Goal: Task Accomplishment & Management: Use online tool/utility

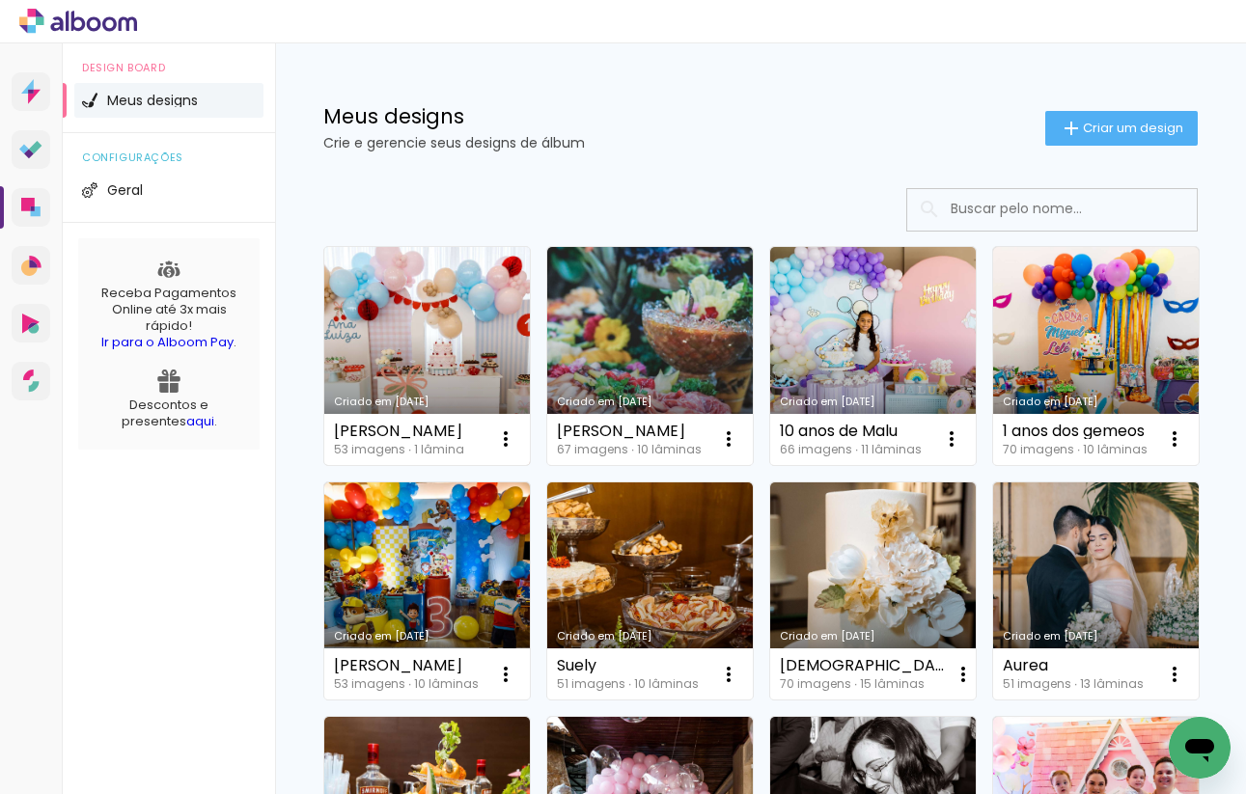
click at [439, 305] on link "Criado em [DATE]" at bounding box center [427, 356] width 206 height 218
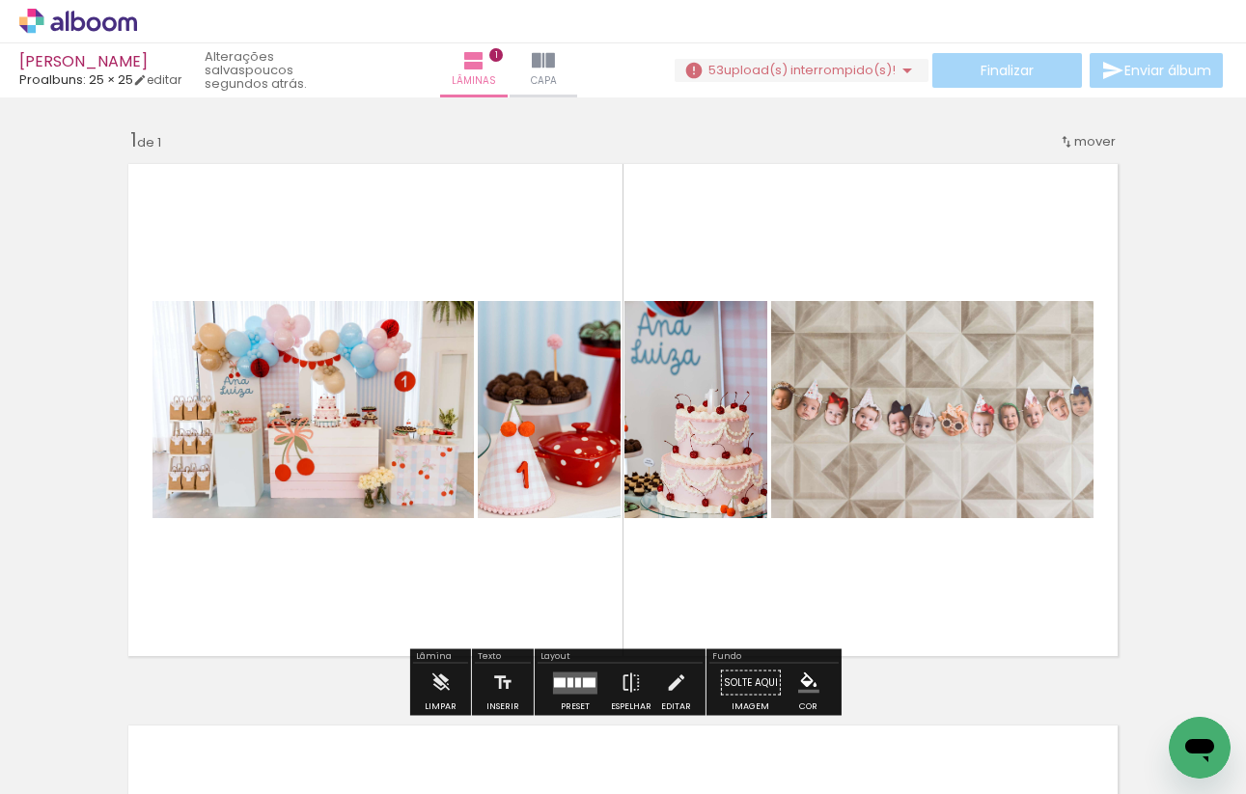
click at [646, 589] on quentale-layouter at bounding box center [623, 409] width 1010 height 513
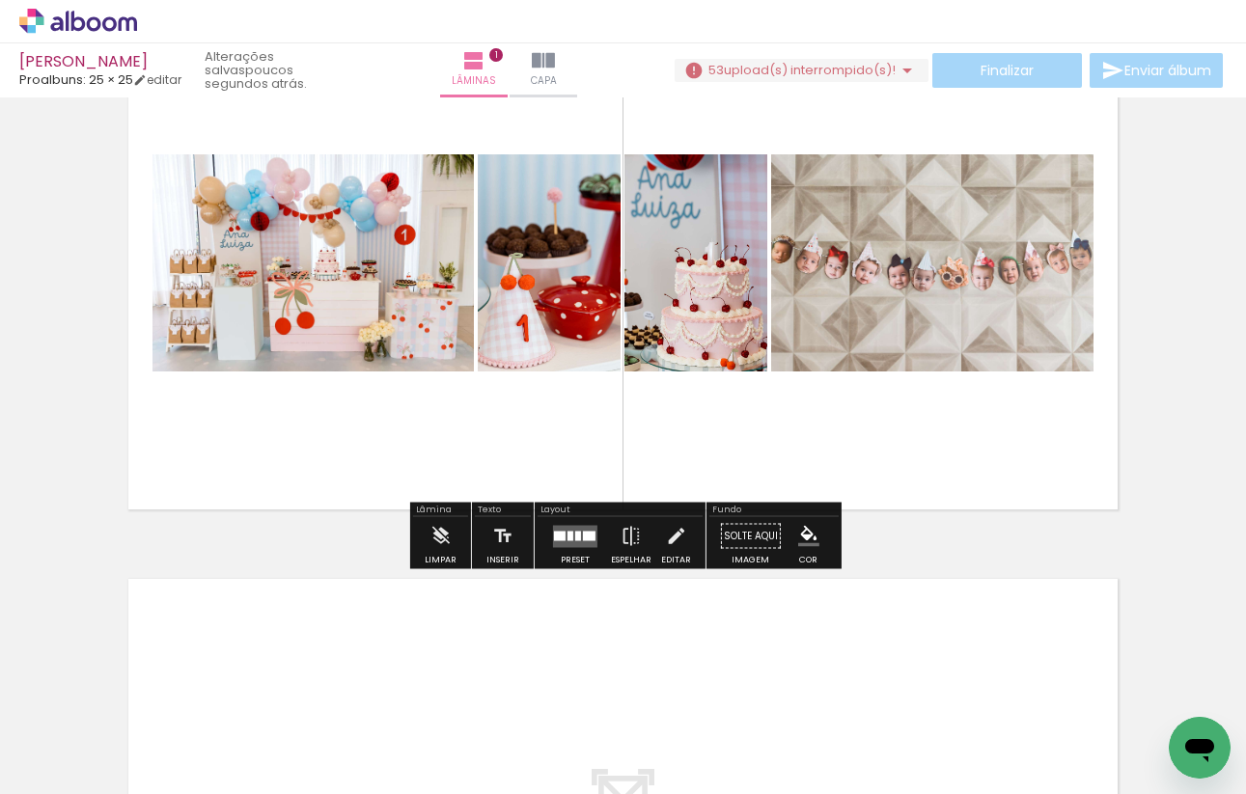
scroll to position [158, 0]
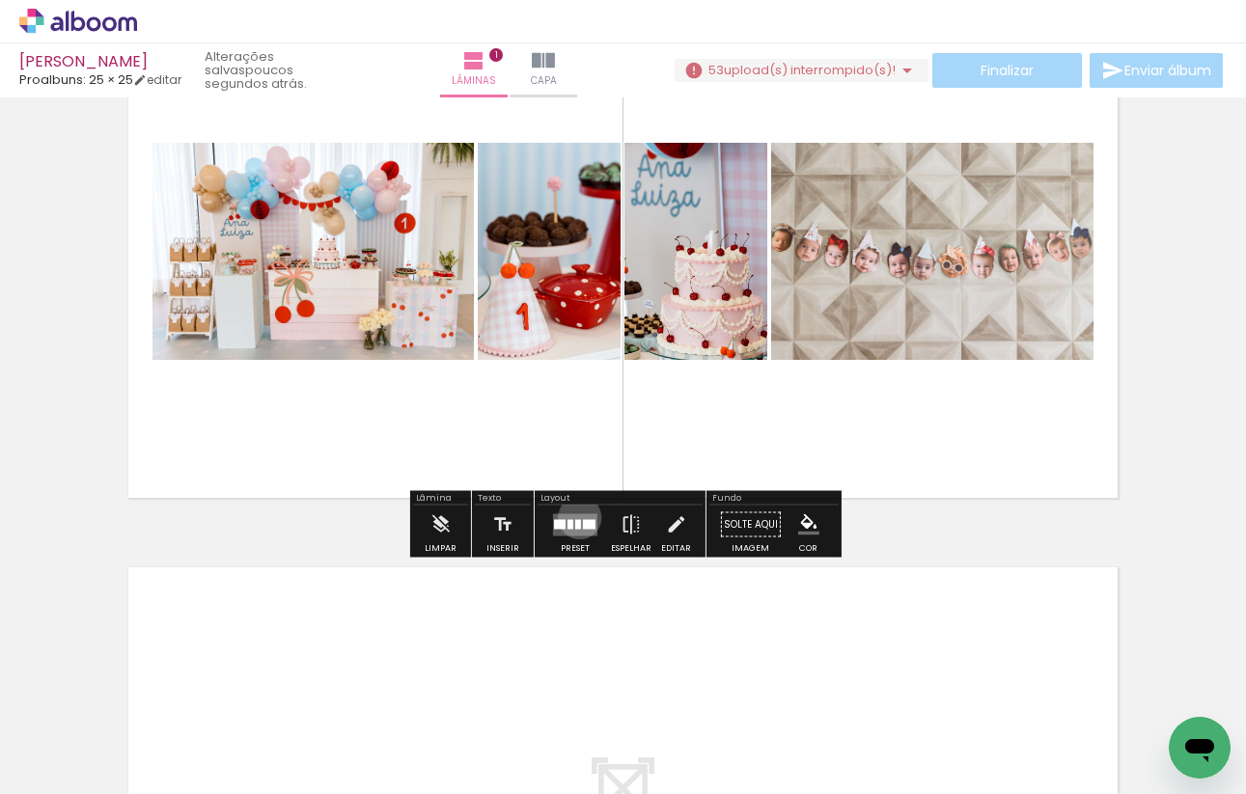
click at [575, 517] on quentale-layouter at bounding box center [575, 524] width 44 height 22
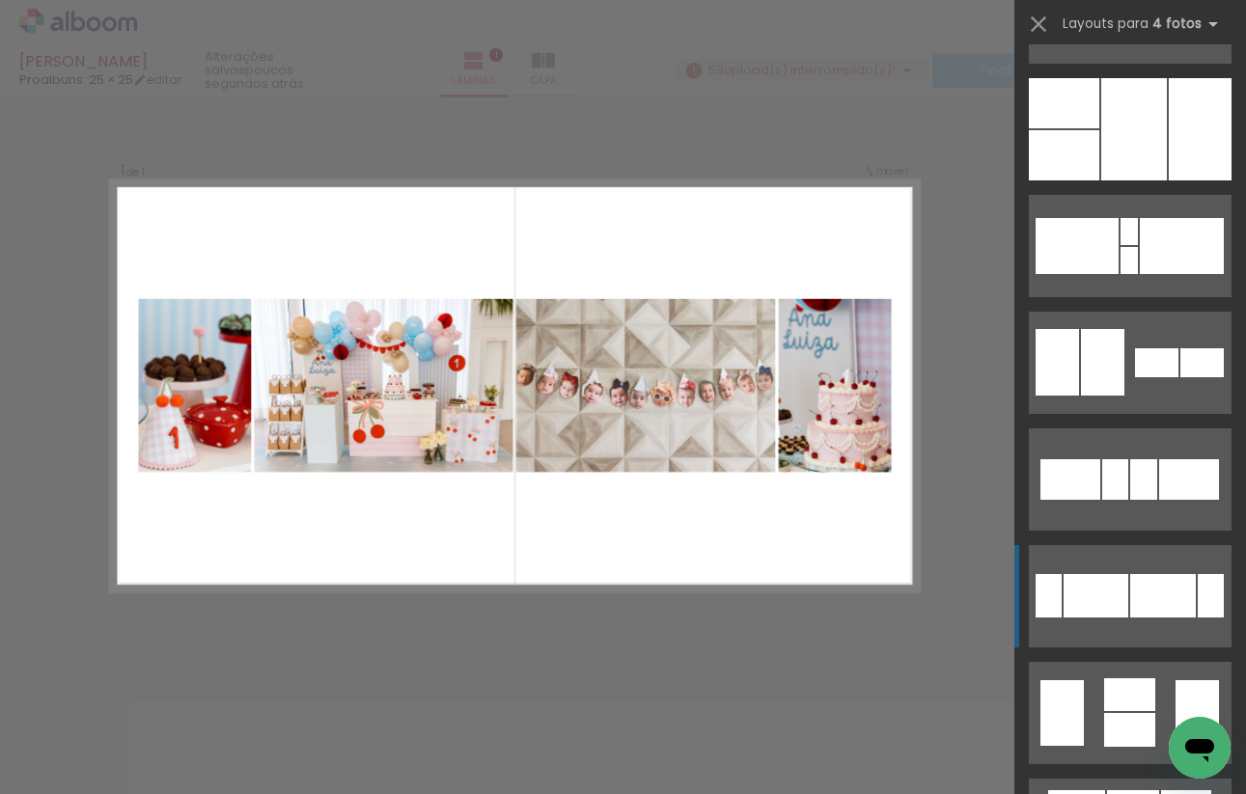
scroll to position [221, 0]
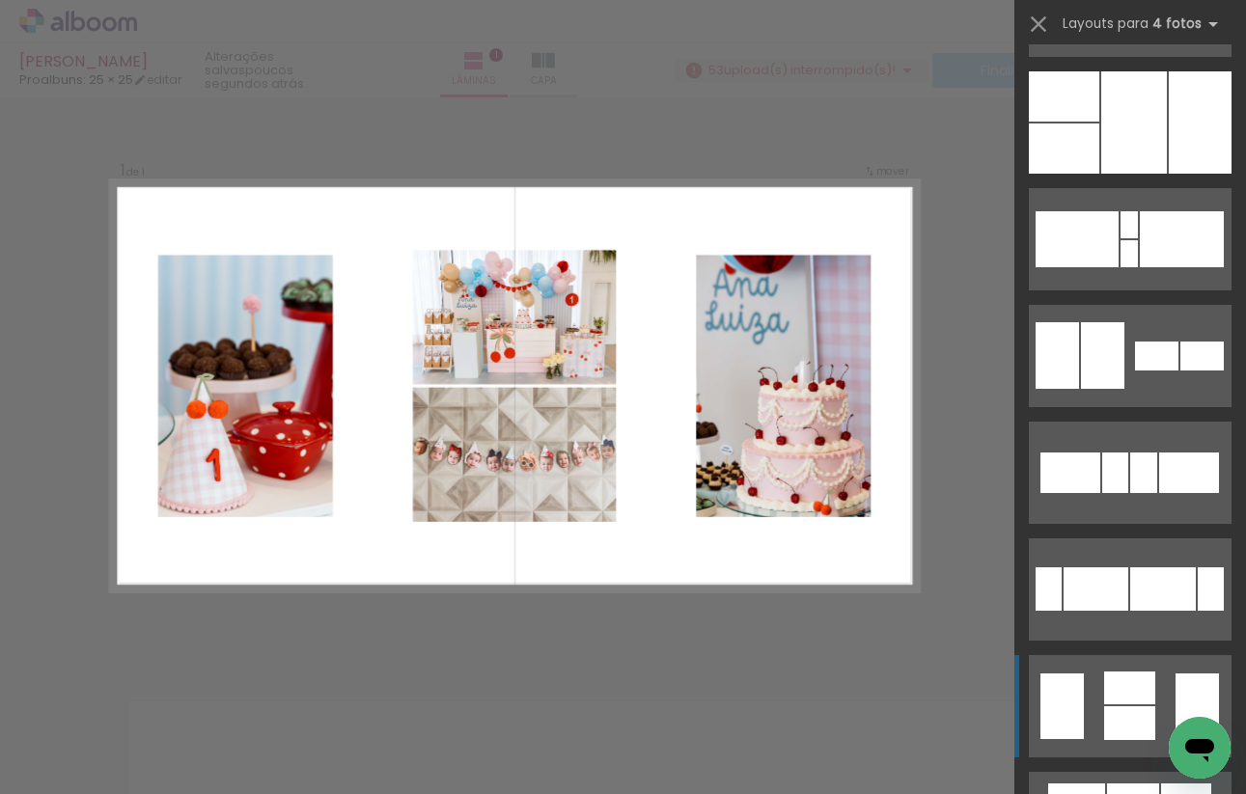
click at [1132, 711] on div at bounding box center [1129, 723] width 51 height 34
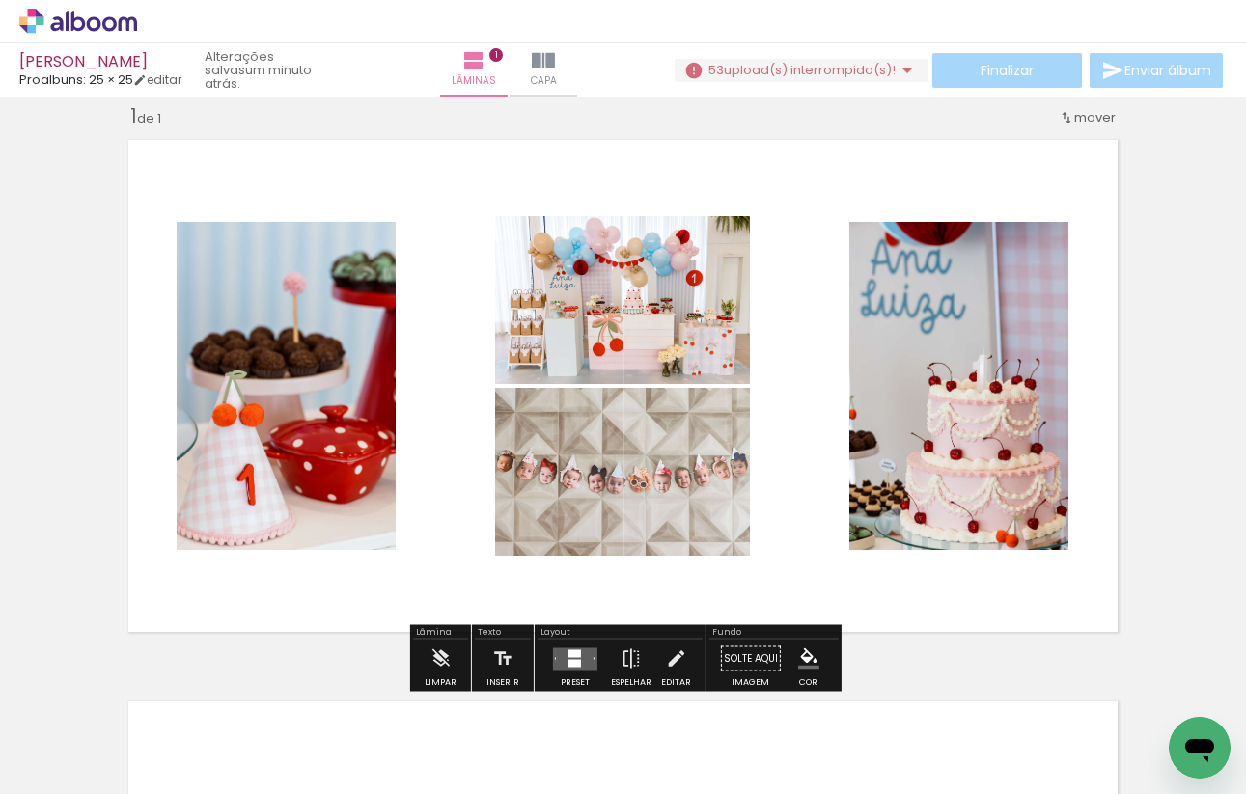
click at [581, 651] on quentale-layouter at bounding box center [575, 659] width 44 height 22
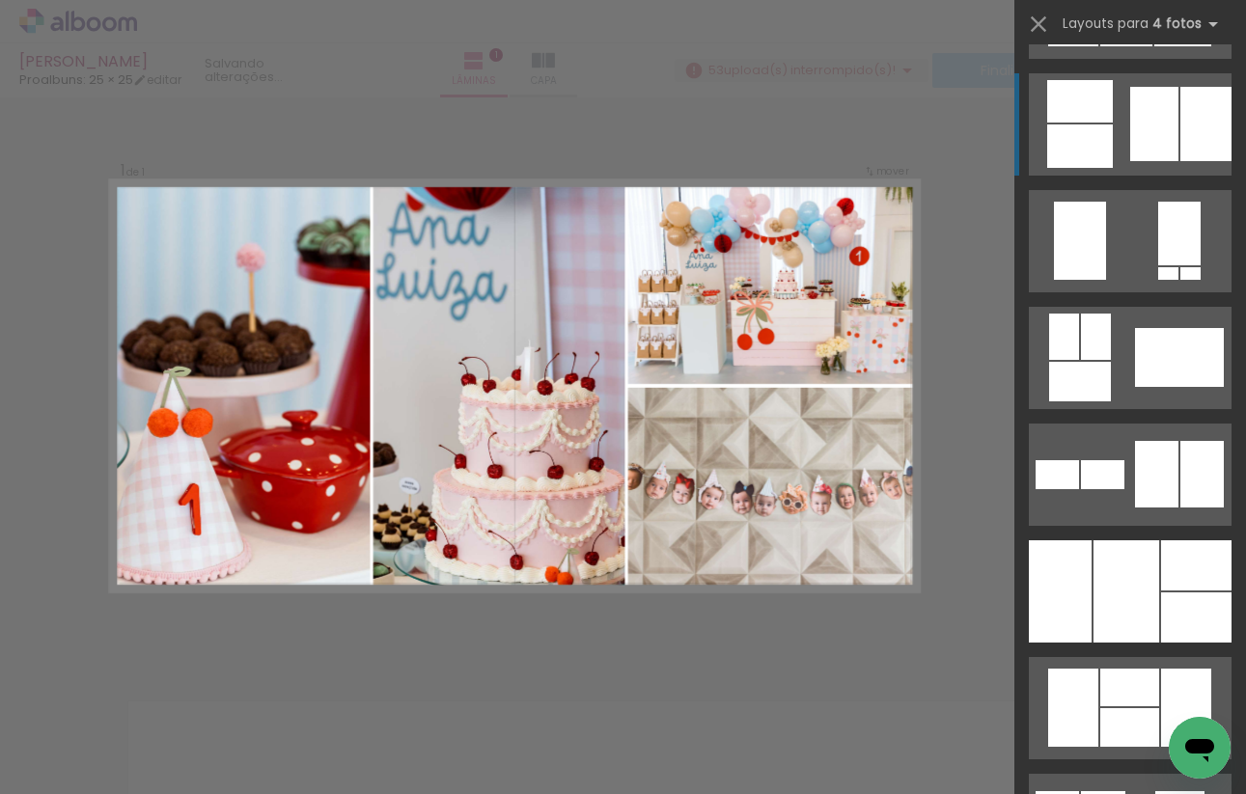
scroll to position [1273, 0]
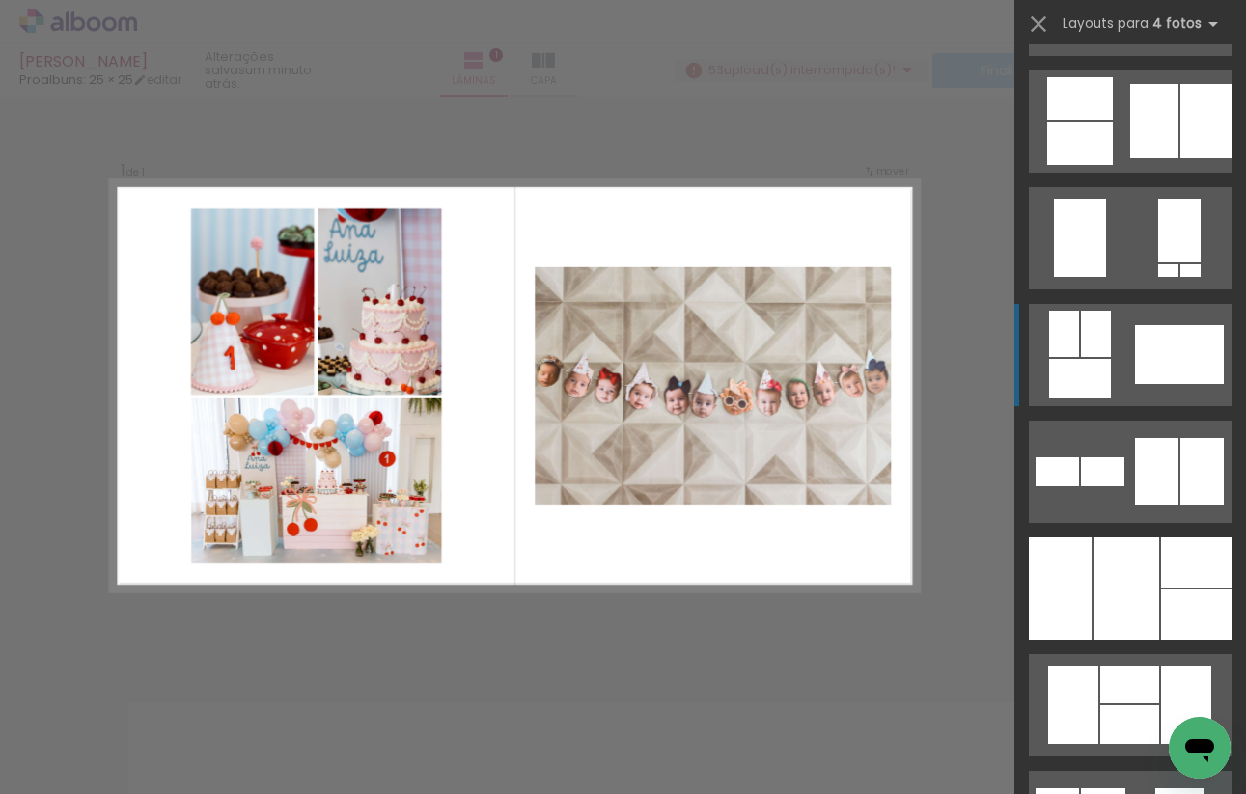
click at [1160, 372] on div at bounding box center [1179, 354] width 89 height 59
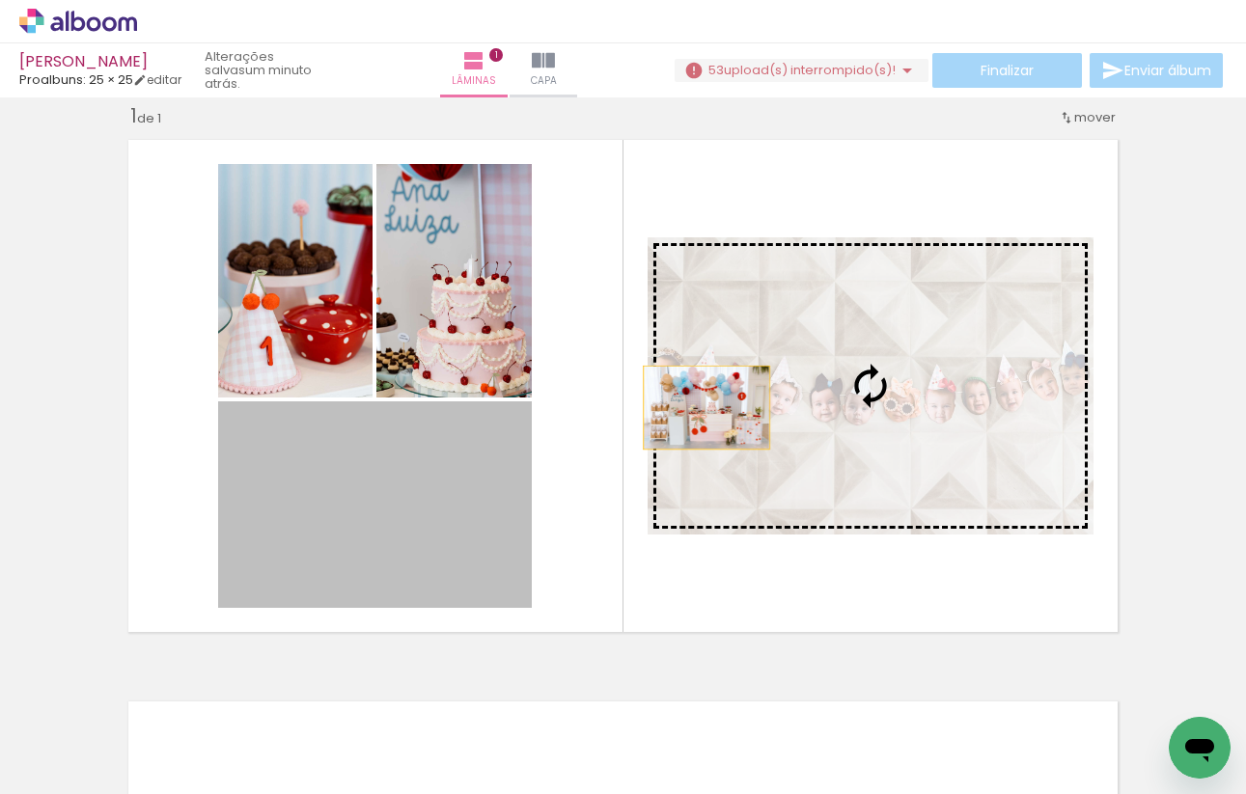
drag, startPoint x: 378, startPoint y: 453, endPoint x: 704, endPoint y: 403, distance: 329.9
click at [0, 0] on slot at bounding box center [0, 0] width 0 height 0
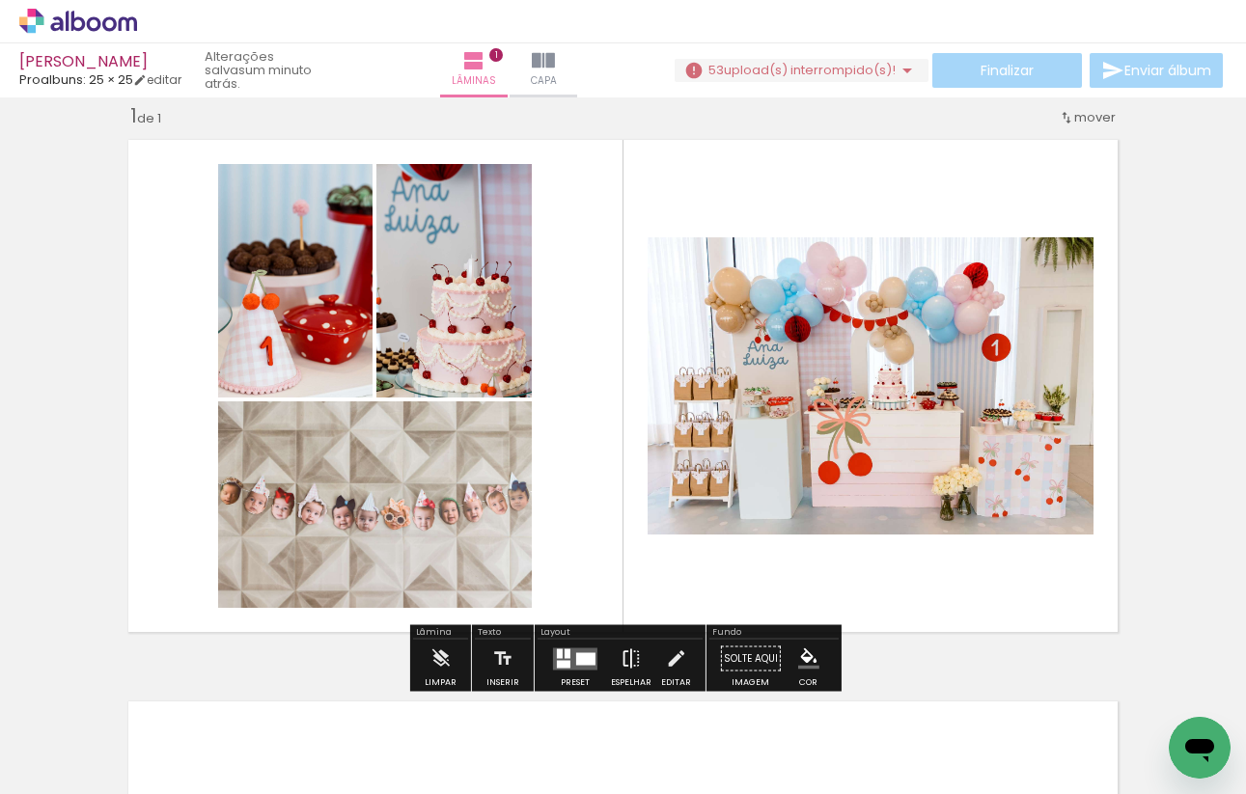
click at [615, 662] on paper-button "Espelhar" at bounding box center [631, 664] width 50 height 49
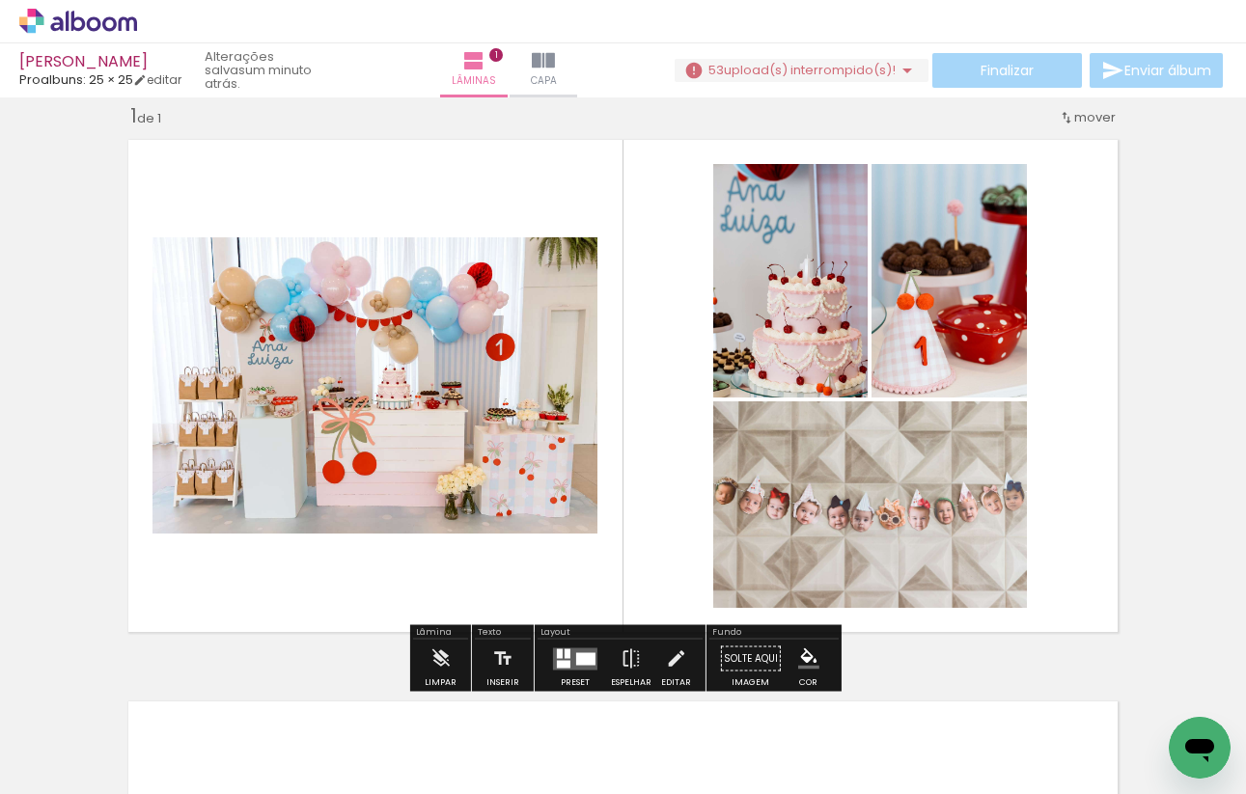
click at [1075, 463] on quentale-layouter at bounding box center [623, 385] width 1010 height 513
click at [820, 313] on quentale-photo at bounding box center [790, 281] width 154 height 234
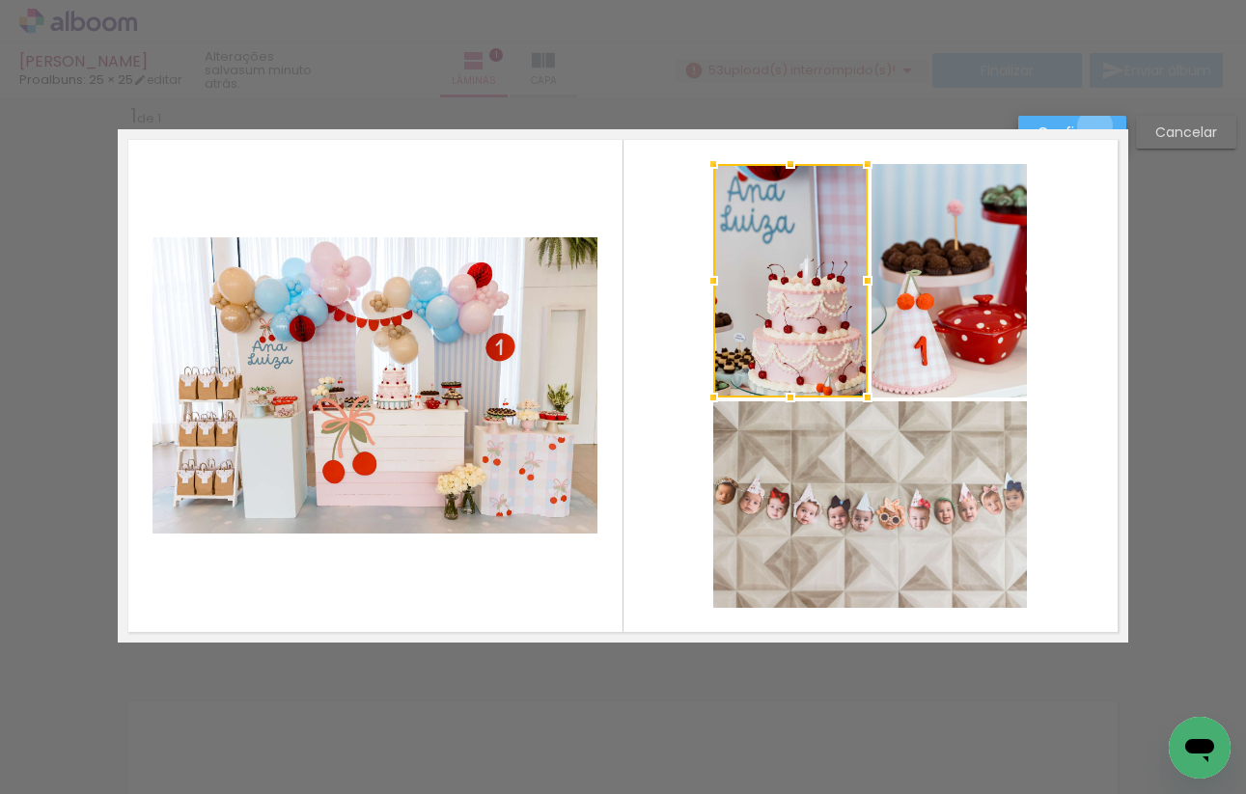
click at [0, 0] on slot "Confirmar" at bounding box center [0, 0] width 0 height 0
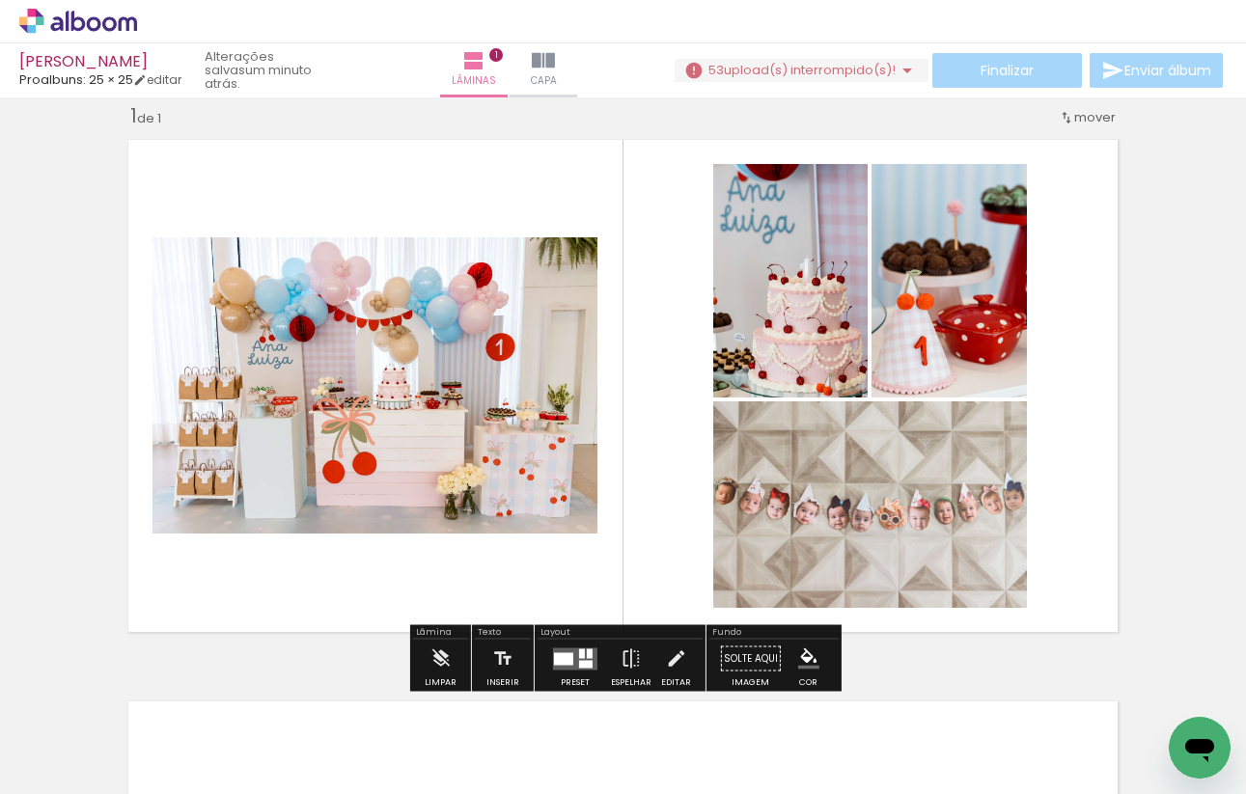
click at [1069, 400] on quentale-layouter at bounding box center [623, 385] width 1010 height 513
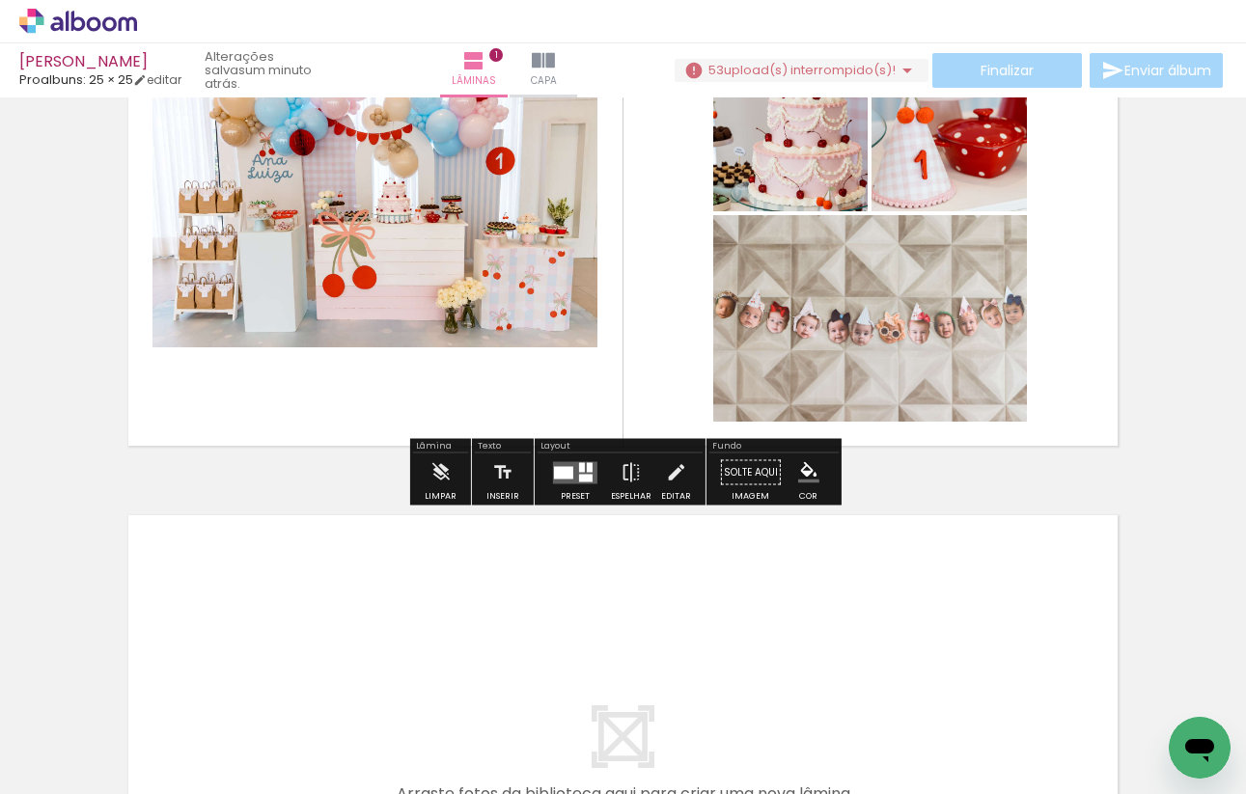
scroll to position [244, 0]
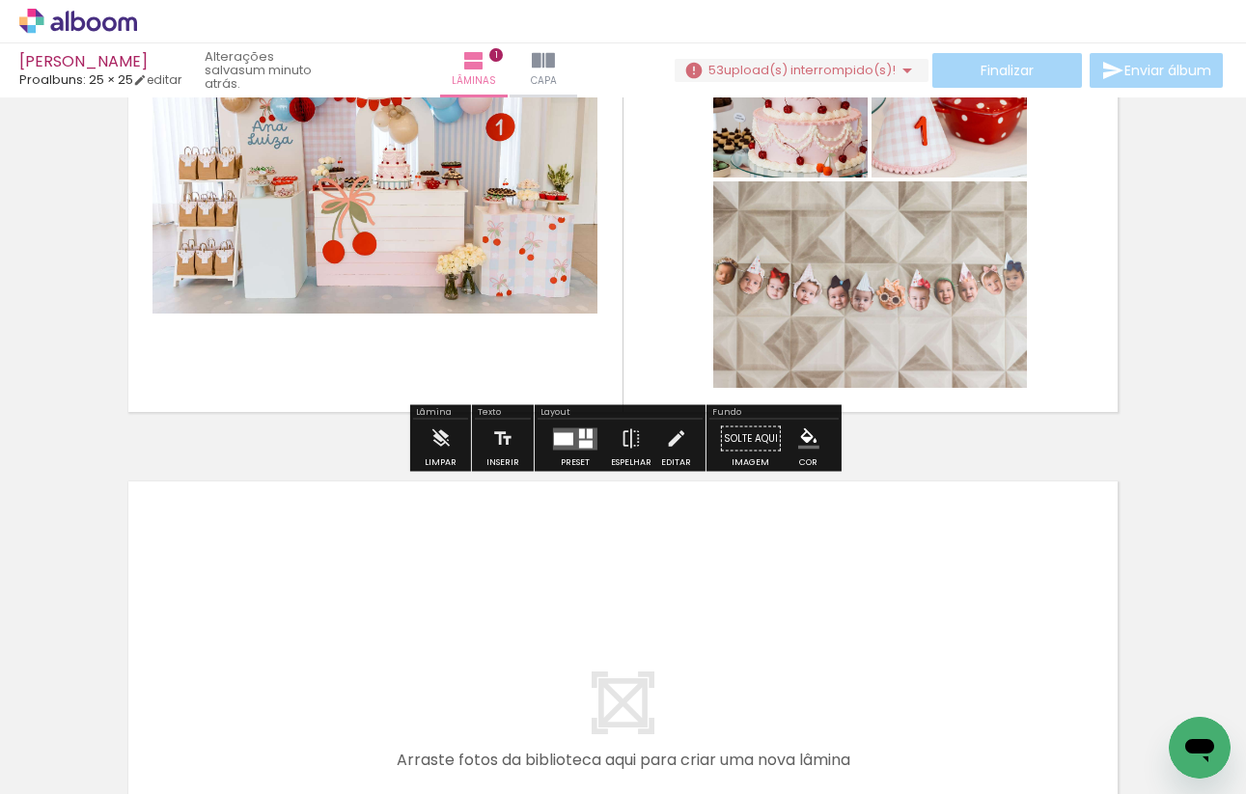
drag, startPoint x: 645, startPoint y: 742, endPoint x: 644, endPoint y: 579, distance: 163.1
click at [644, 578] on quentale-workspace at bounding box center [623, 397] width 1246 height 794
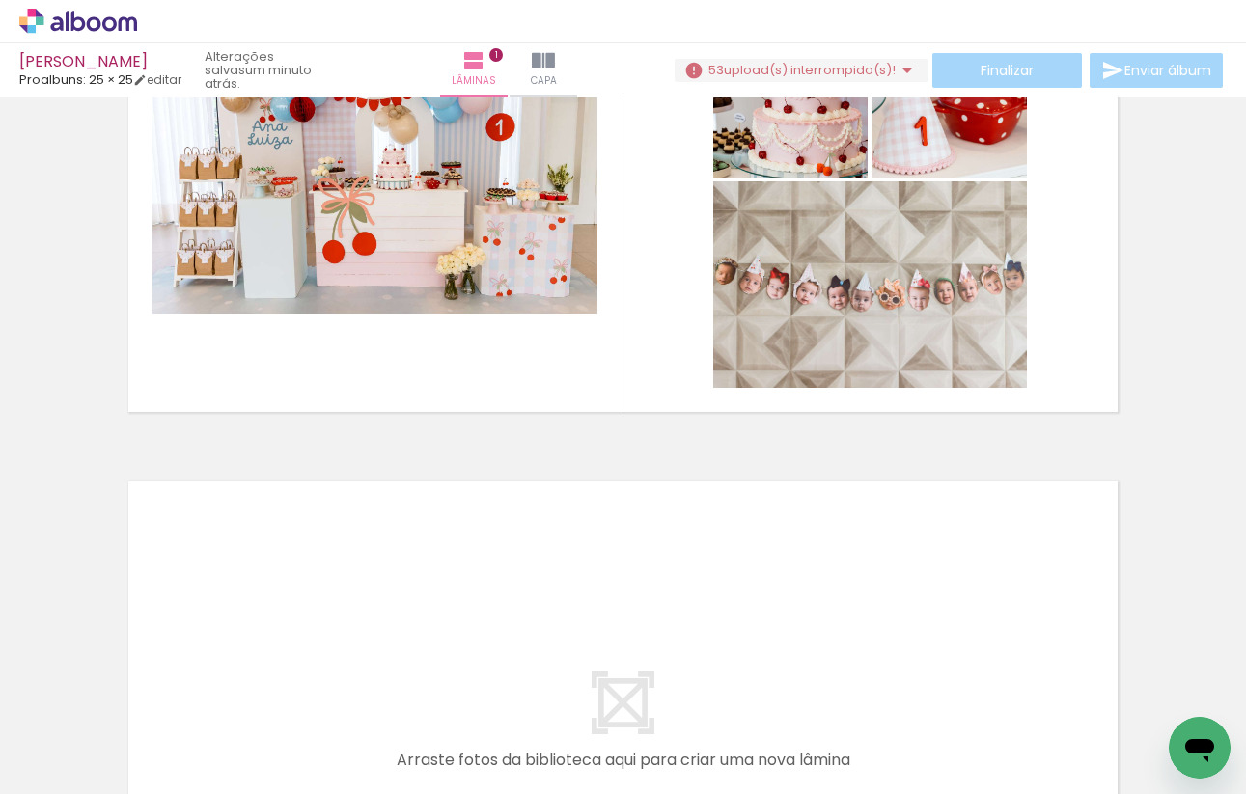
drag, startPoint x: 615, startPoint y: 722, endPoint x: 622, endPoint y: 610, distance: 112.2
click at [622, 610] on quentale-workspace at bounding box center [623, 397] width 1246 height 794
click at [622, 610] on quentale-layouter at bounding box center [623, 727] width 1010 height 513
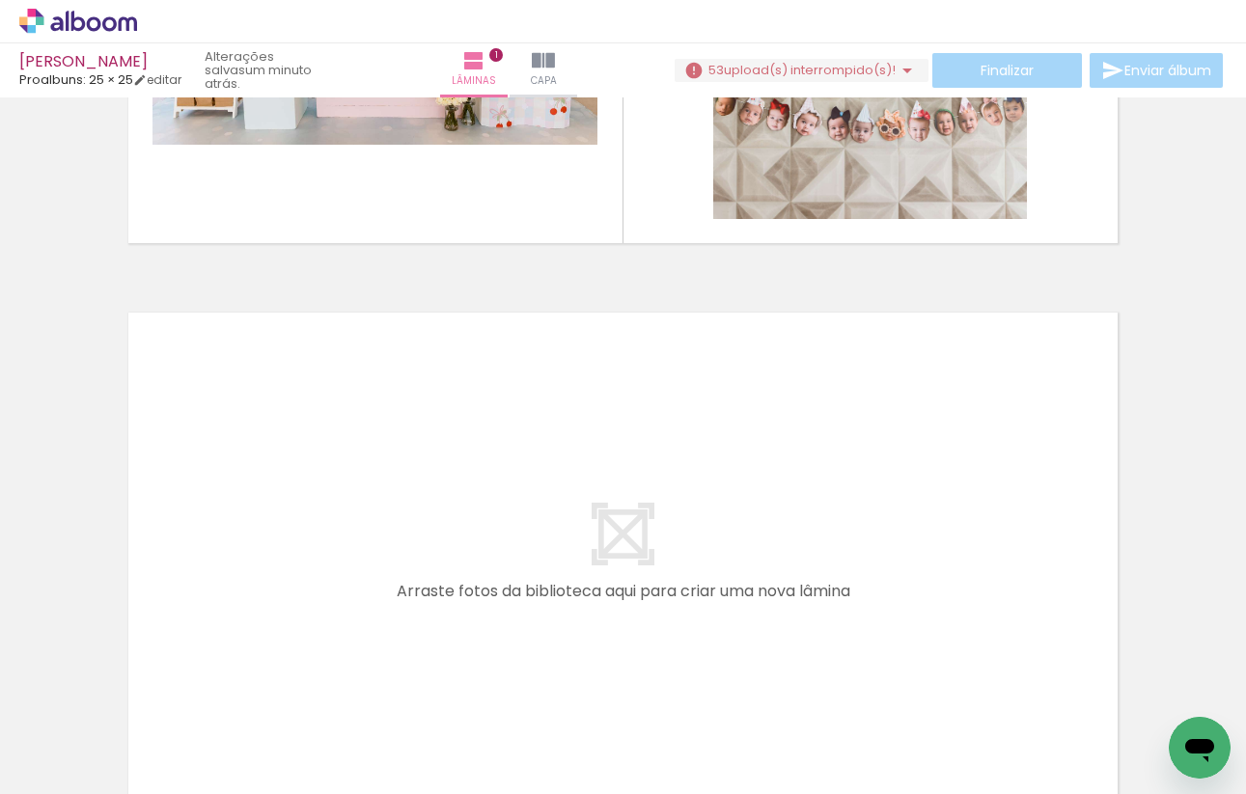
scroll to position [423, 0]
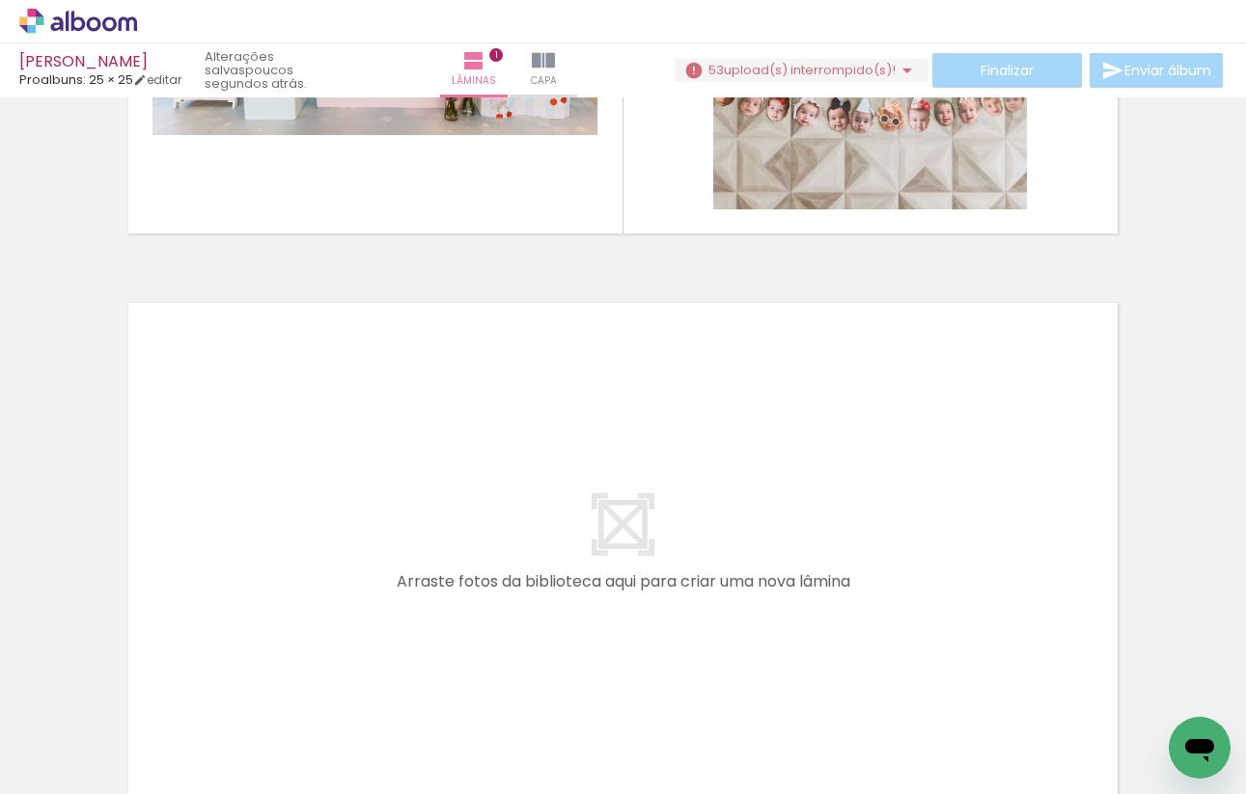
drag, startPoint x: 634, startPoint y: 719, endPoint x: 632, endPoint y: 520, distance: 198.8
click at [632, 520] on quentale-workspace at bounding box center [623, 397] width 1246 height 794
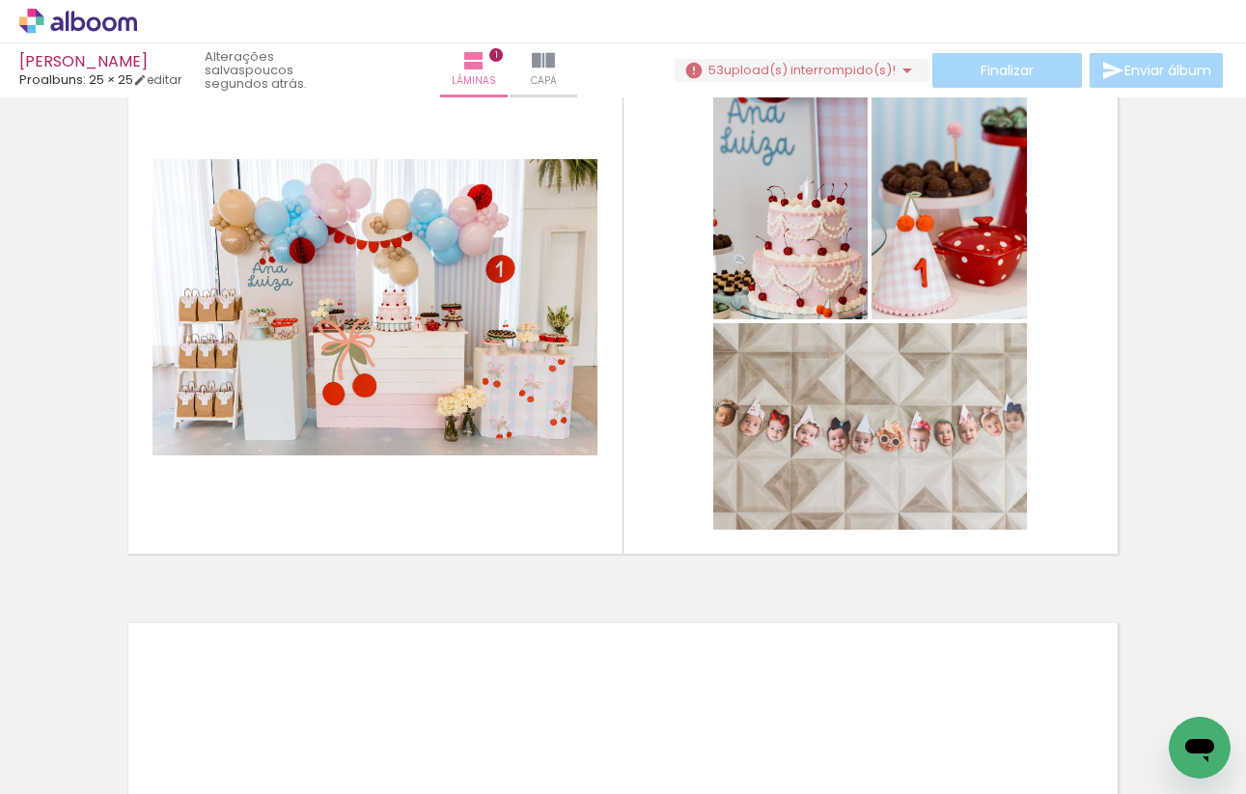
scroll to position [82, 0]
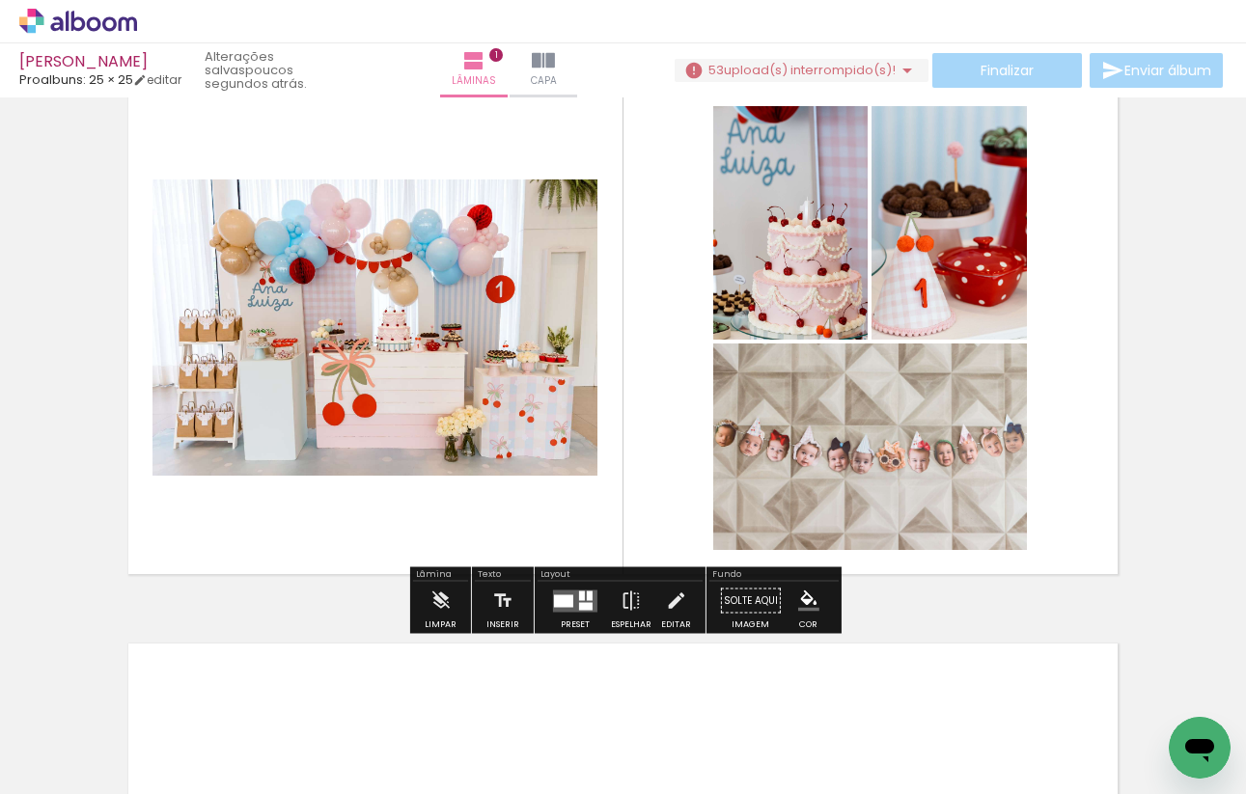
click at [650, 338] on quentale-layouter at bounding box center [623, 327] width 1010 height 513
click at [158, 719] on iron-horizontal-list at bounding box center [139, 734] width 39 height 121
click at [158, 734] on iron-horizontal-list at bounding box center [139, 734] width 39 height 121
click at [896, 78] on iron-icon at bounding box center [907, 70] width 23 height 23
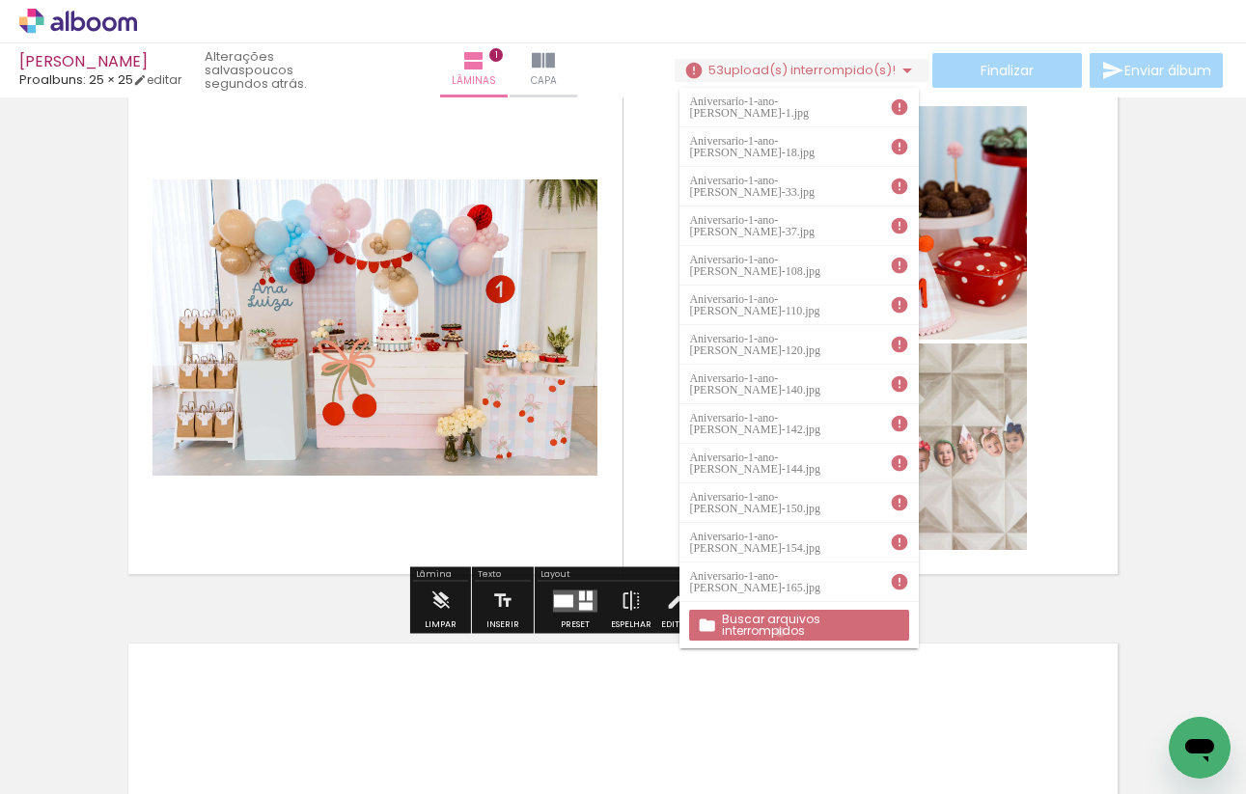
click at [781, 632] on paper-button "Buscar arquivos interrompidos" at bounding box center [798, 625] width 219 height 31
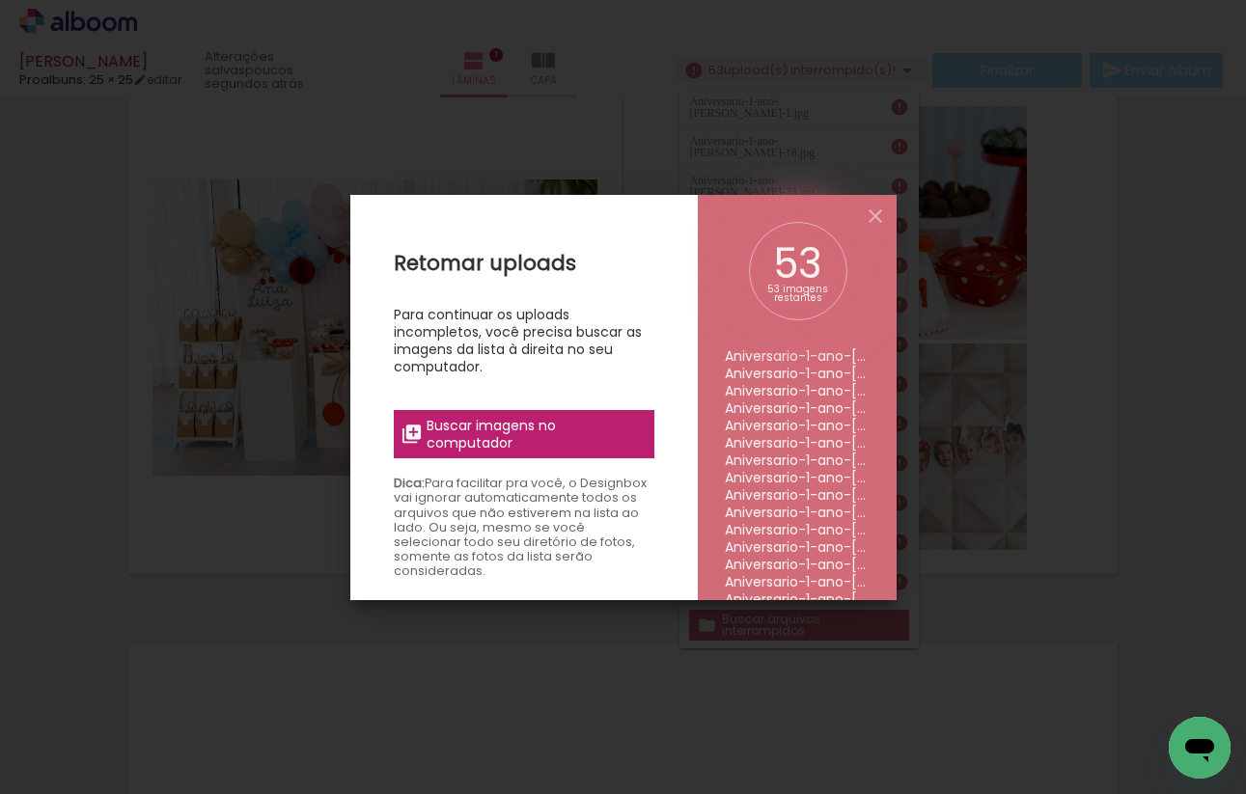
click at [542, 421] on span "Buscar imagens no computador" at bounding box center [534, 434] width 215 height 35
click at [0, 0] on input "file" at bounding box center [0, 0] width 0 height 0
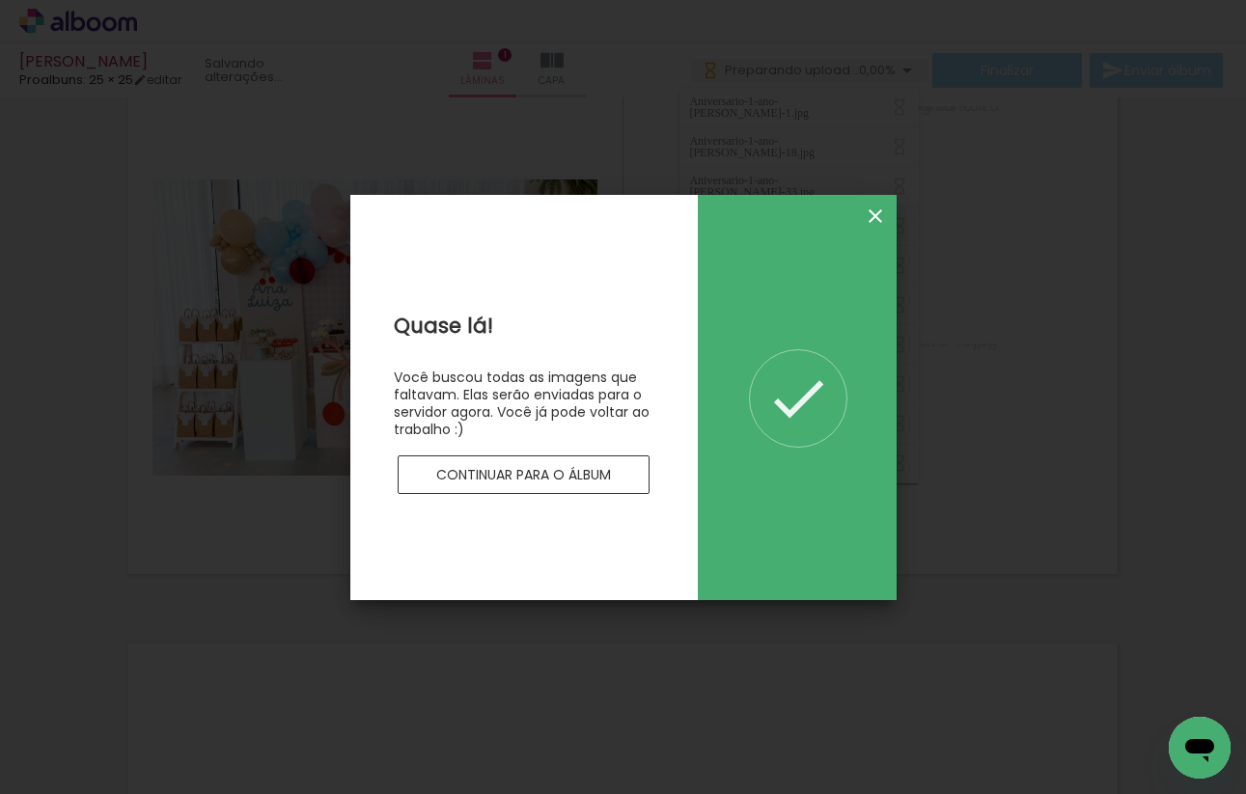
click at [873, 215] on iron-icon at bounding box center [875, 216] width 23 height 23
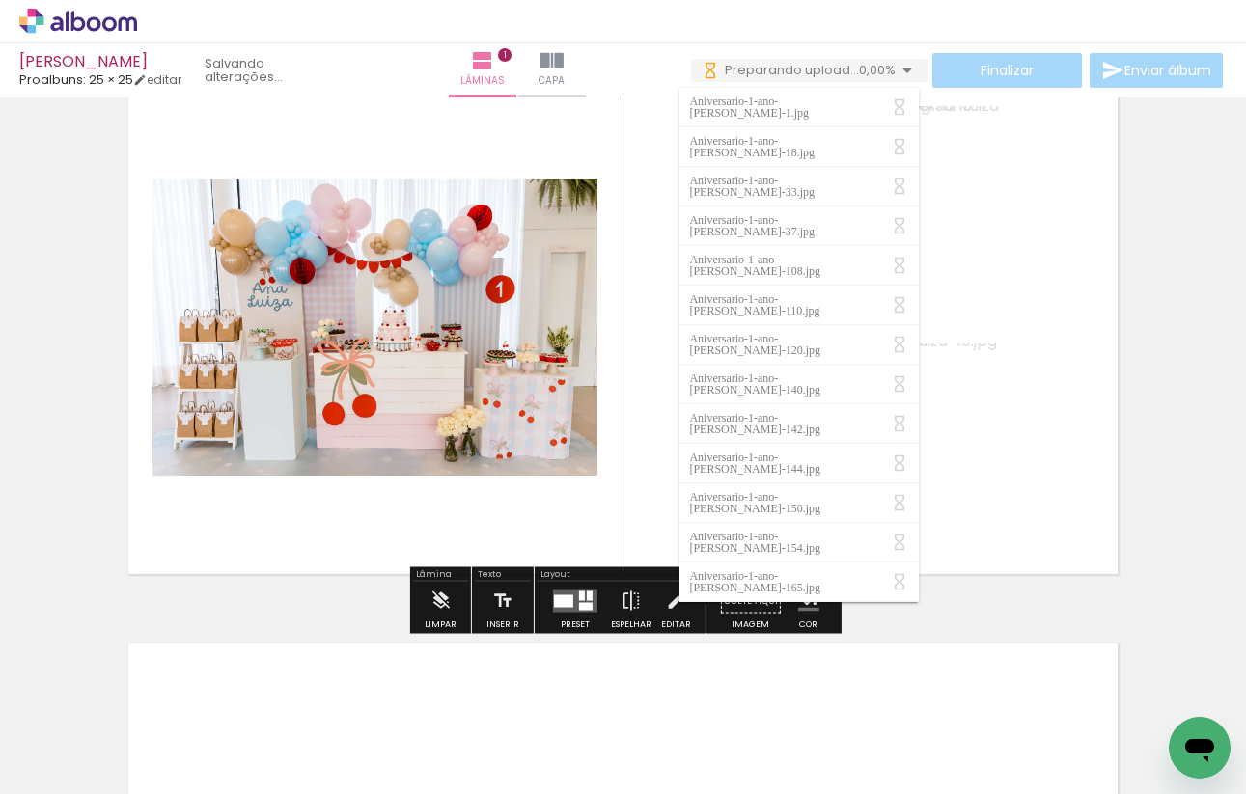
click at [597, 462] on quentale-layouter at bounding box center [623, 327] width 1010 height 513
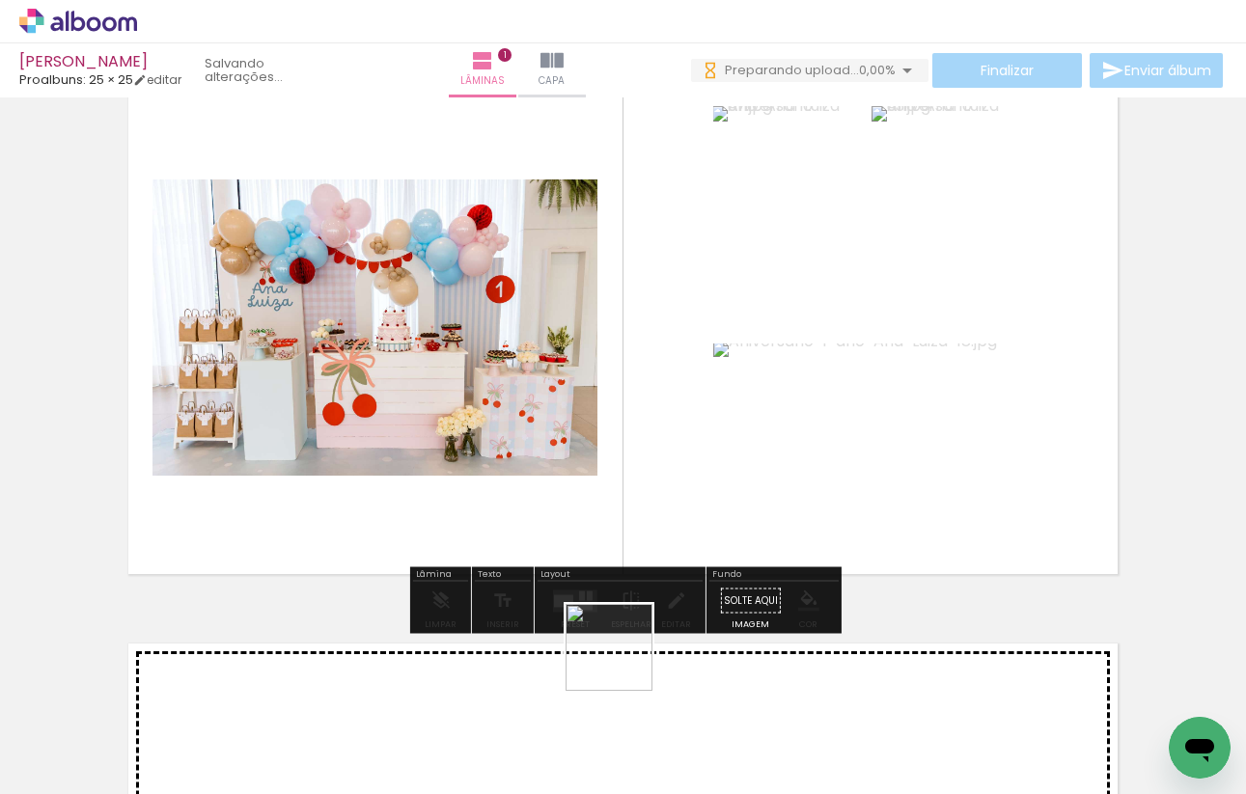
scroll to position [0, 0]
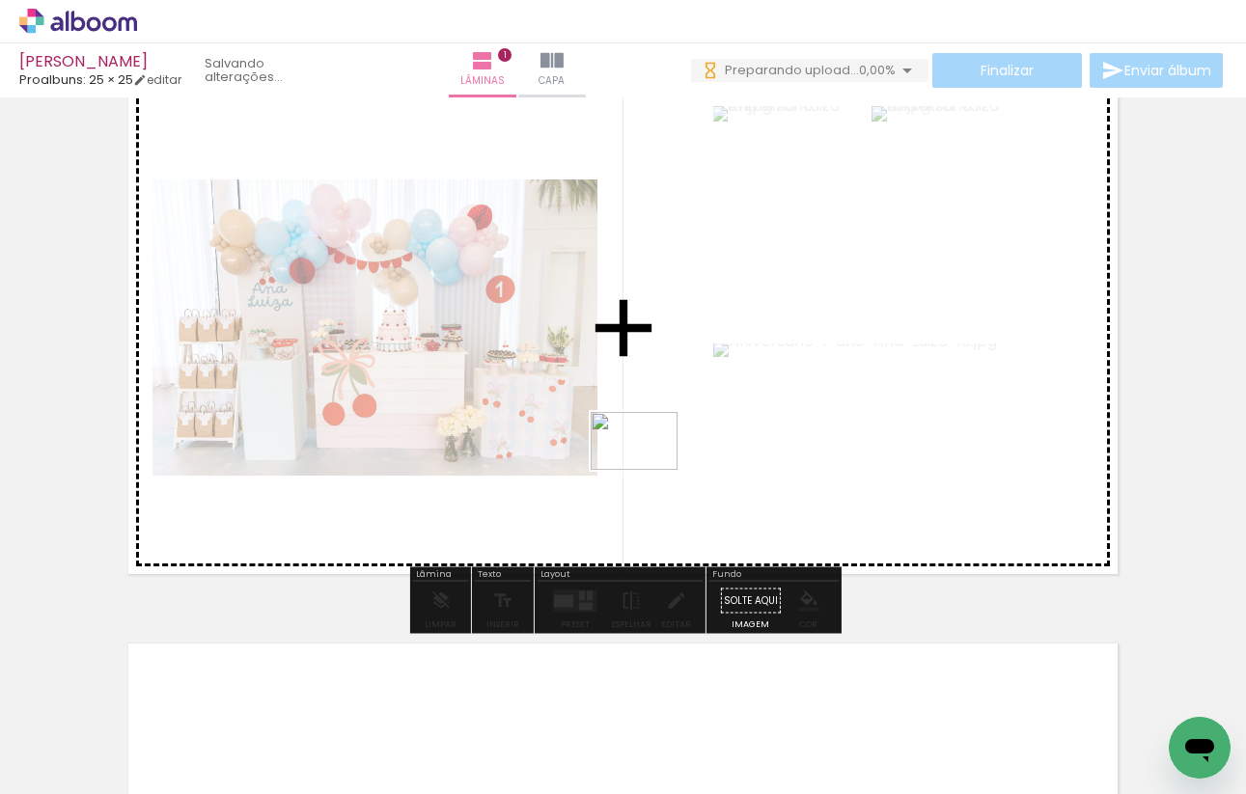
drag, startPoint x: 623, startPoint y: 740, endPoint x: 647, endPoint y: 468, distance: 273.1
click at [647, 469] on quentale-workspace at bounding box center [623, 397] width 1246 height 794
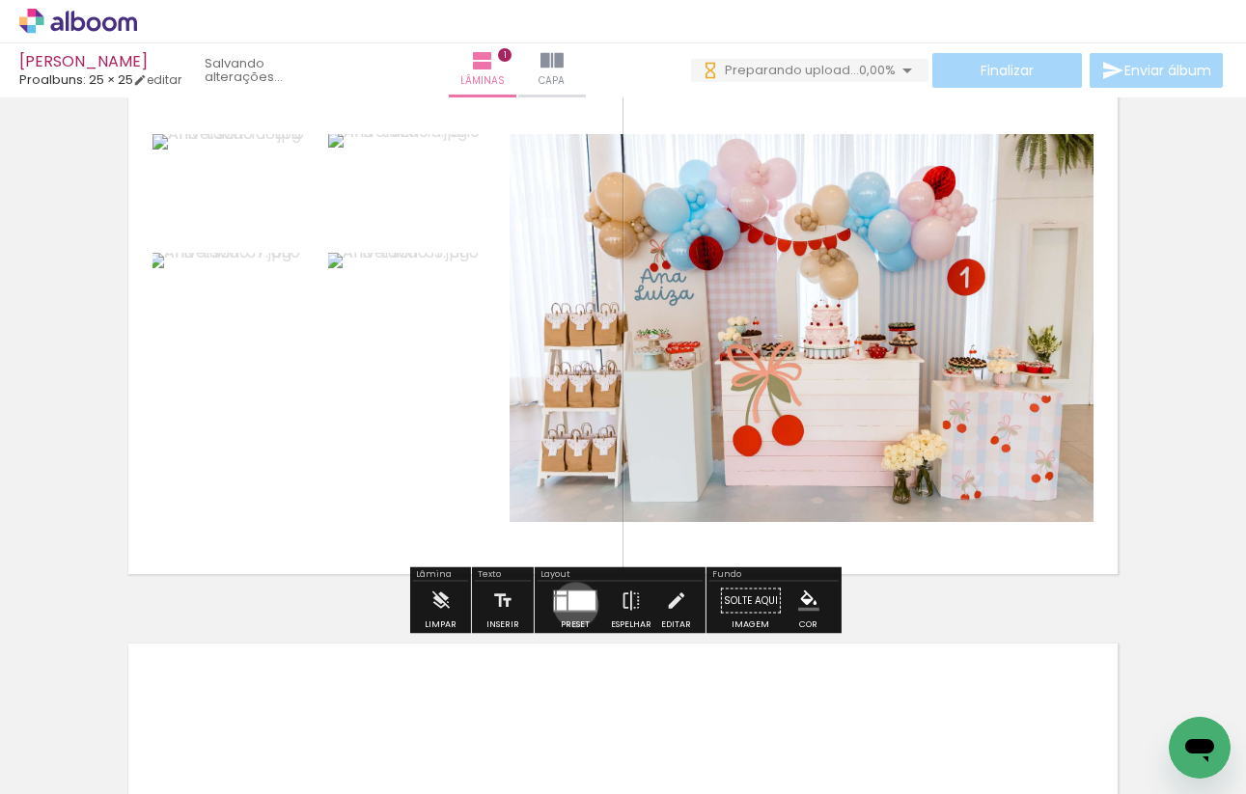
click at [571, 604] on div at bounding box center [581, 600] width 27 height 19
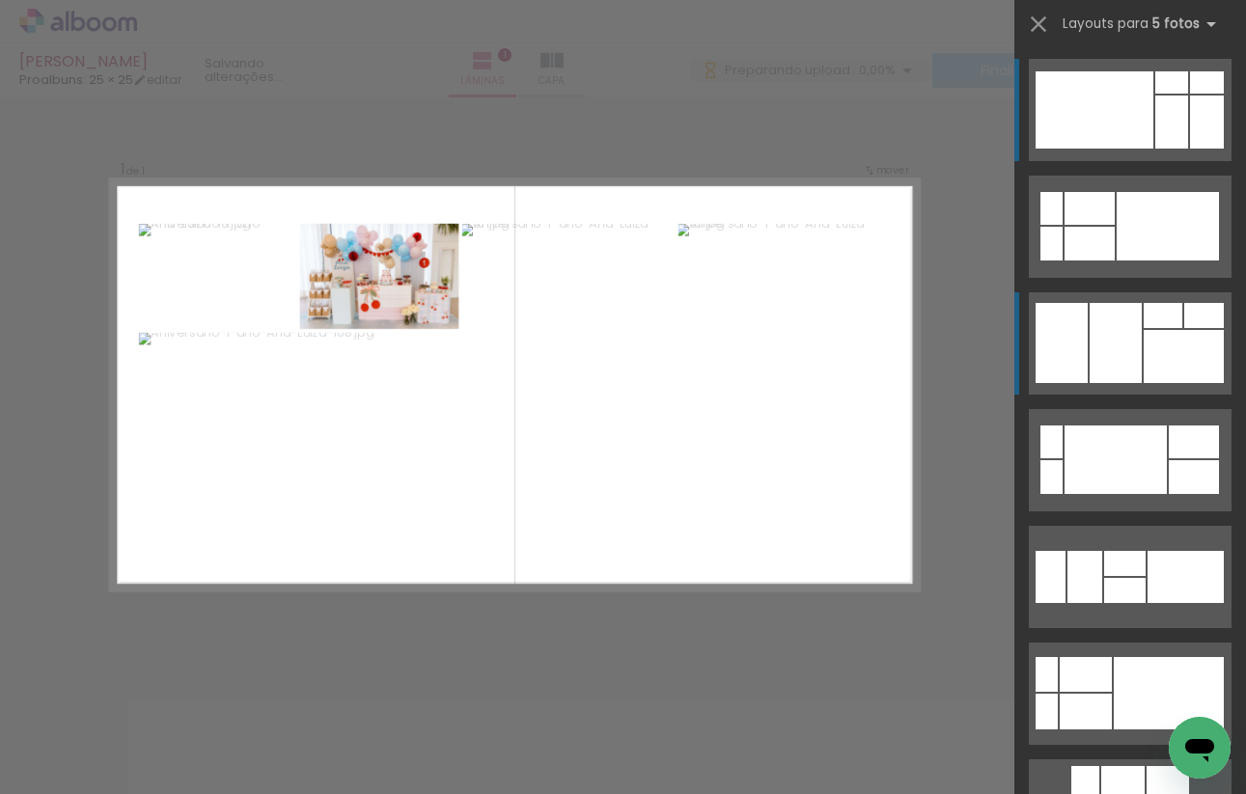
scroll to position [24, 0]
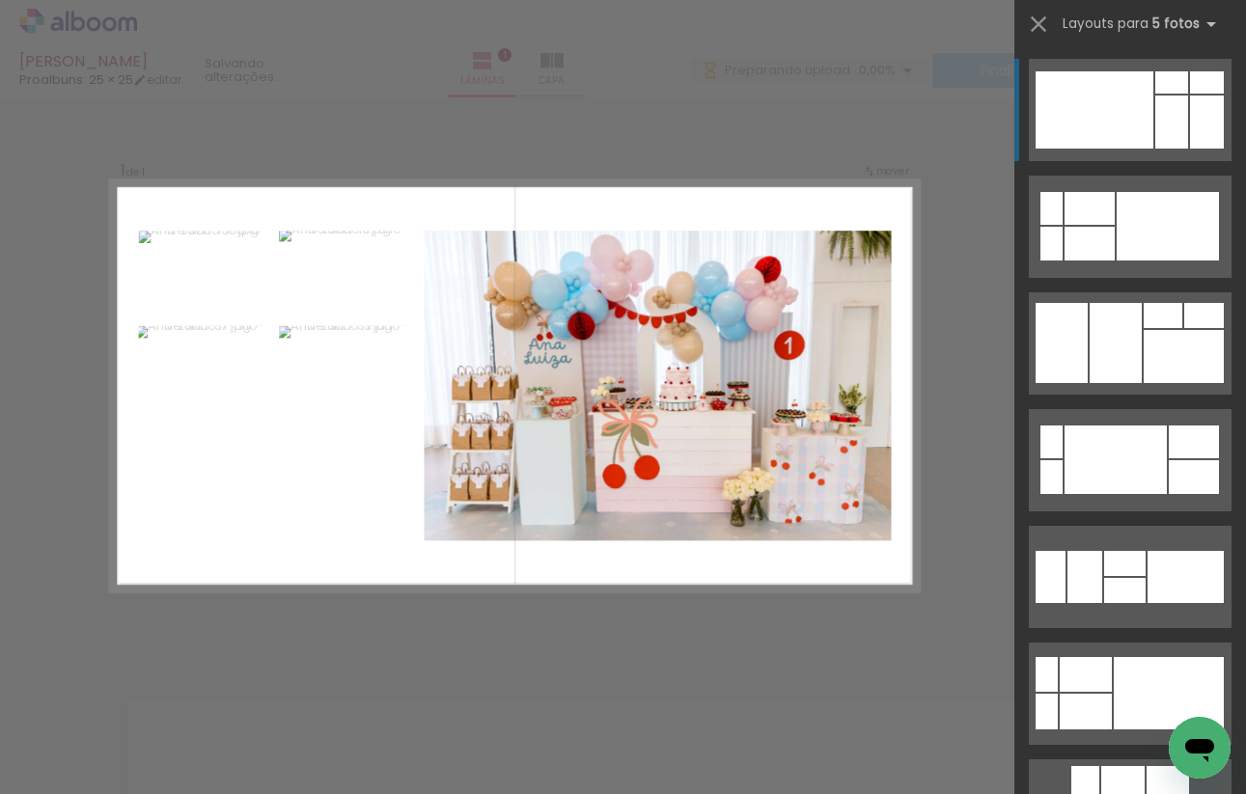
click at [1152, 117] on div at bounding box center [1094, 109] width 118 height 77
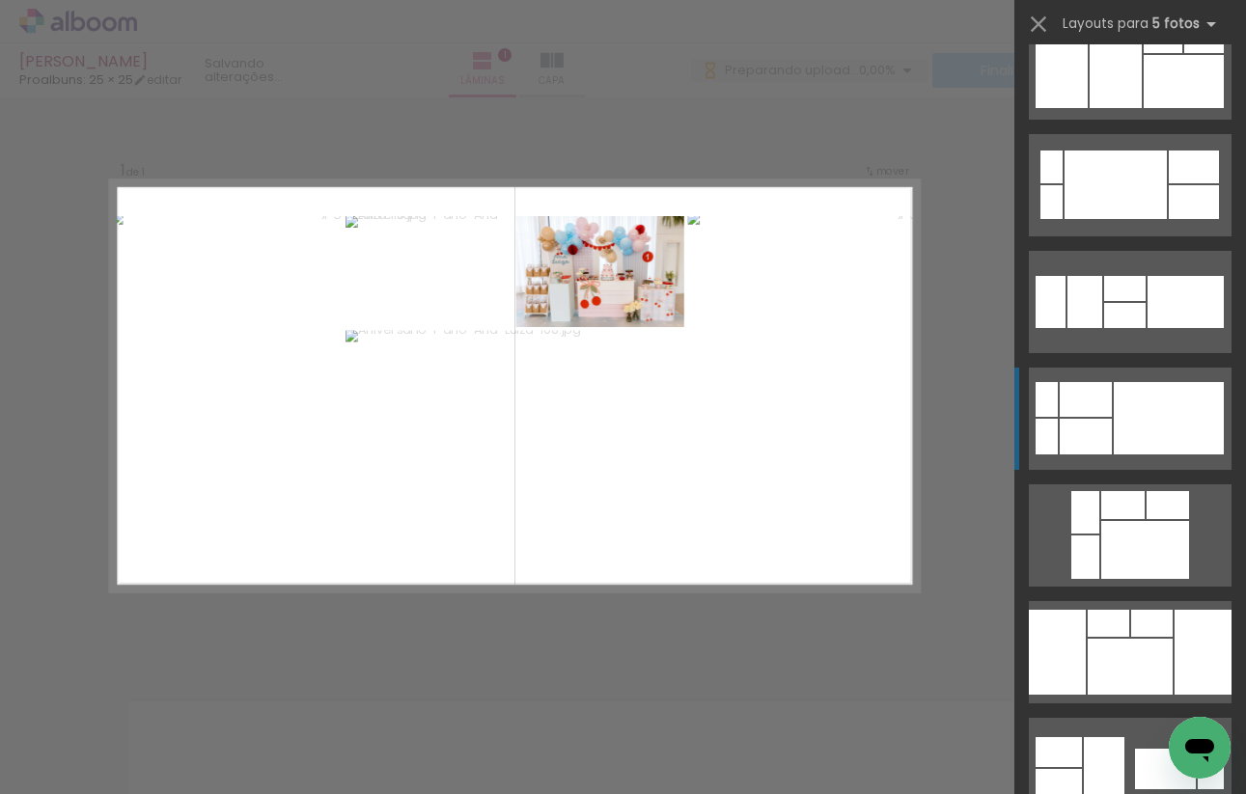
scroll to position [307, 0]
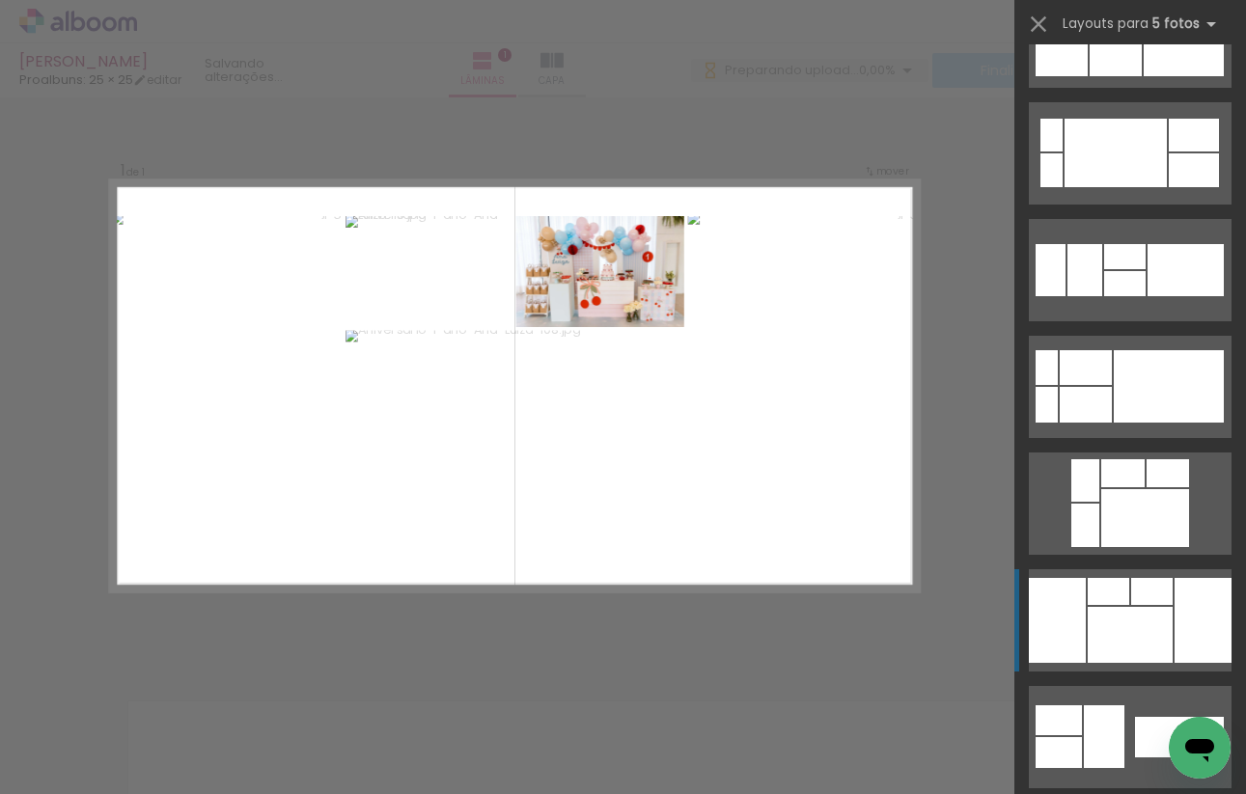
click at [1106, 632] on div at bounding box center [1130, 635] width 85 height 56
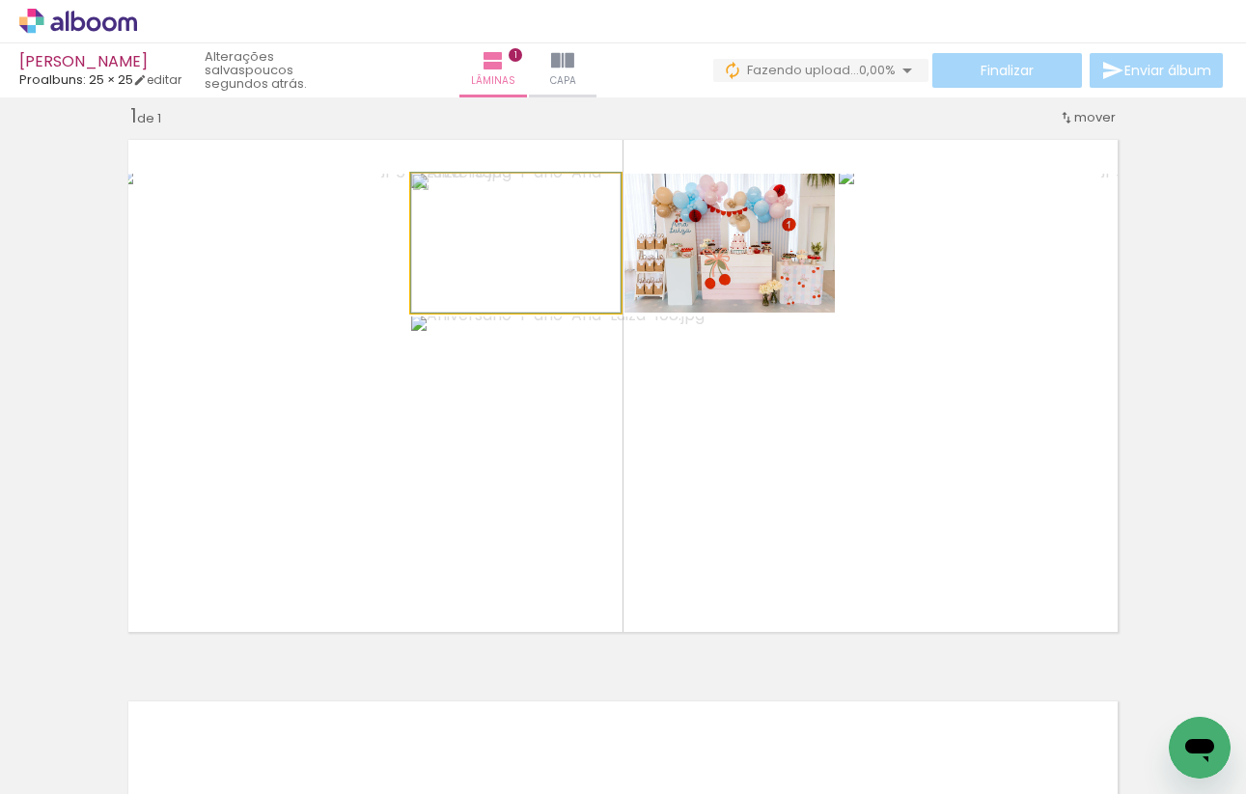
drag, startPoint x: 569, startPoint y: 257, endPoint x: 660, endPoint y: 257, distance: 90.7
click at [0, 0] on slot at bounding box center [0, 0] width 0 height 0
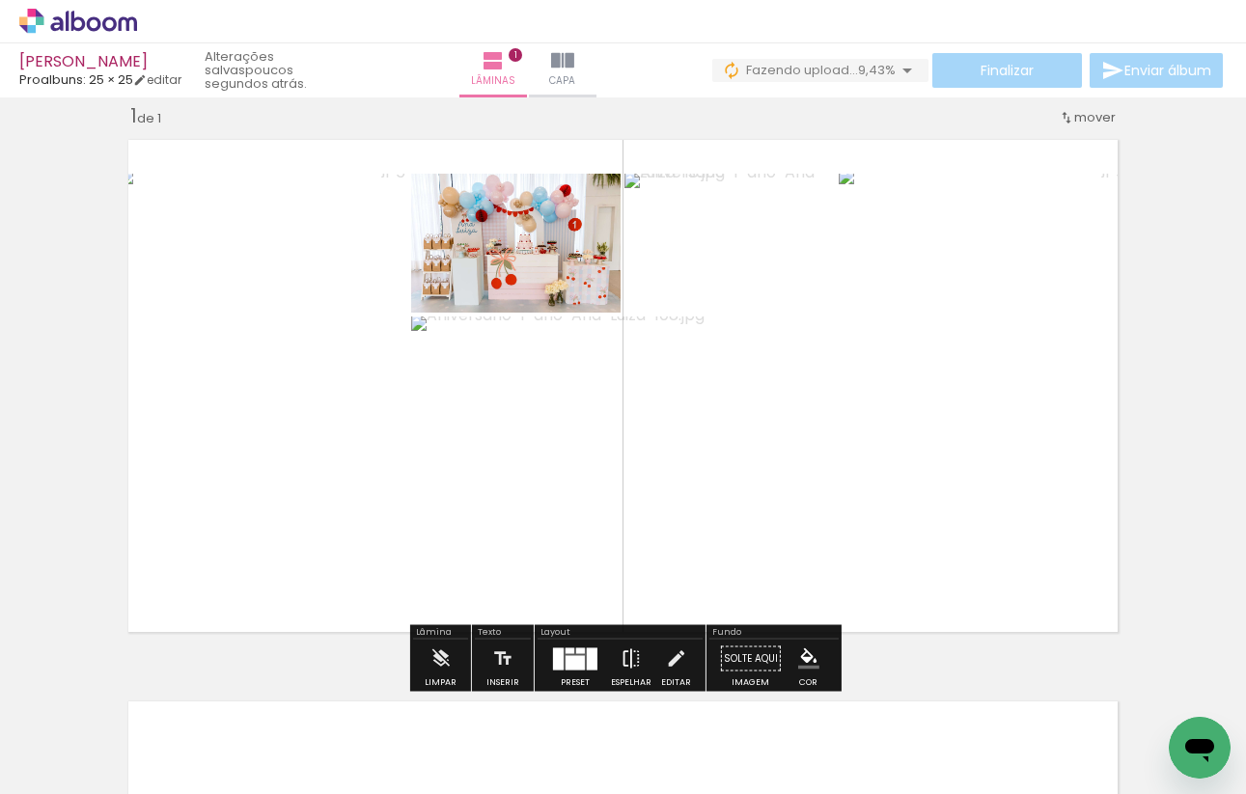
click at [620, 650] on iron-icon at bounding box center [630, 659] width 21 height 39
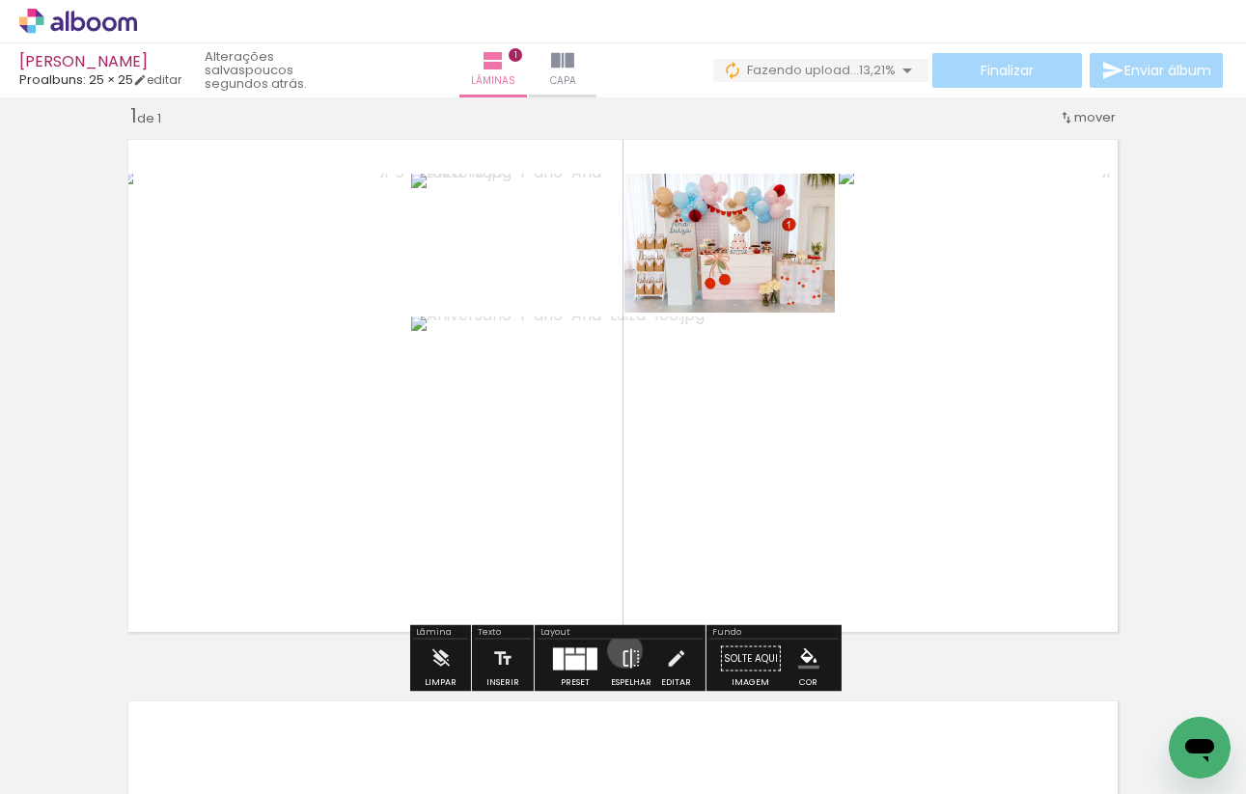
click at [620, 650] on iron-icon at bounding box center [630, 659] width 21 height 39
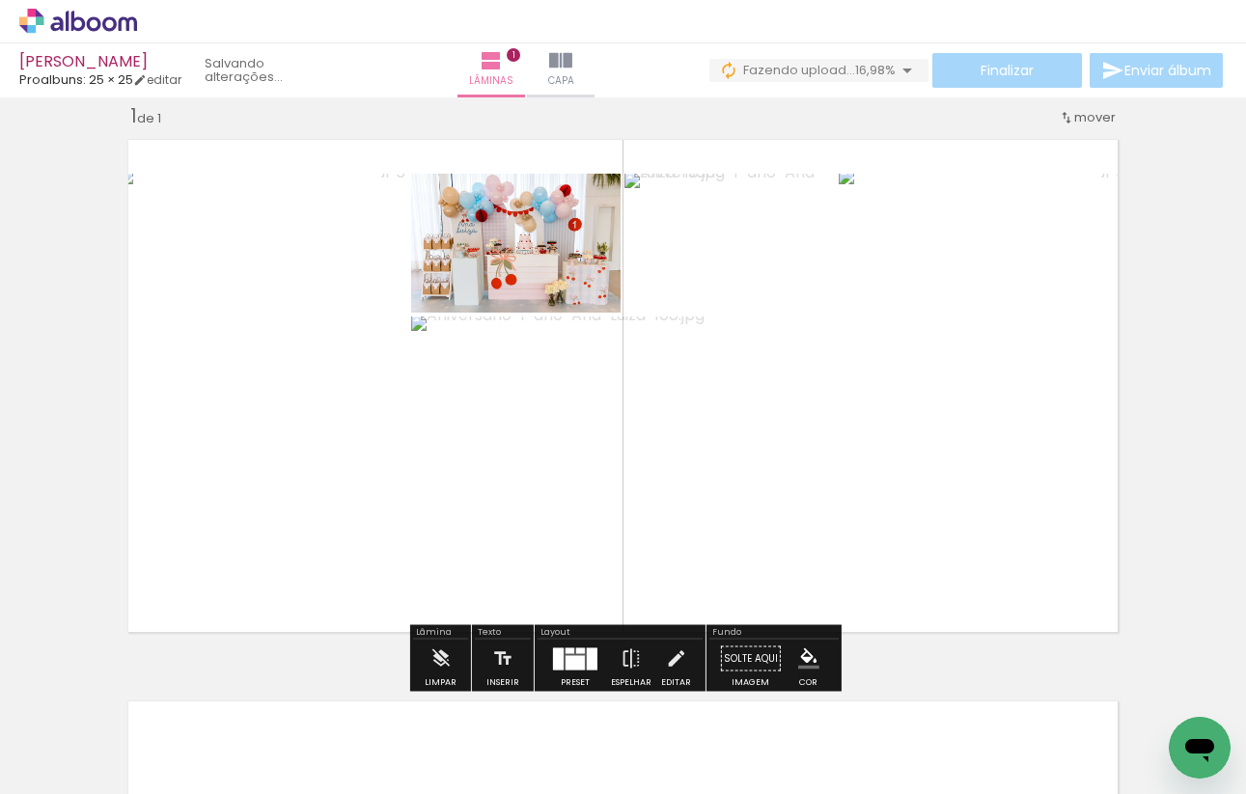
click at [591, 650] on div at bounding box center [592, 659] width 11 height 22
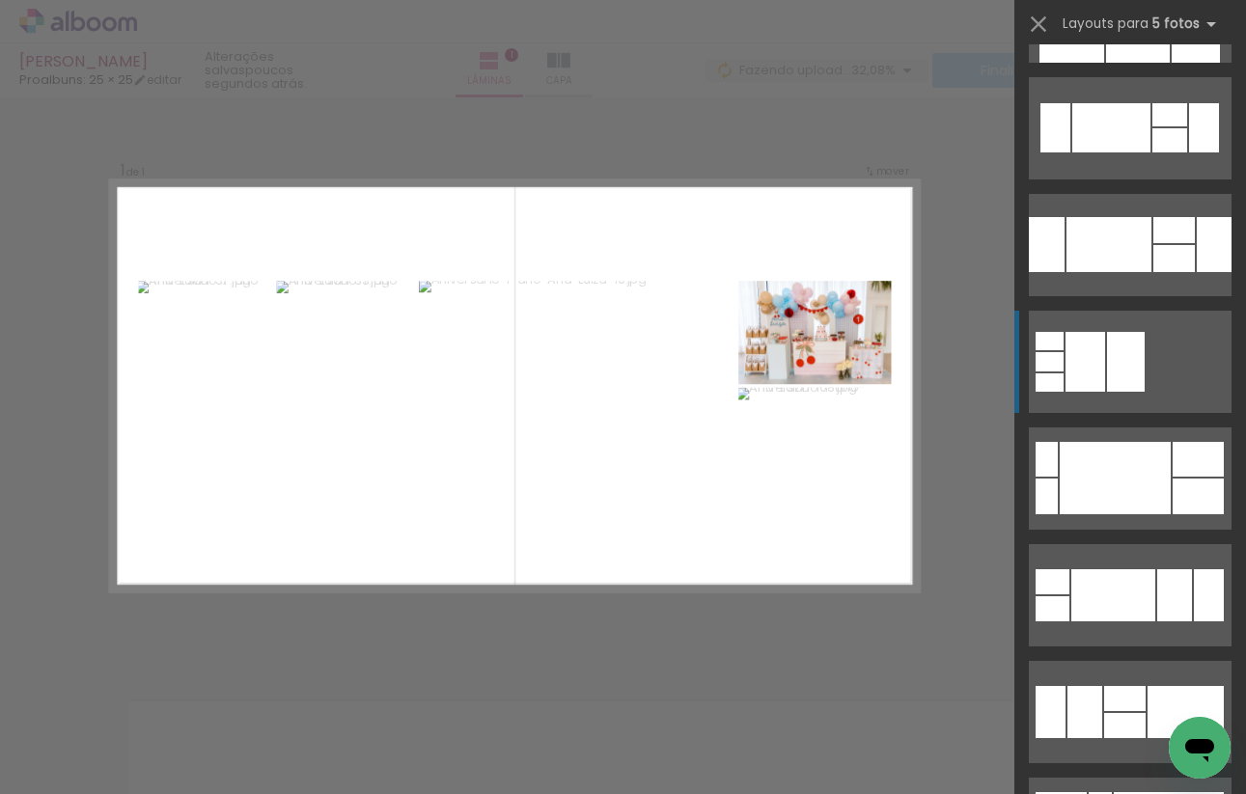
scroll to position [1630, 0]
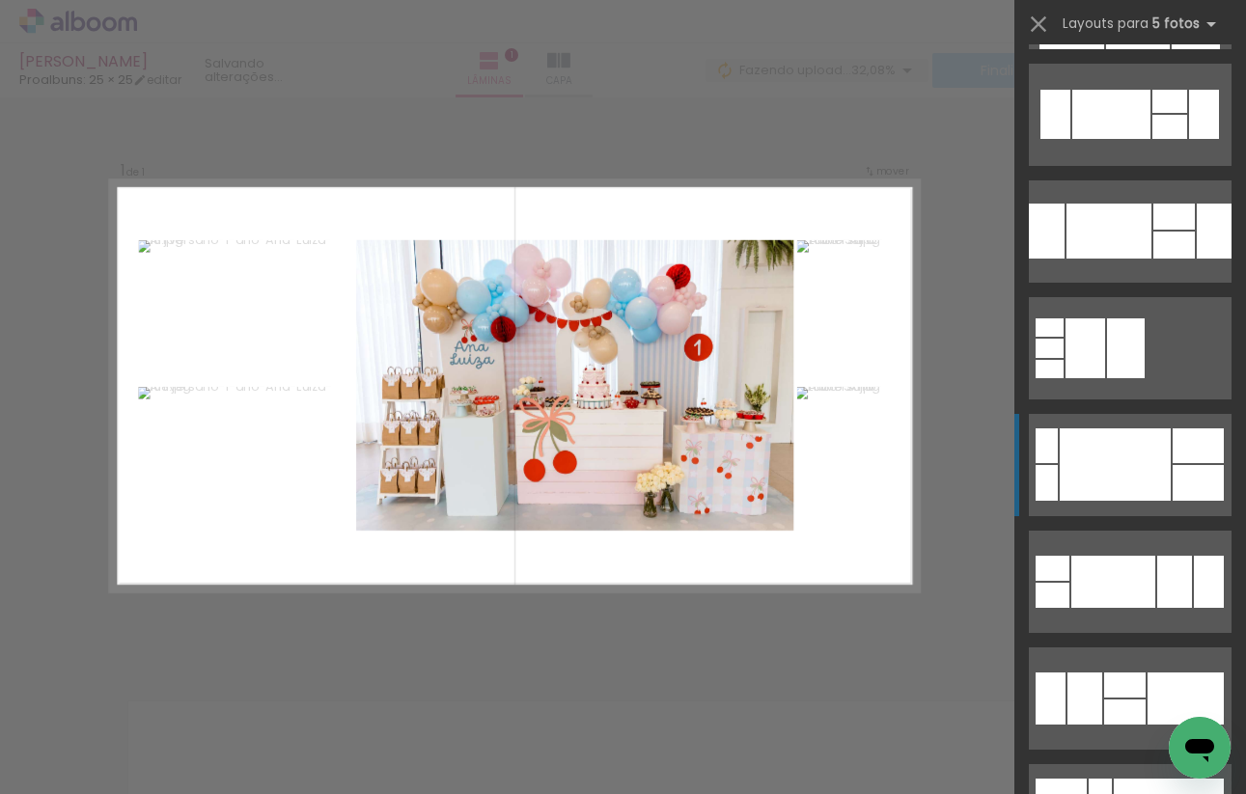
click at [1098, 467] on div at bounding box center [1115, 464] width 111 height 72
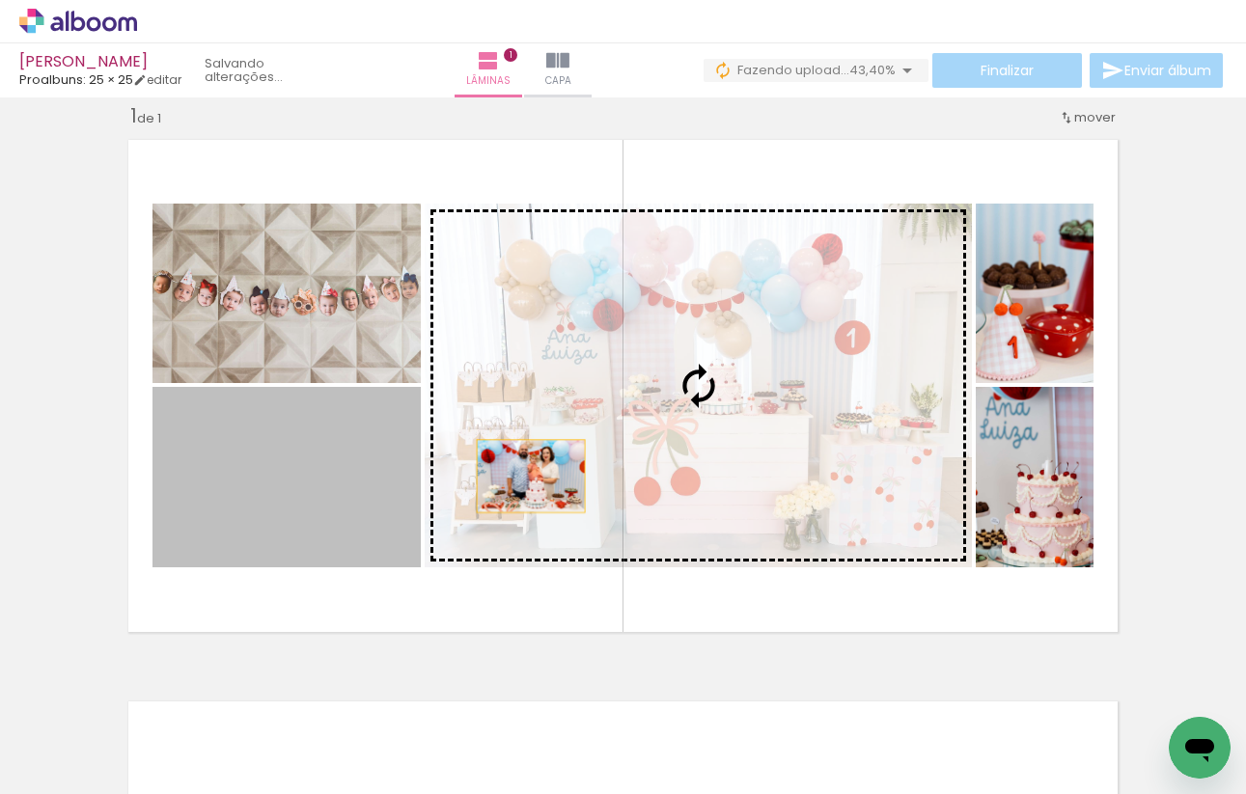
drag, startPoint x: 331, startPoint y: 476, endPoint x: 566, endPoint y: 471, distance: 235.5
click at [0, 0] on slot at bounding box center [0, 0] width 0 height 0
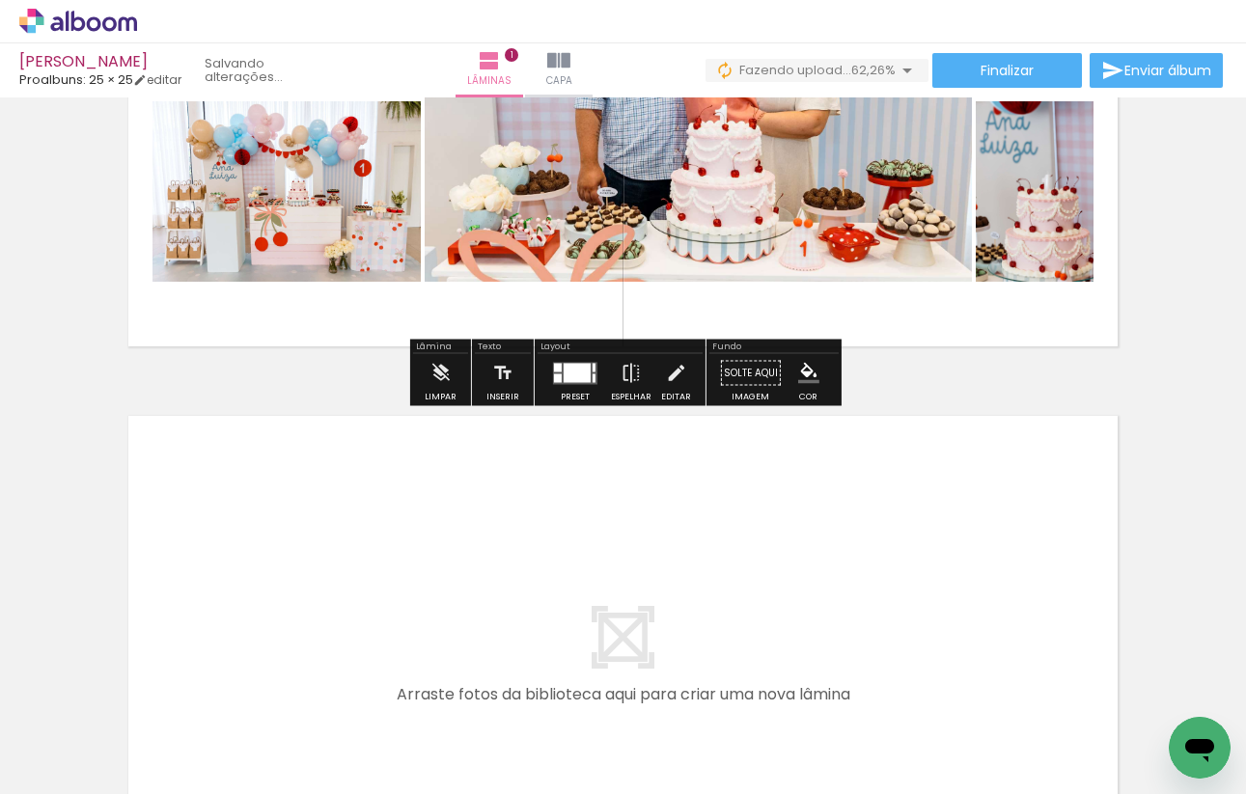
scroll to position [344, 0]
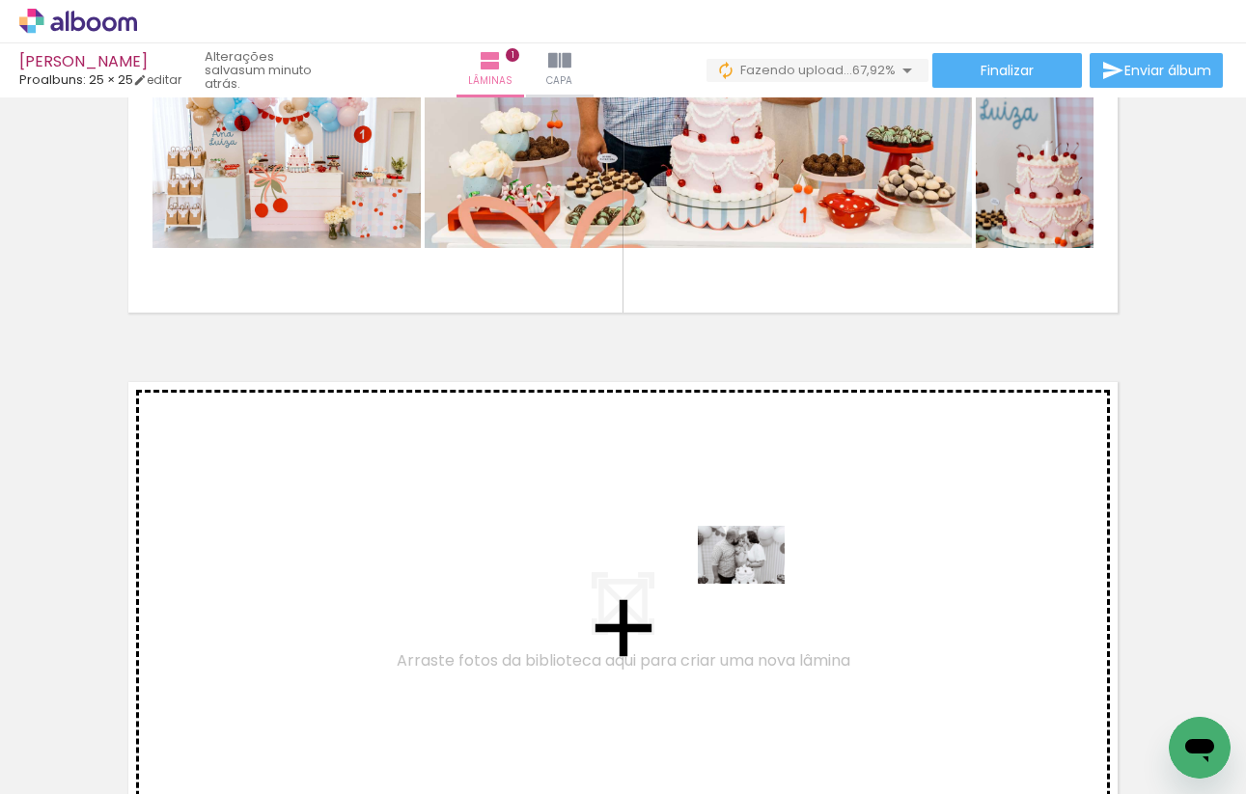
drag, startPoint x: 756, startPoint y: 715, endPoint x: 756, endPoint y: 584, distance: 131.2
click at [756, 584] on quentale-workspace at bounding box center [623, 397] width 1246 height 794
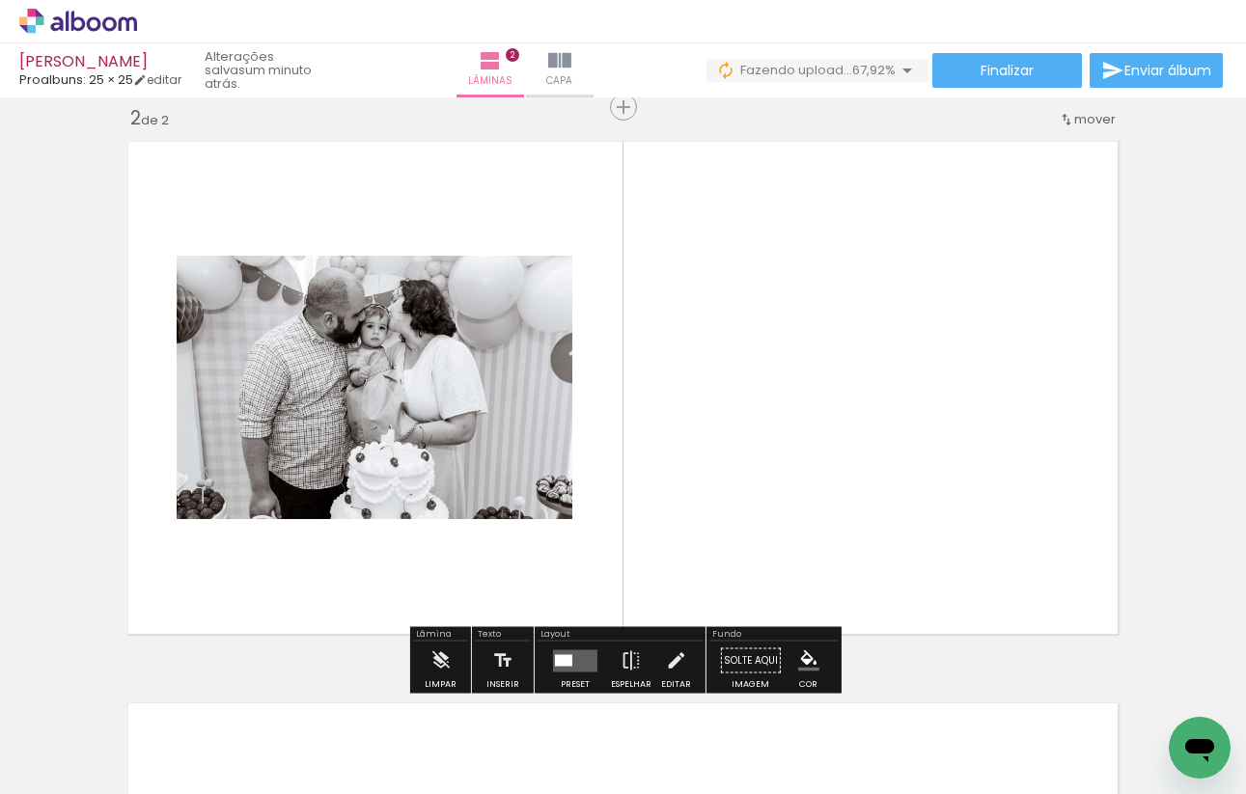
scroll to position [586, 0]
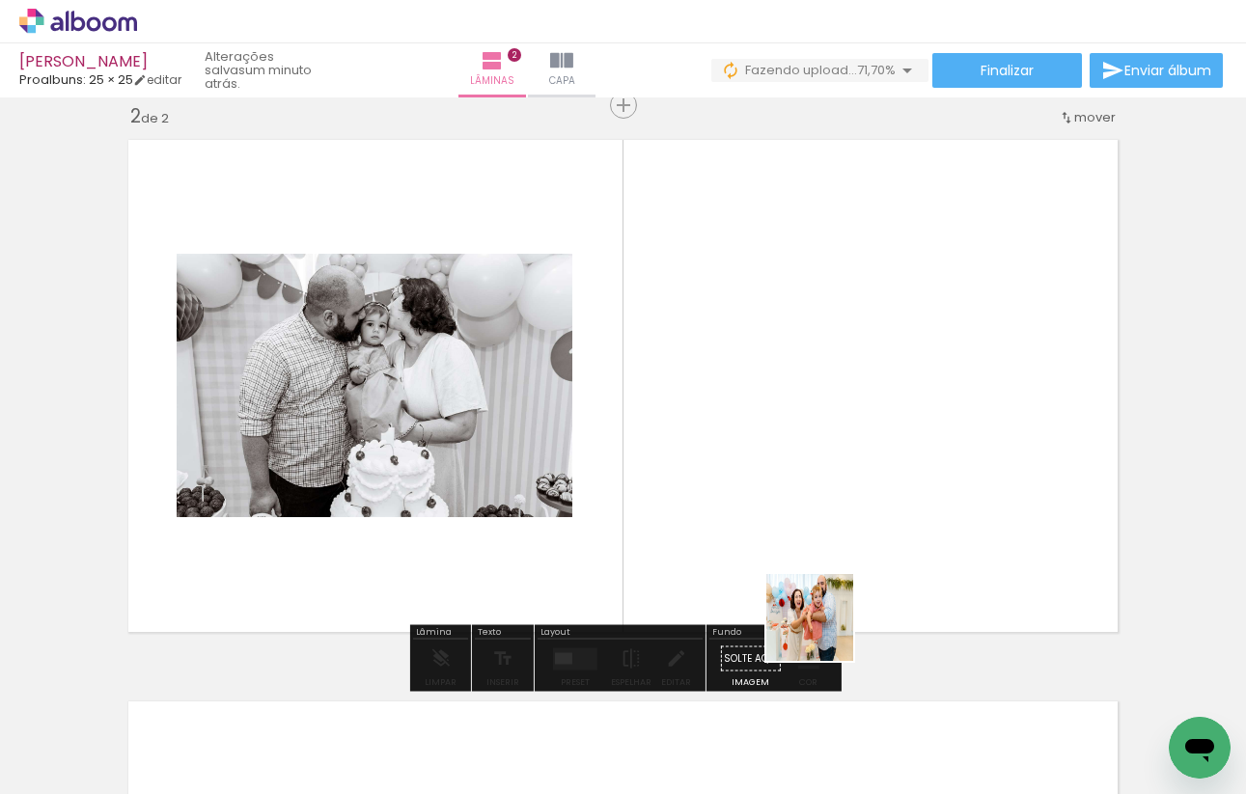
drag, startPoint x: 824, startPoint y: 745, endPoint x: 822, endPoint y: 549, distance: 195.9
click at [822, 549] on quentale-workspace at bounding box center [623, 397] width 1246 height 794
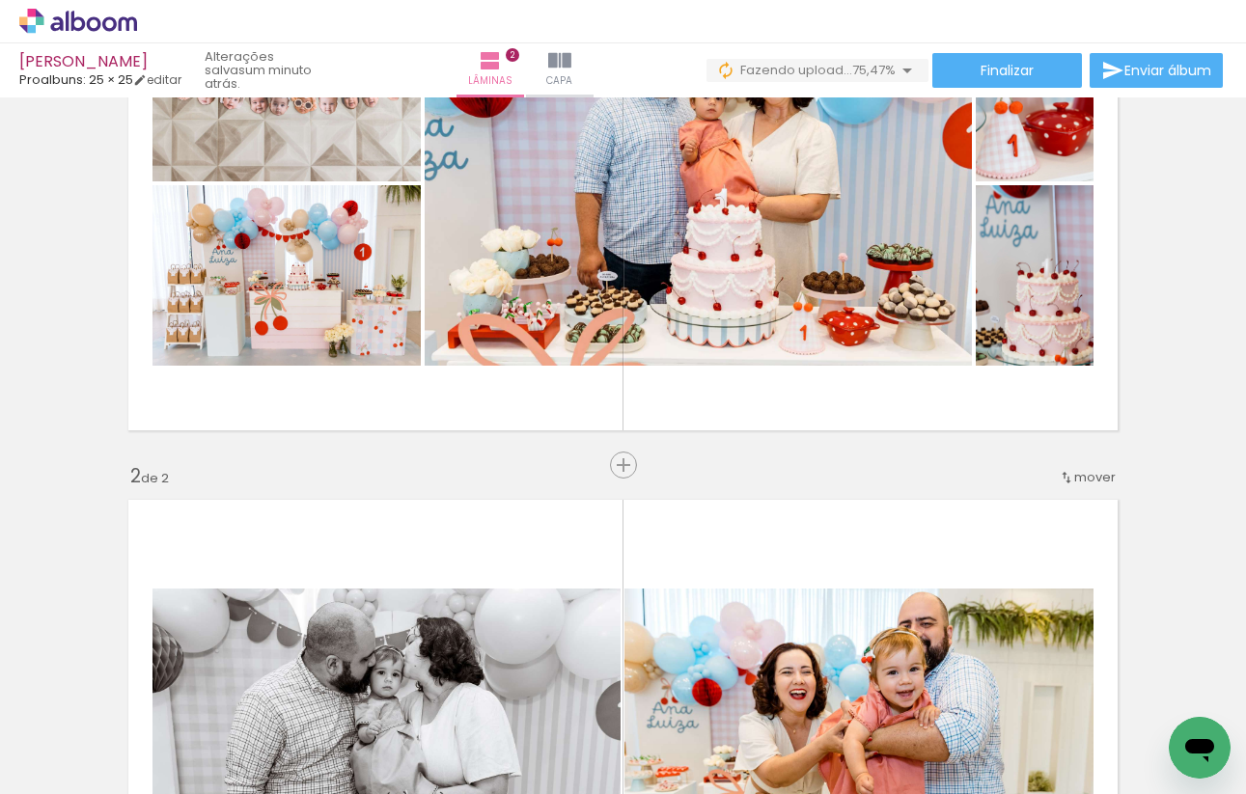
scroll to position [157, 0]
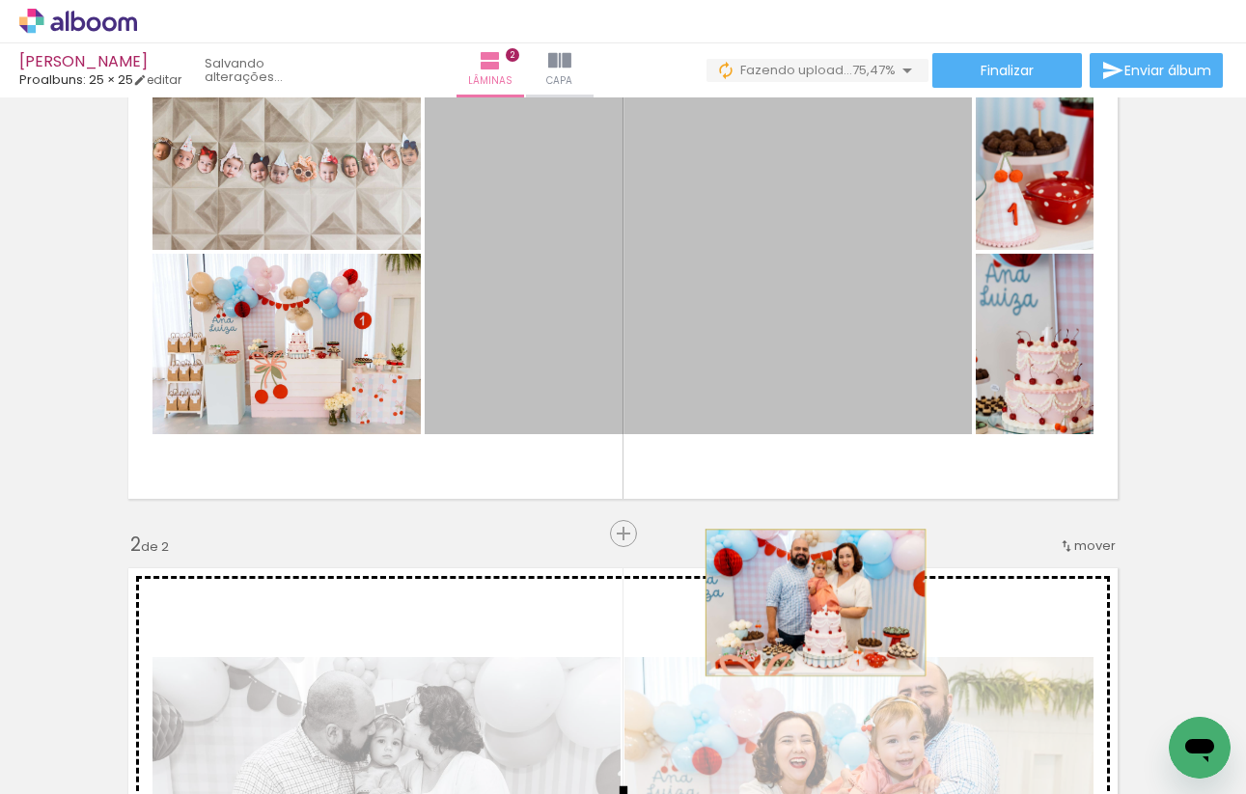
drag, startPoint x: 802, startPoint y: 346, endPoint x: 815, endPoint y: 601, distance: 255.1
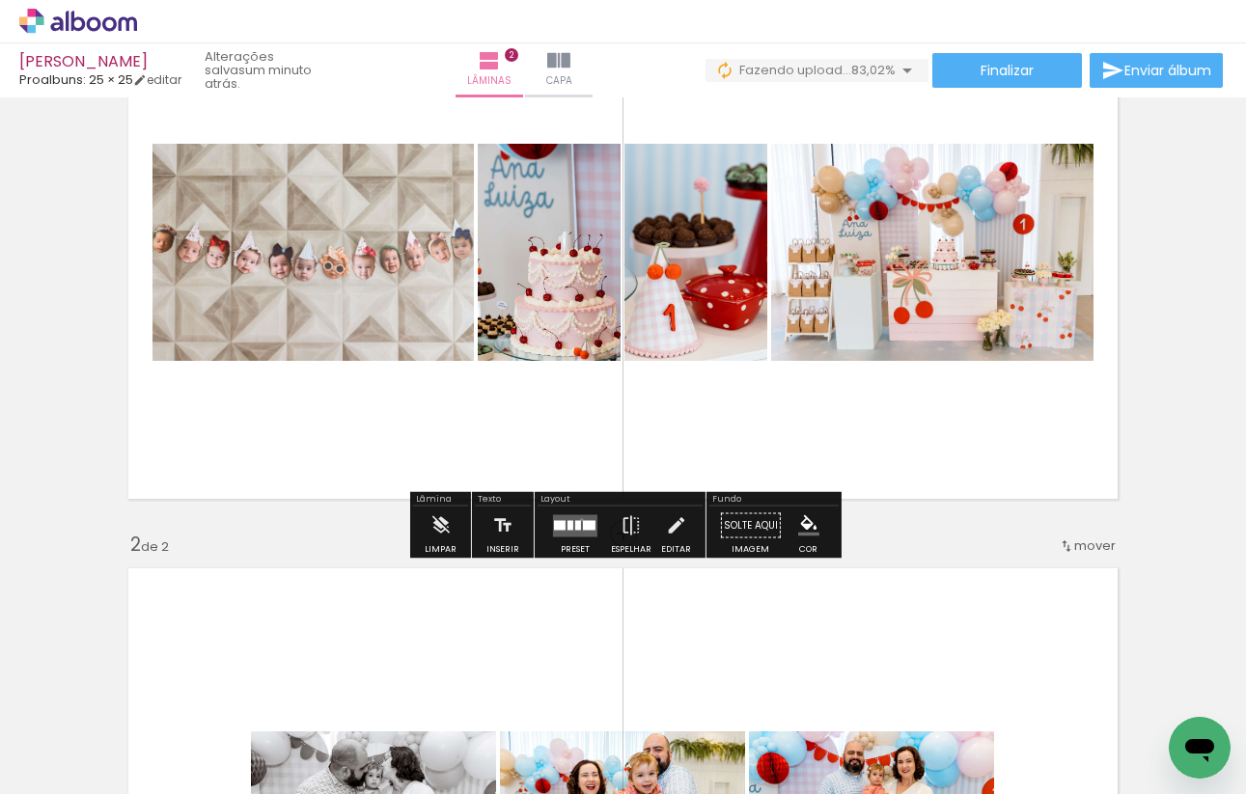
click at [577, 519] on quentale-layouter at bounding box center [575, 525] width 44 height 22
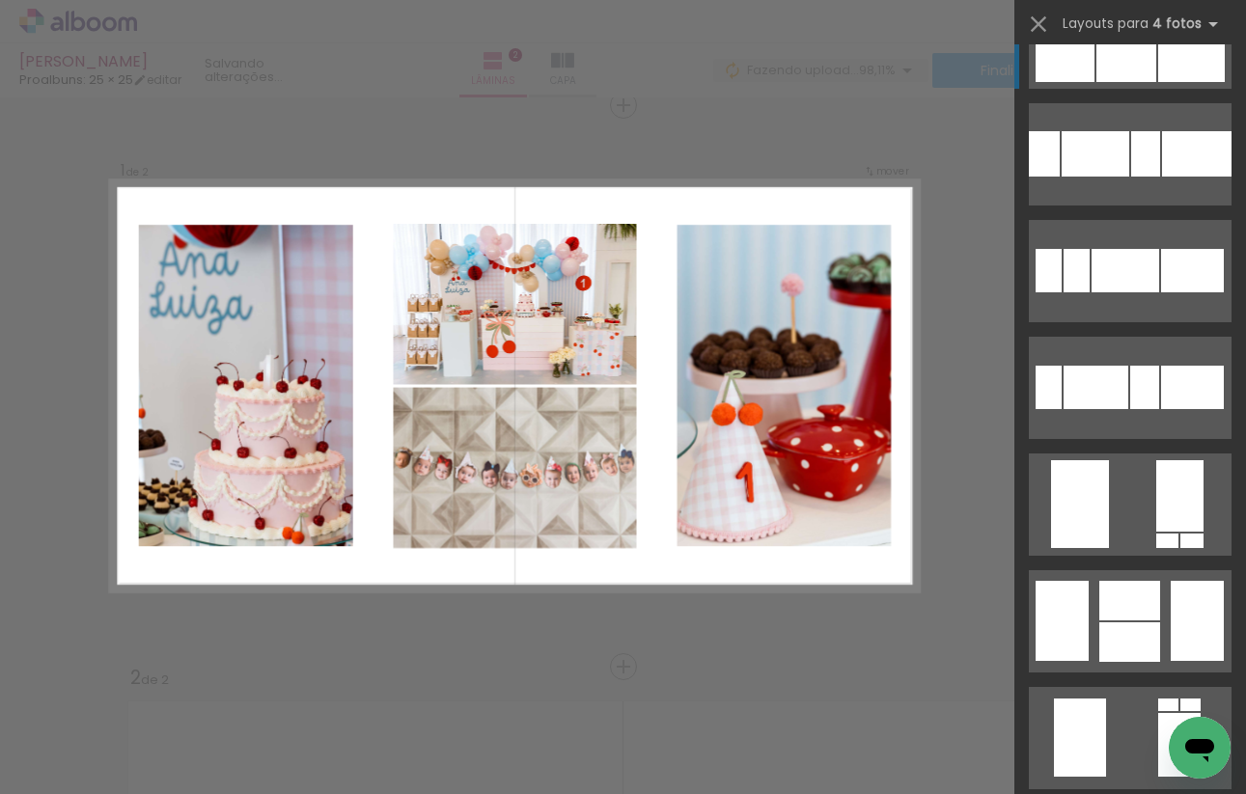
scroll to position [3118, 0]
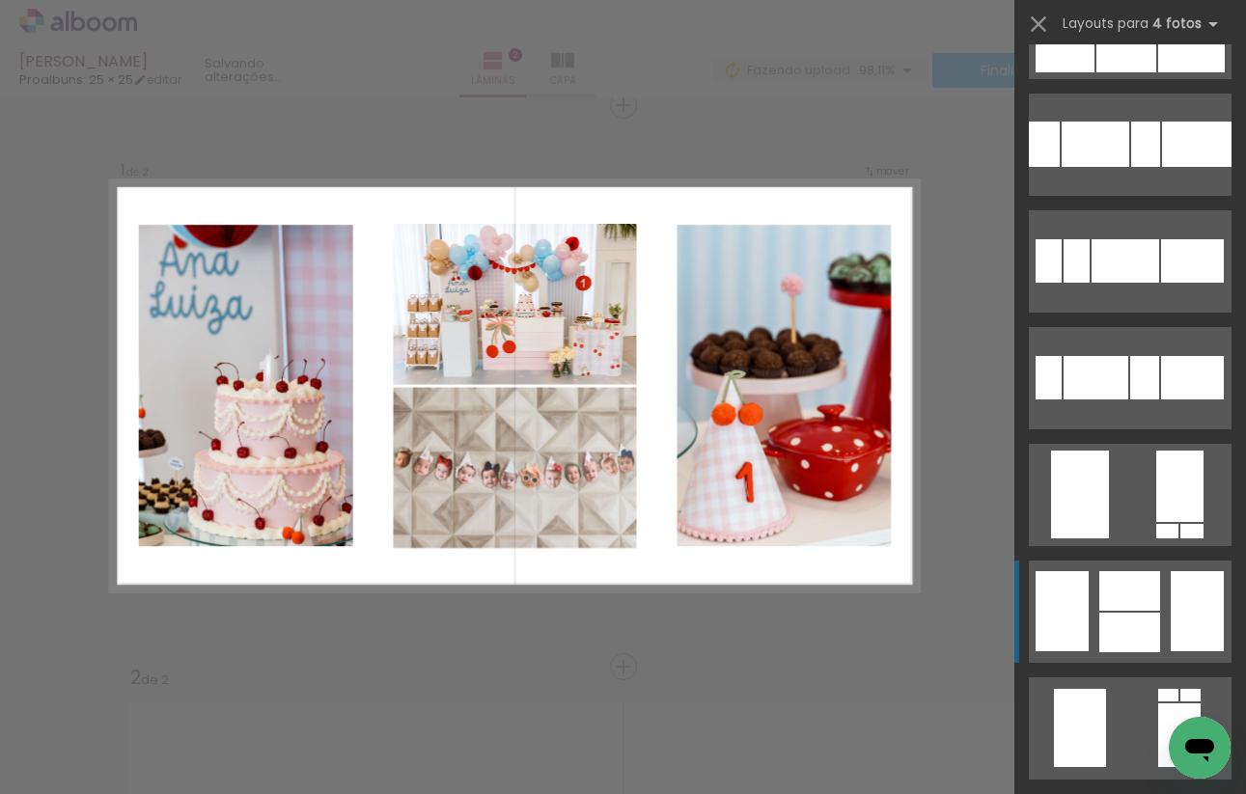
click at [1120, 616] on div at bounding box center [1129, 633] width 61 height 40
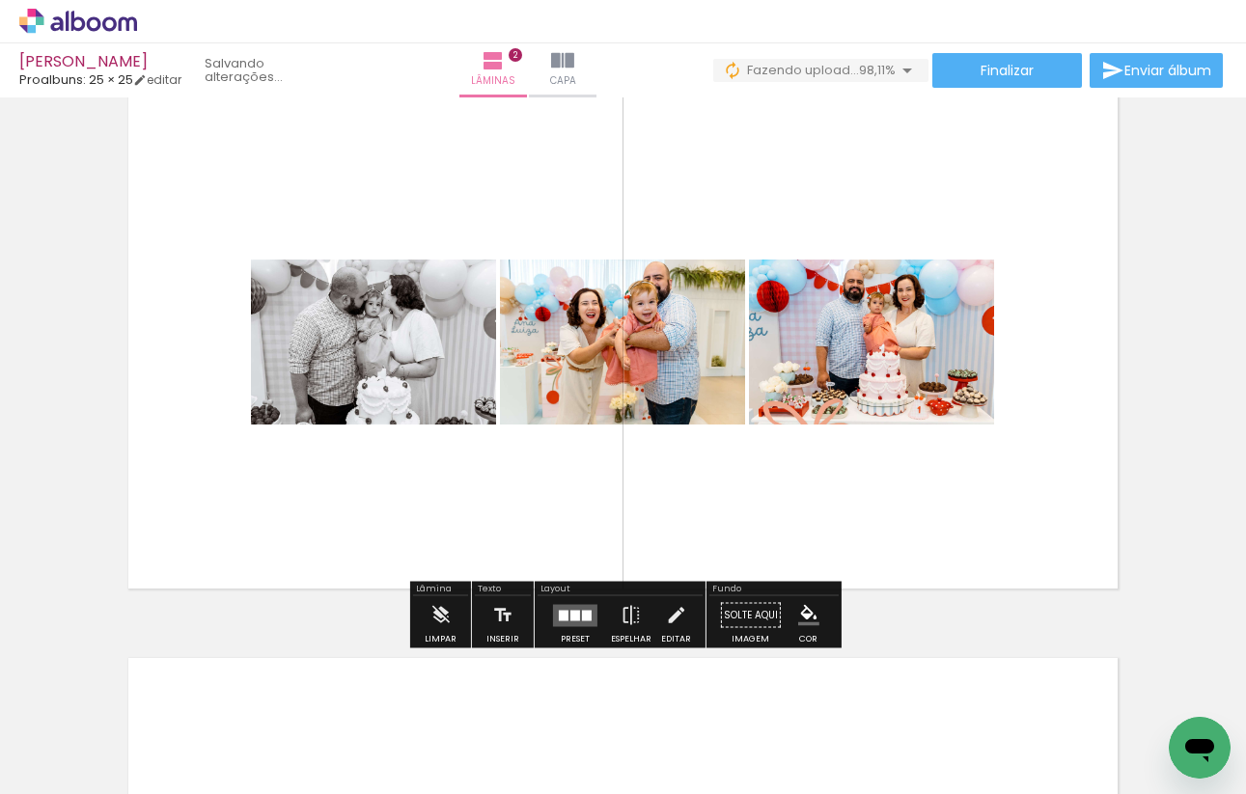
scroll to position [636, 0]
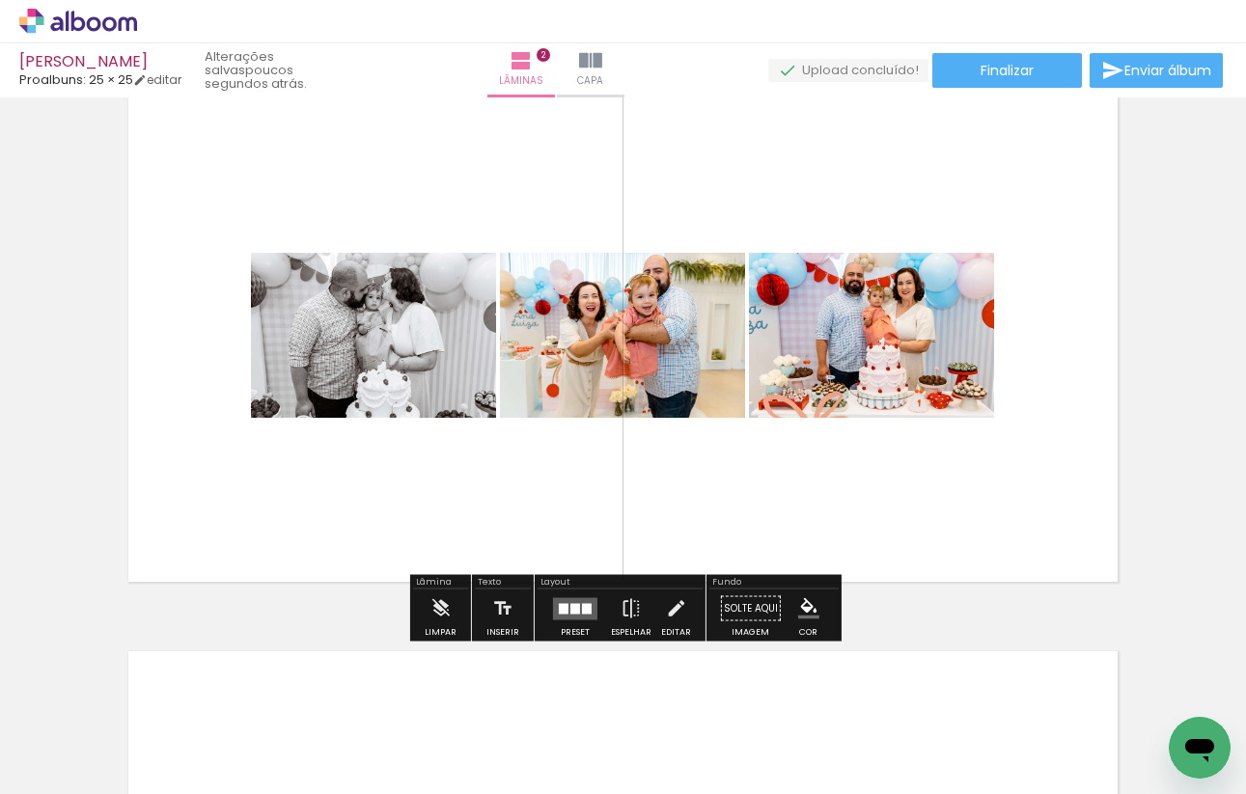
click at [589, 608] on quentale-layouter at bounding box center [575, 608] width 44 height 22
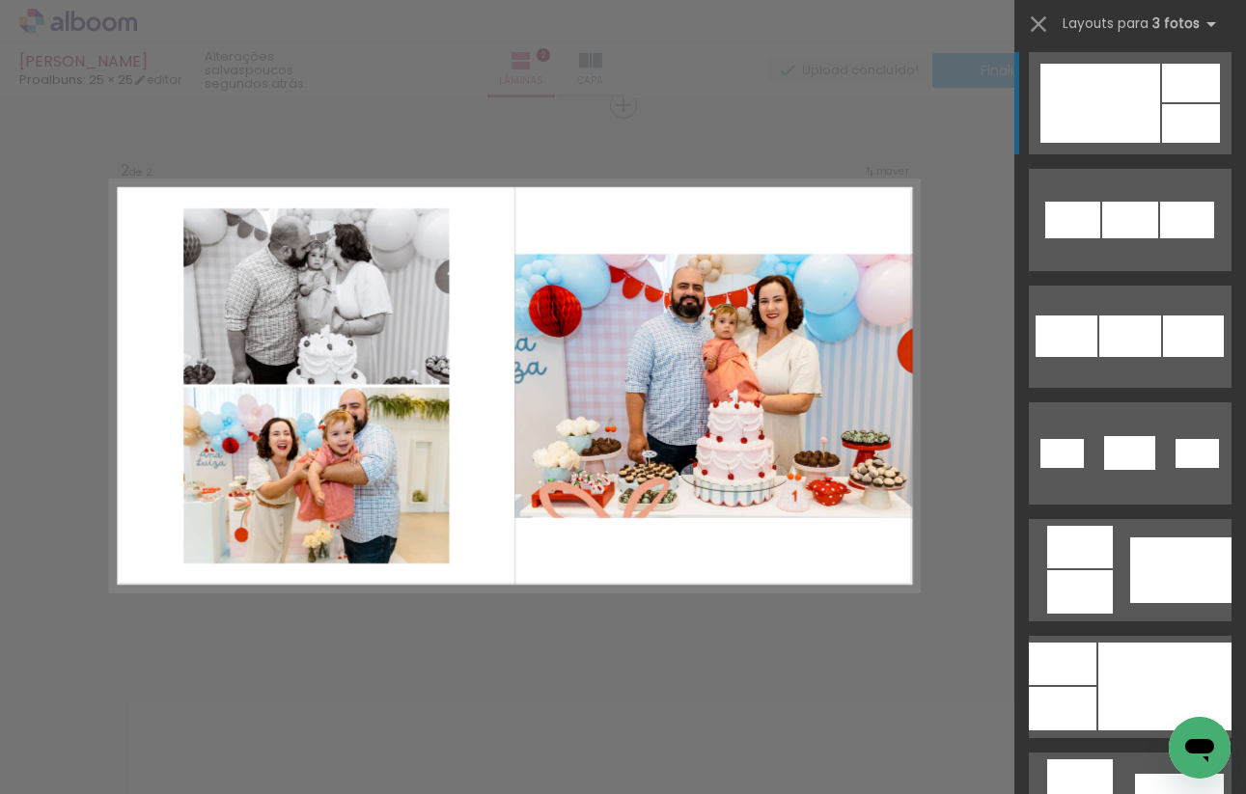
scroll to position [951, 0]
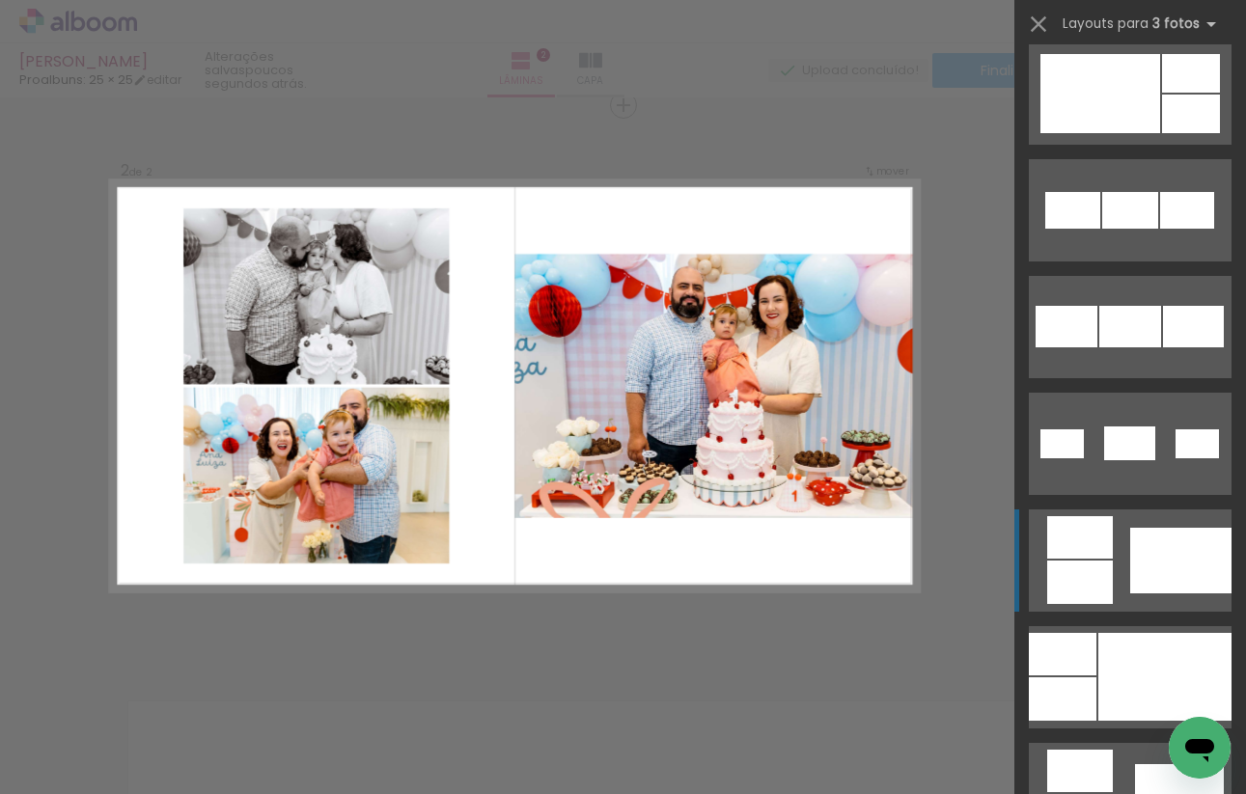
click at [1117, 557] on quentale-layouter at bounding box center [1130, 561] width 203 height 102
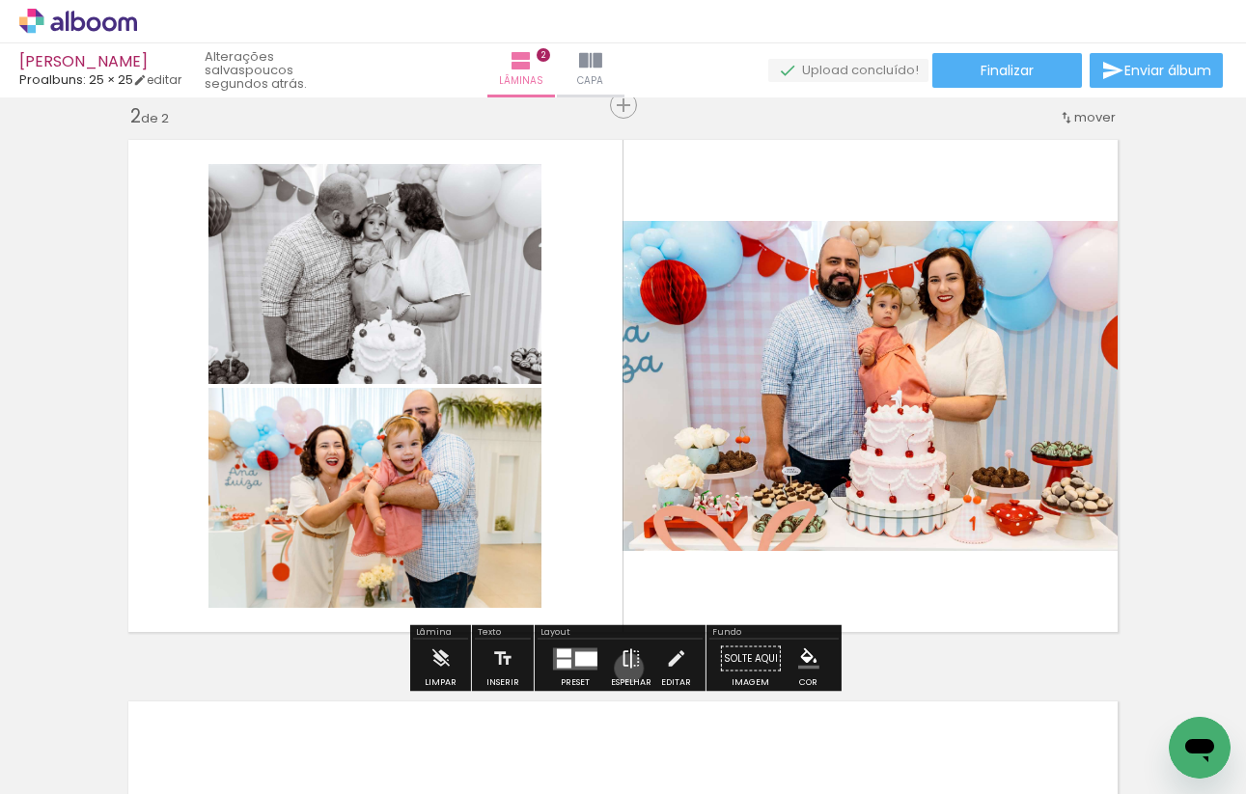
click at [624, 668] on iron-icon at bounding box center [630, 659] width 21 height 39
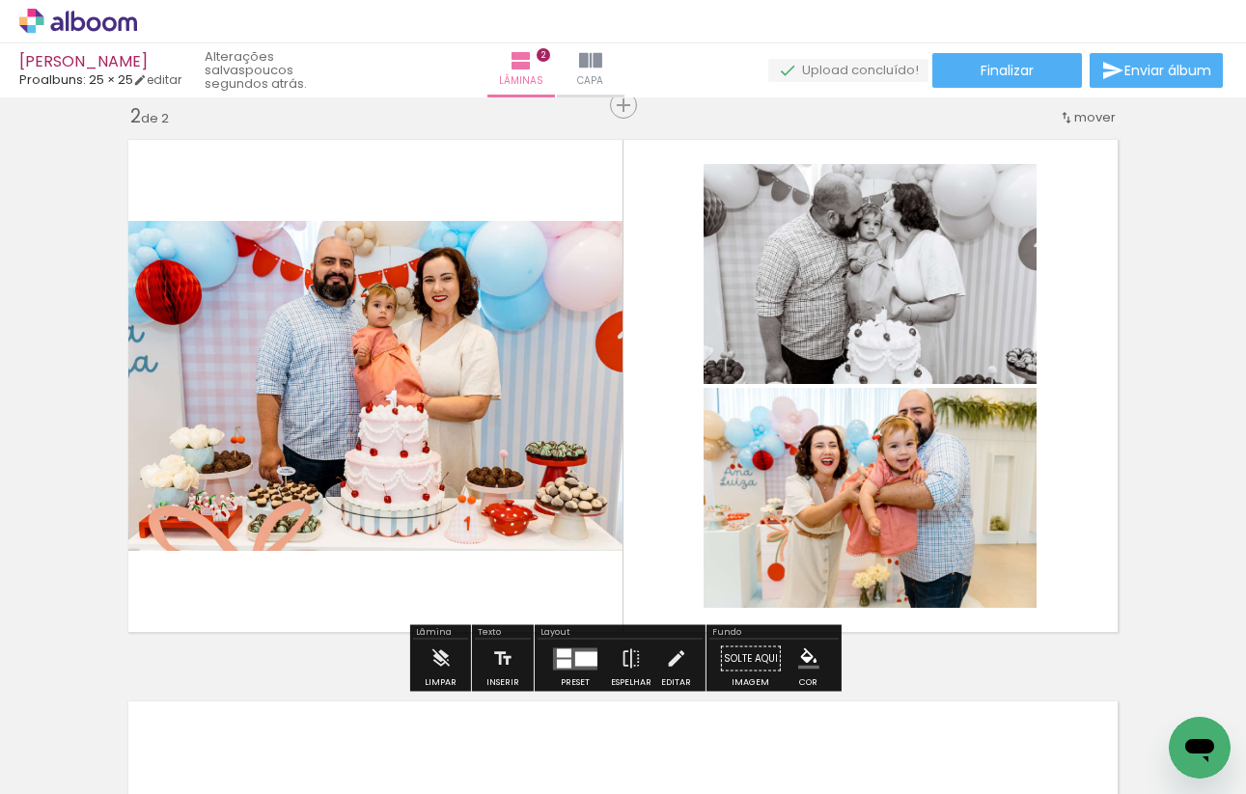
click at [559, 654] on div at bounding box center [564, 652] width 14 height 9
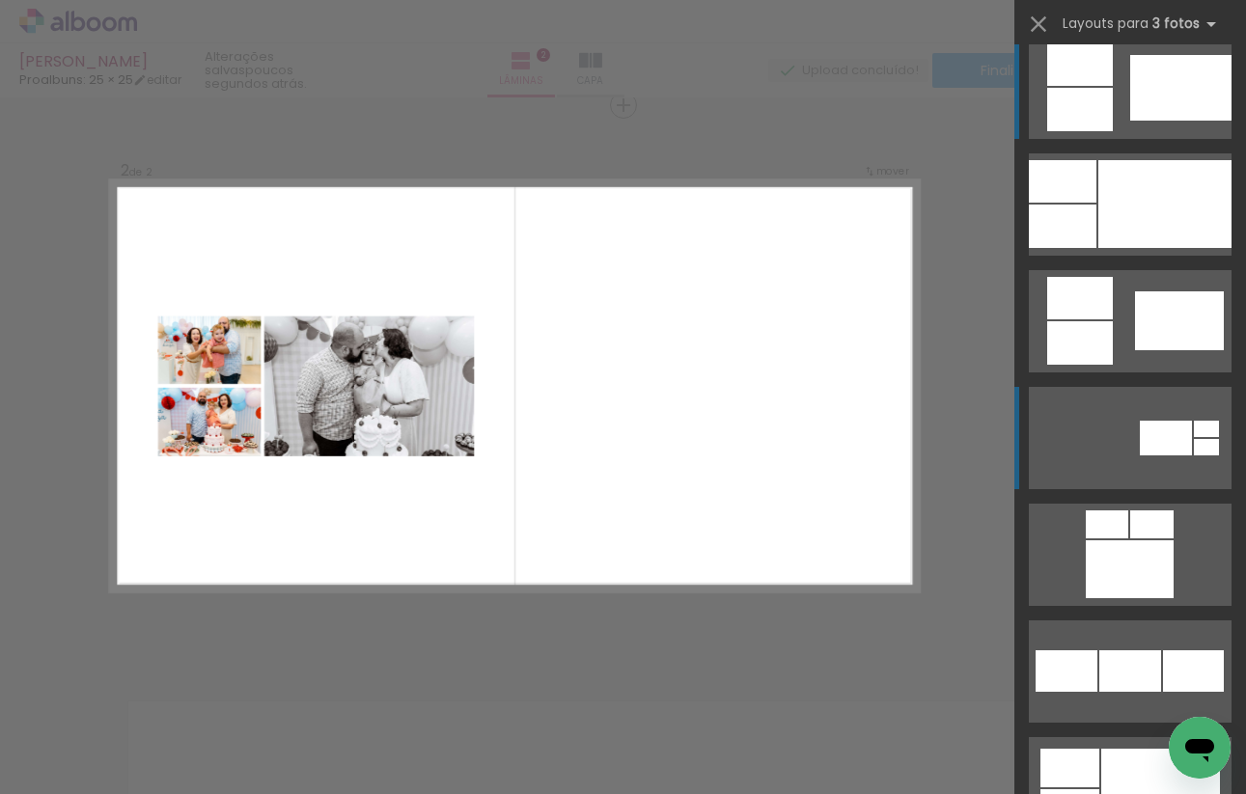
scroll to position [1439, 0]
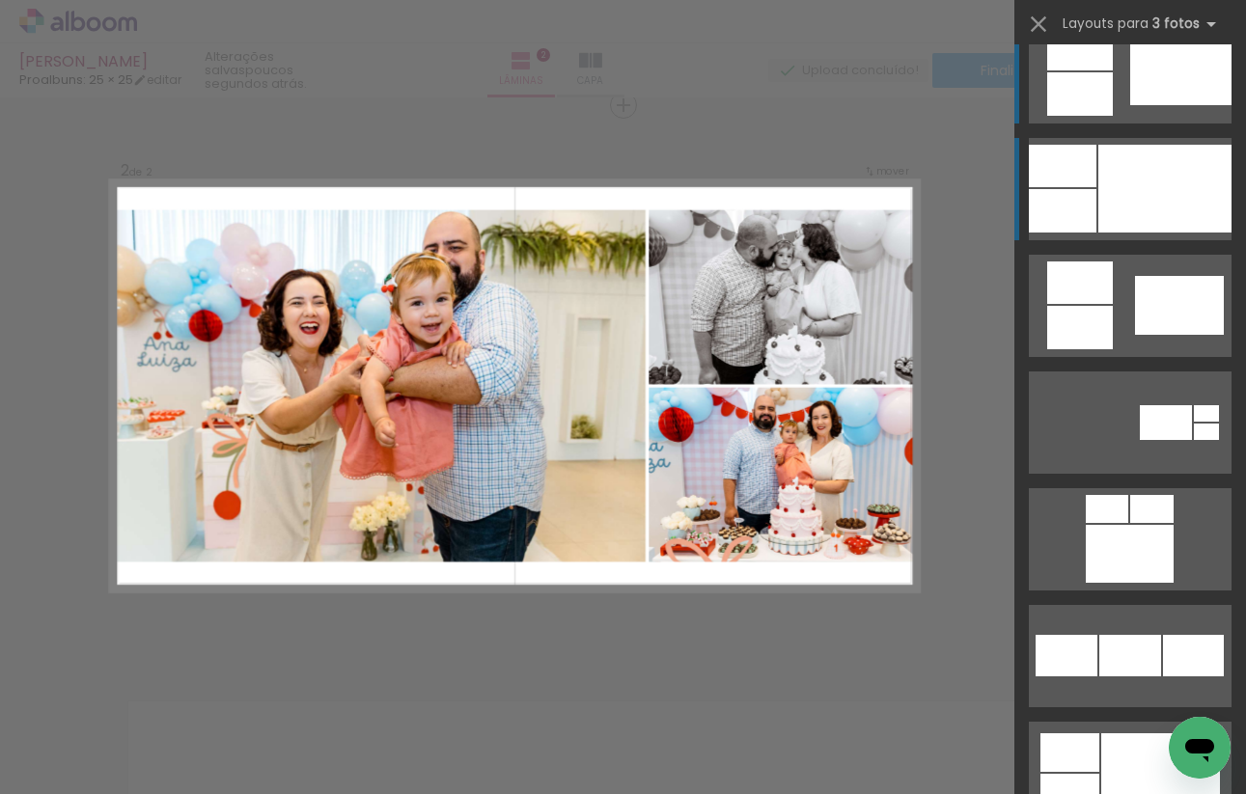
click at [1104, 170] on div at bounding box center [1164, 189] width 133 height 88
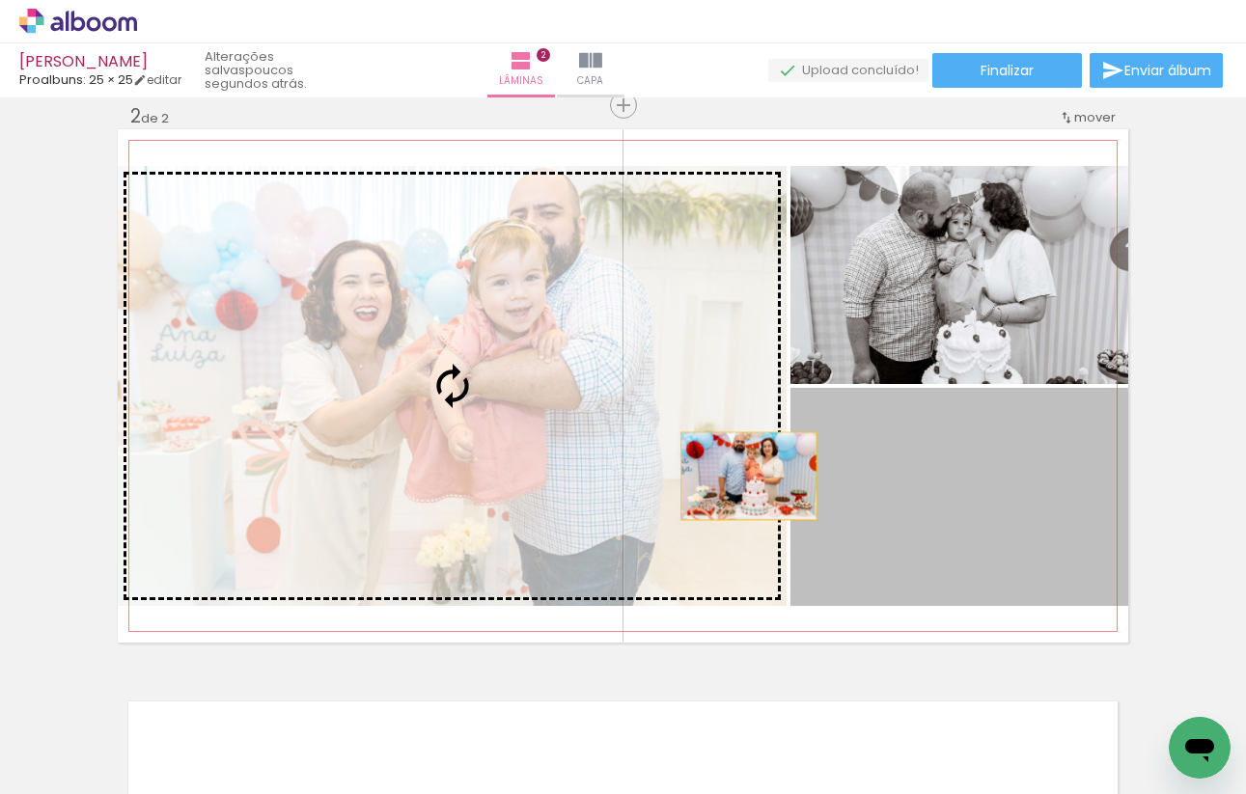
drag, startPoint x: 906, startPoint y: 511, endPoint x: 735, endPoint y: 469, distance: 176.0
click at [0, 0] on slot at bounding box center [0, 0] width 0 height 0
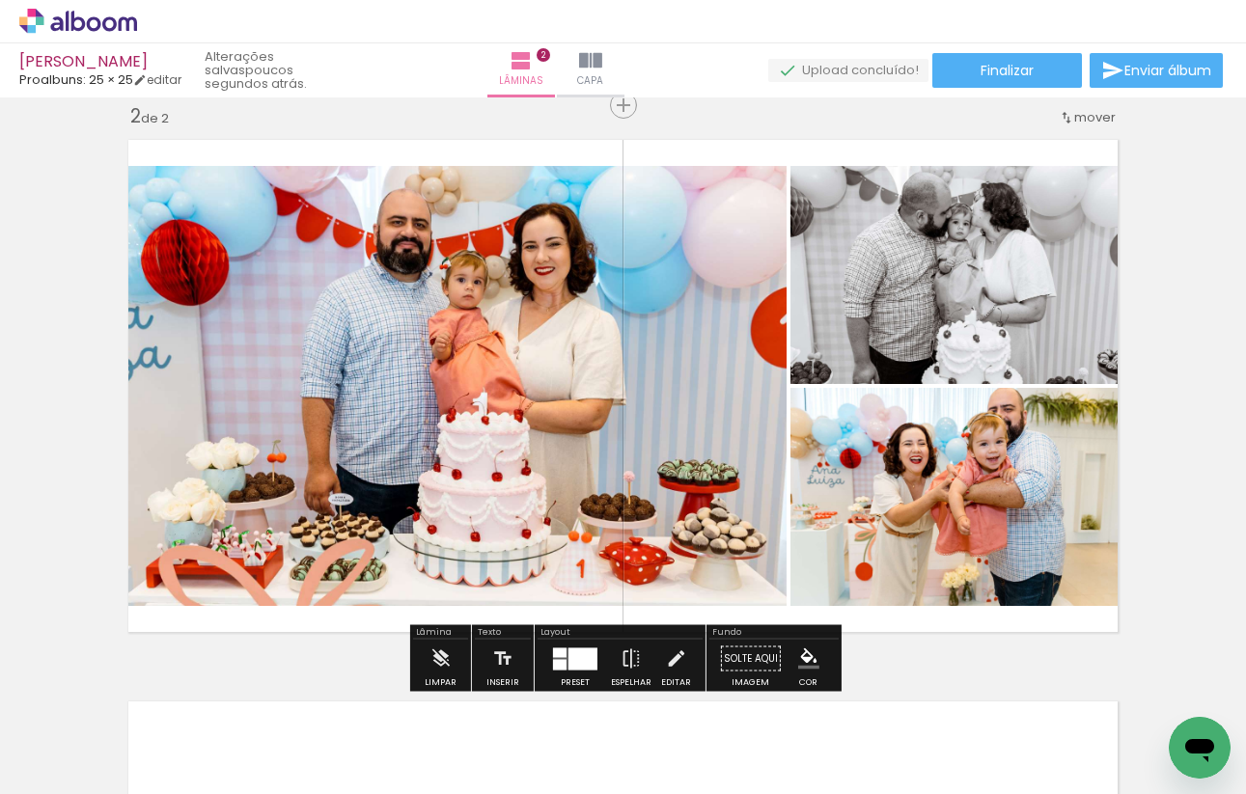
click at [1178, 285] on div "Inserir lâmina 1 de 2 Inserir lâmina 2 de 2" at bounding box center [623, 361] width 1246 height 1686
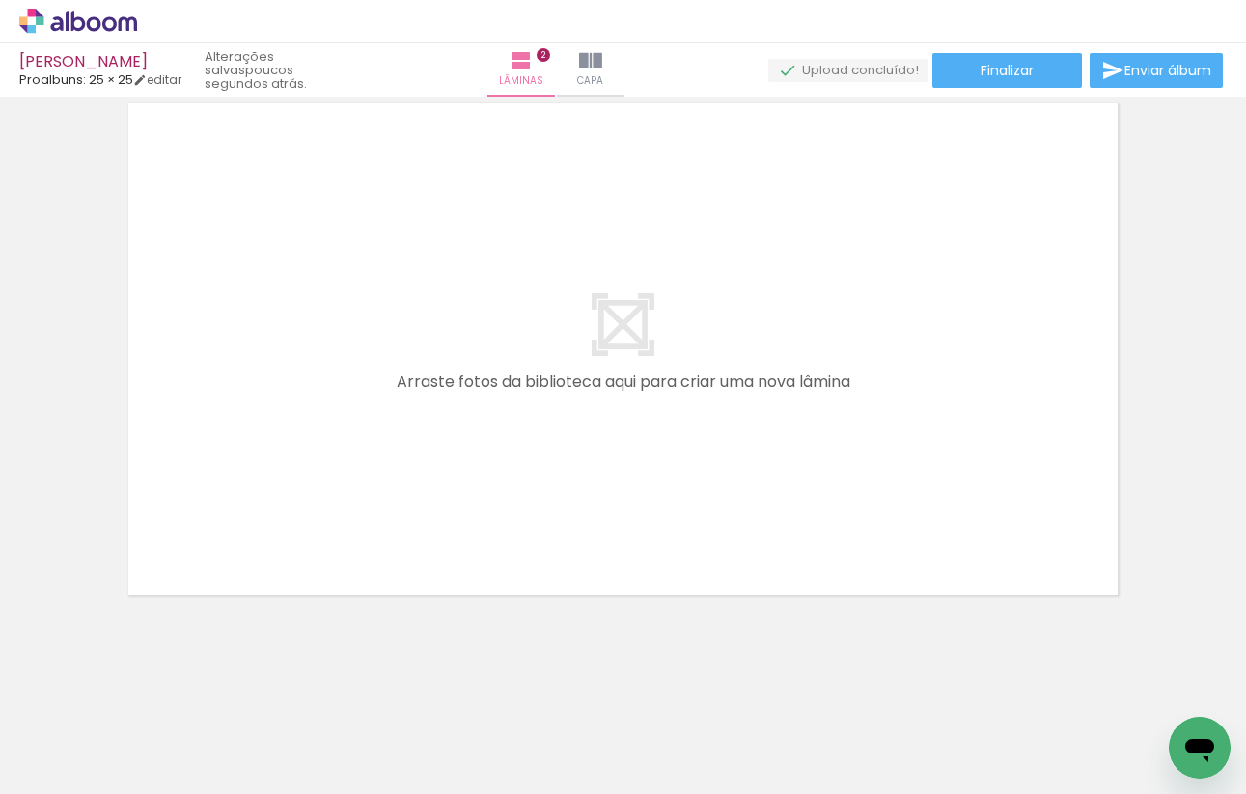
scroll to position [0, 473]
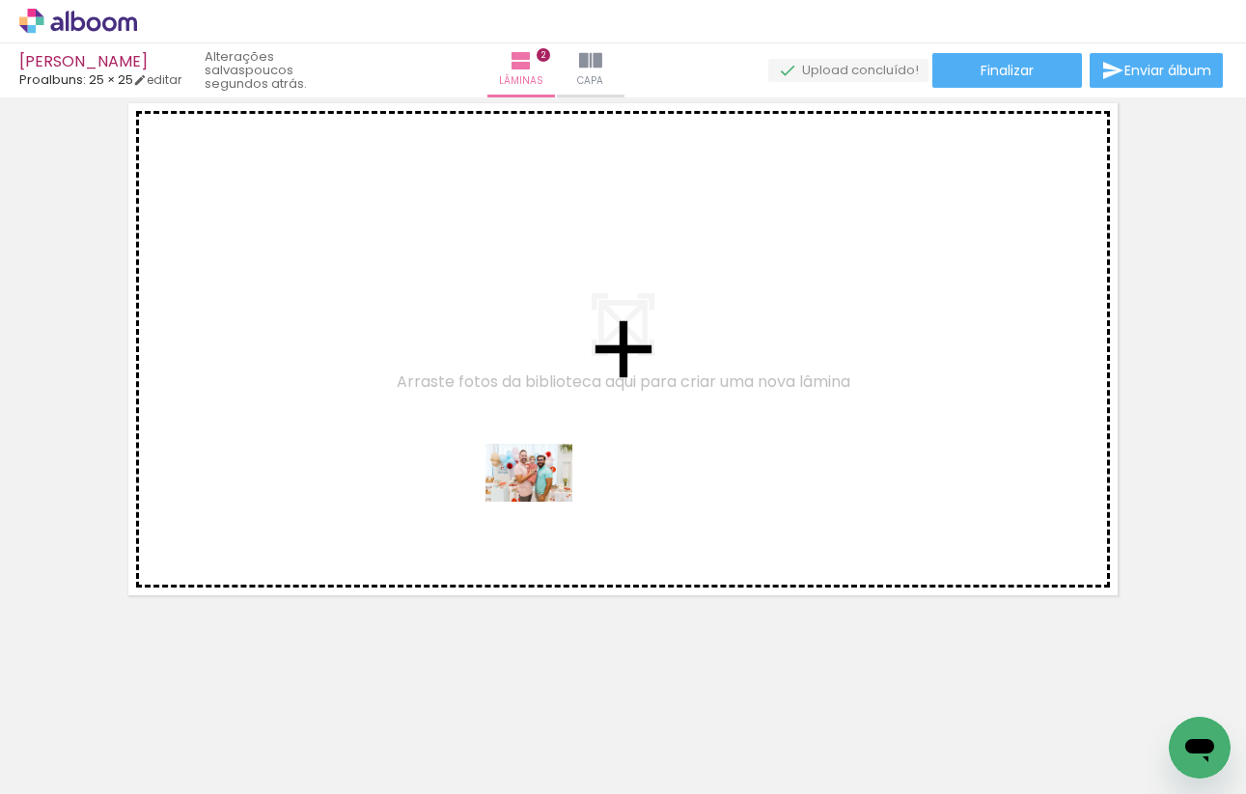
drag, startPoint x: 497, startPoint y: 711, endPoint x: 543, endPoint y: 502, distance: 214.5
click at [543, 502] on quentale-workspace at bounding box center [623, 397] width 1246 height 794
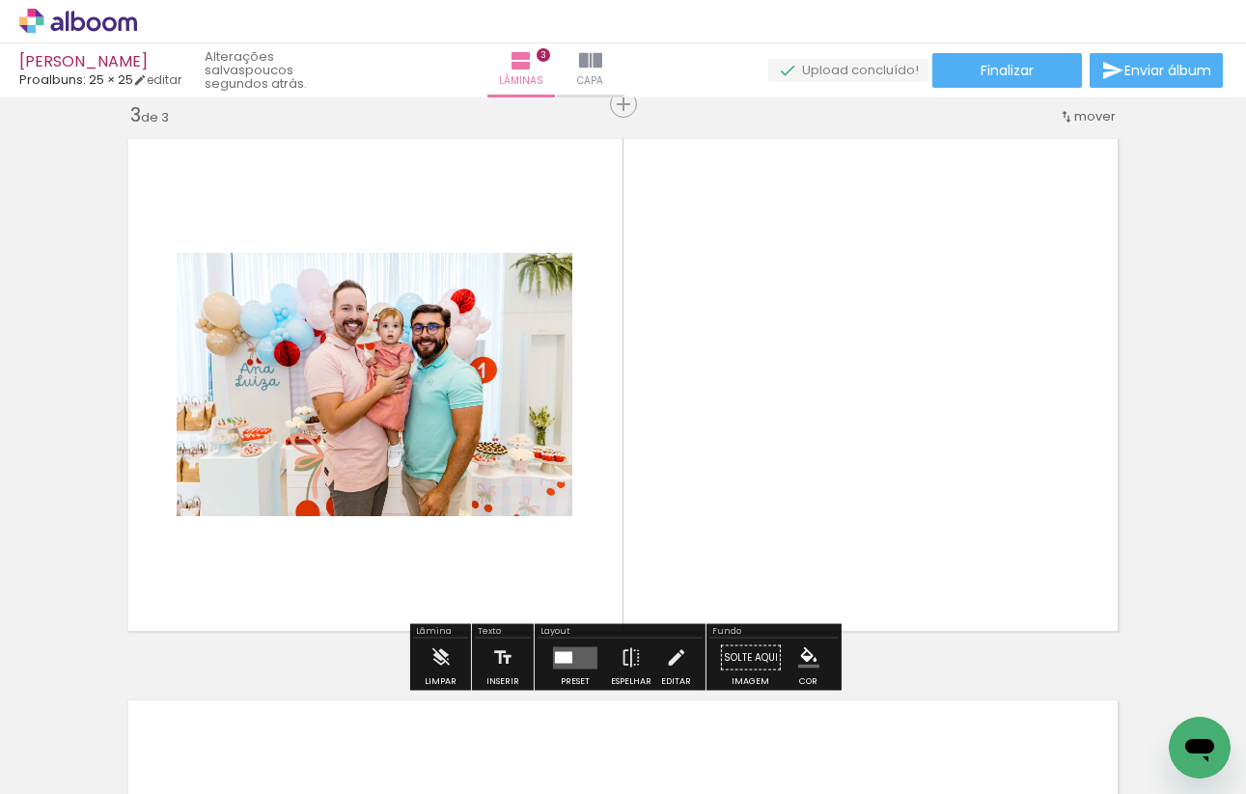
scroll to position [1147, 0]
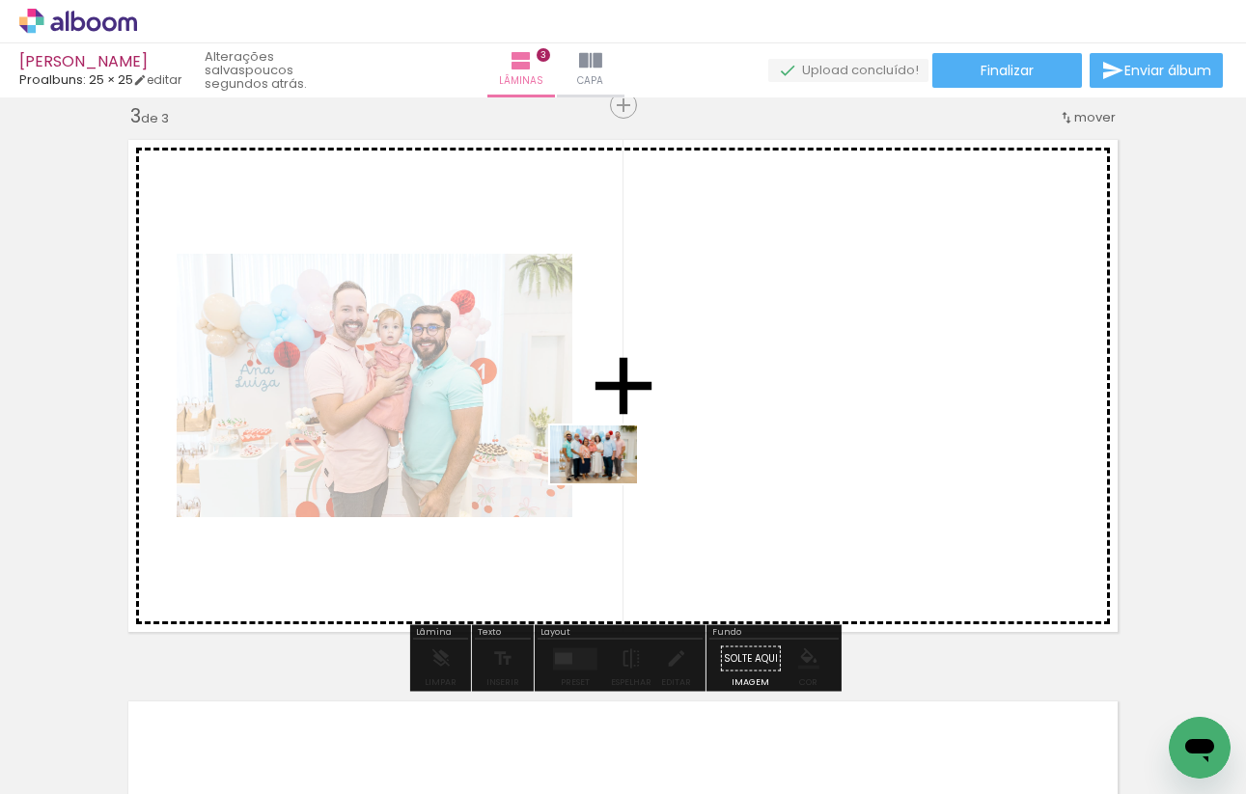
drag, startPoint x: 589, startPoint y: 721, endPoint x: 608, endPoint y: 483, distance: 238.2
click at [608, 483] on quentale-workspace at bounding box center [623, 397] width 1246 height 794
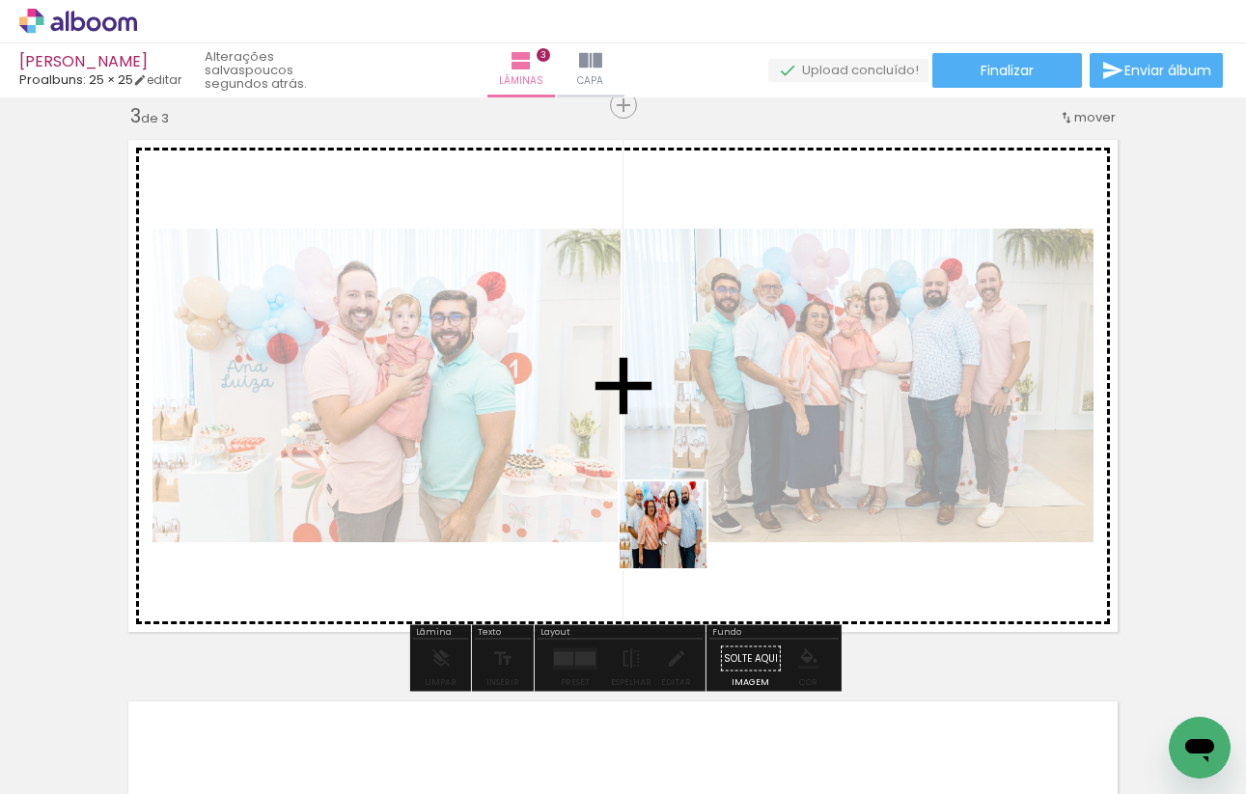
drag, startPoint x: 673, startPoint y: 723, endPoint x: 686, endPoint y: 480, distance: 243.6
click at [686, 480] on quentale-workspace at bounding box center [623, 397] width 1246 height 794
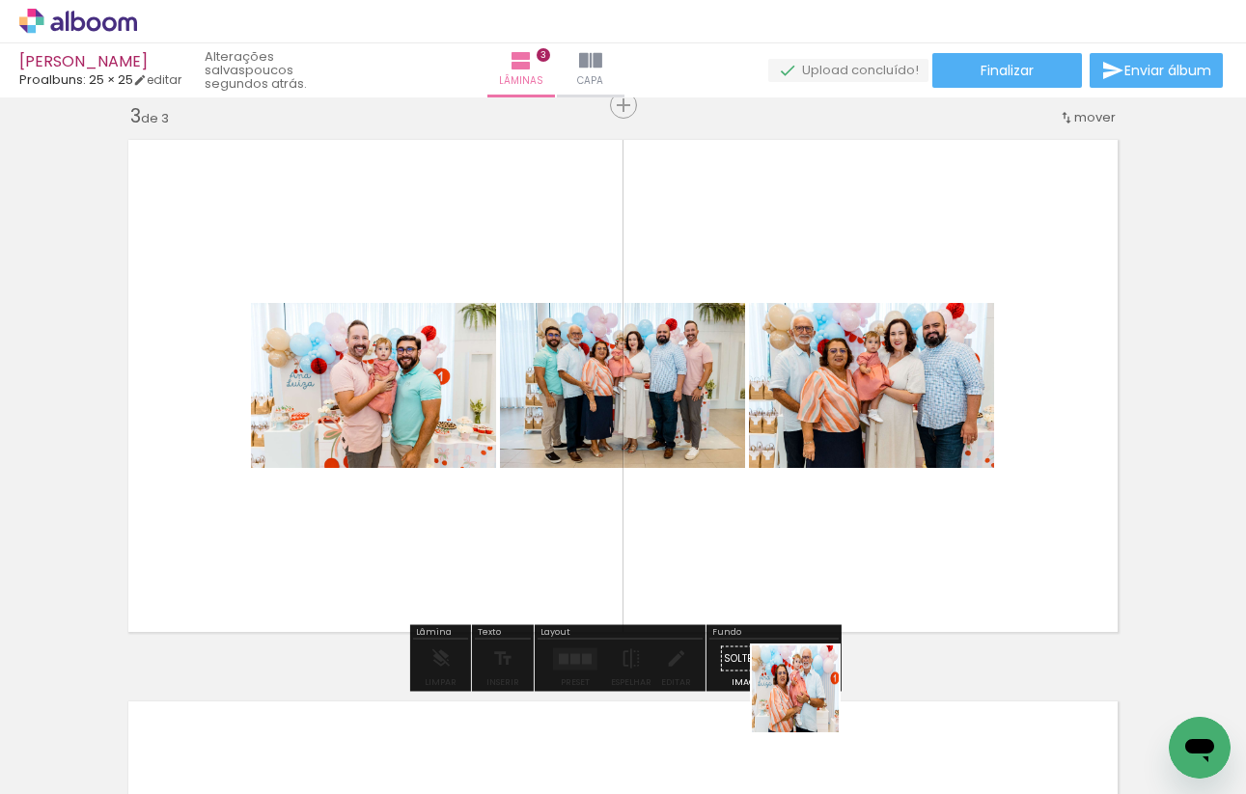
drag, startPoint x: 810, startPoint y: 745, endPoint x: 809, endPoint y: 519, distance: 225.8
click at [809, 519] on quentale-workspace at bounding box center [623, 397] width 1246 height 794
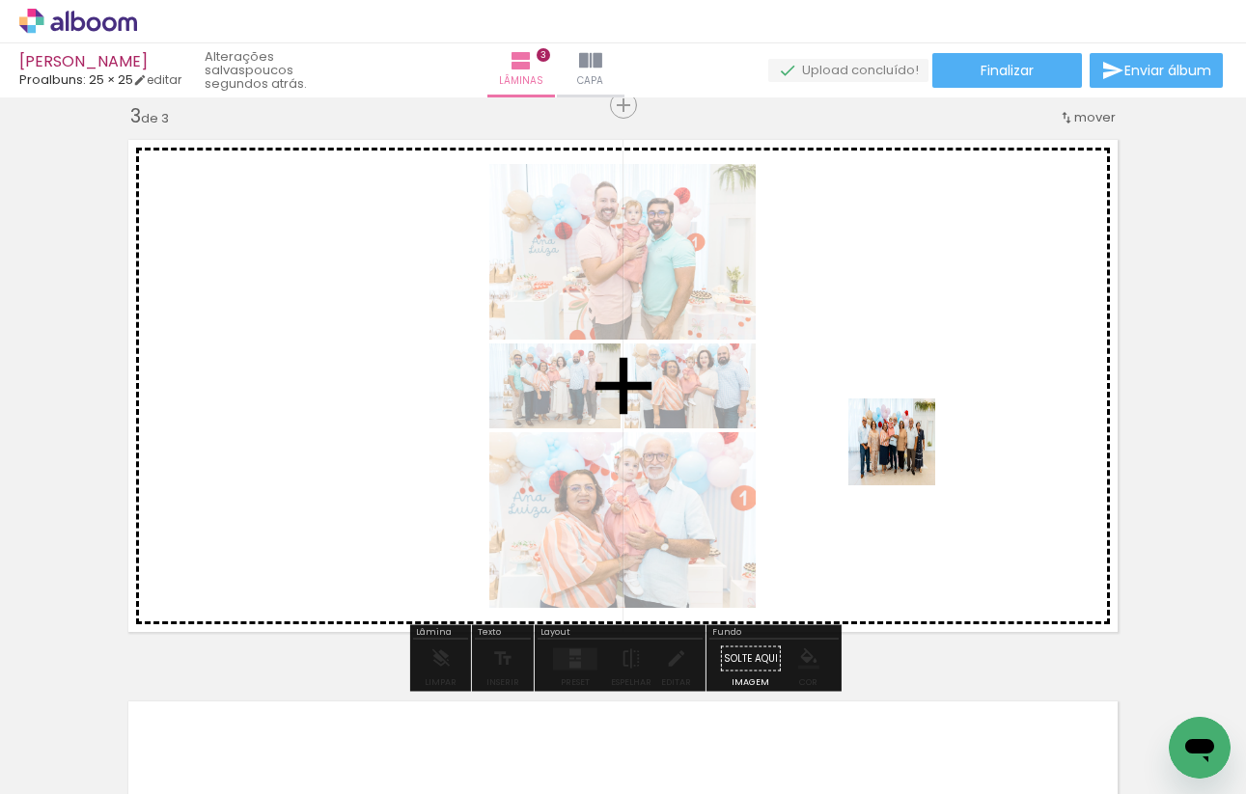
drag, startPoint x: 906, startPoint y: 731, endPoint x: 906, endPoint y: 428, distance: 303.0
click at [906, 428] on quentale-workspace at bounding box center [623, 397] width 1246 height 794
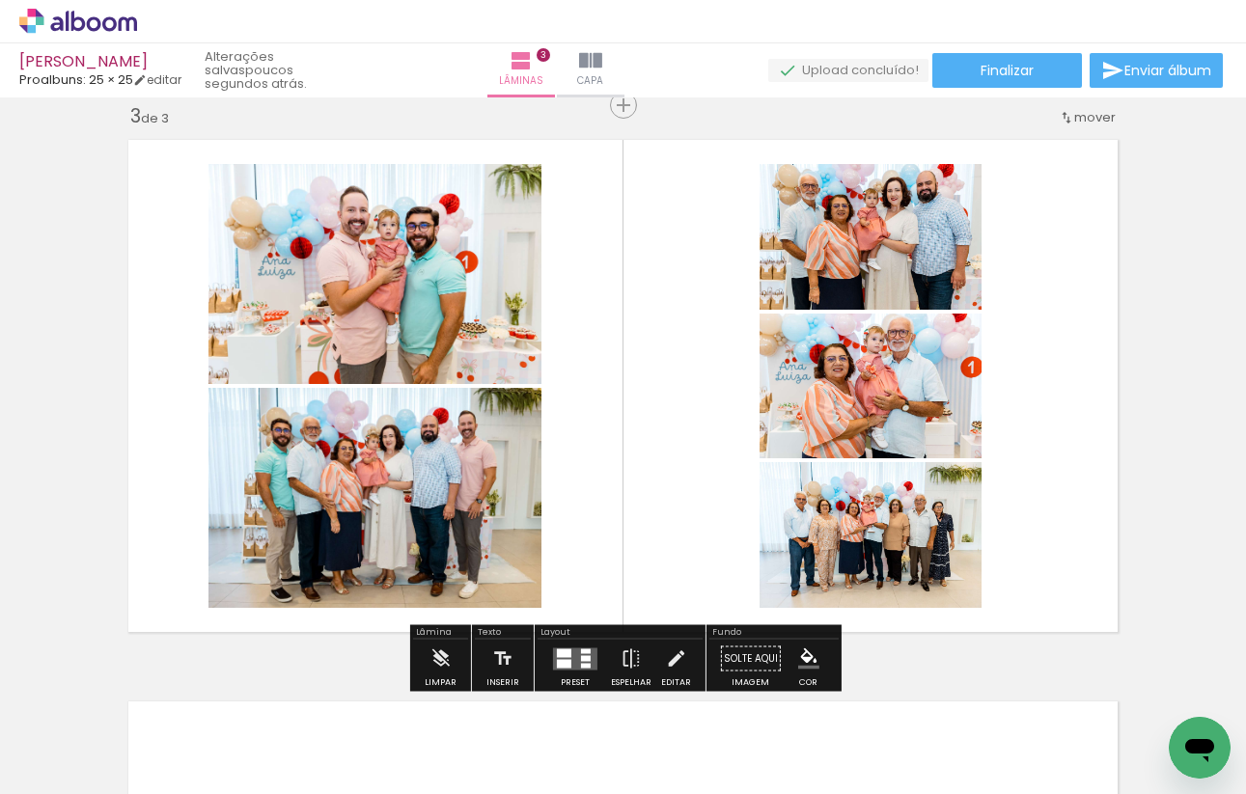
drag, startPoint x: 1024, startPoint y: 728, endPoint x: 1024, endPoint y: 496, distance: 231.6
click at [1024, 496] on quentale-workspace at bounding box center [623, 397] width 1246 height 794
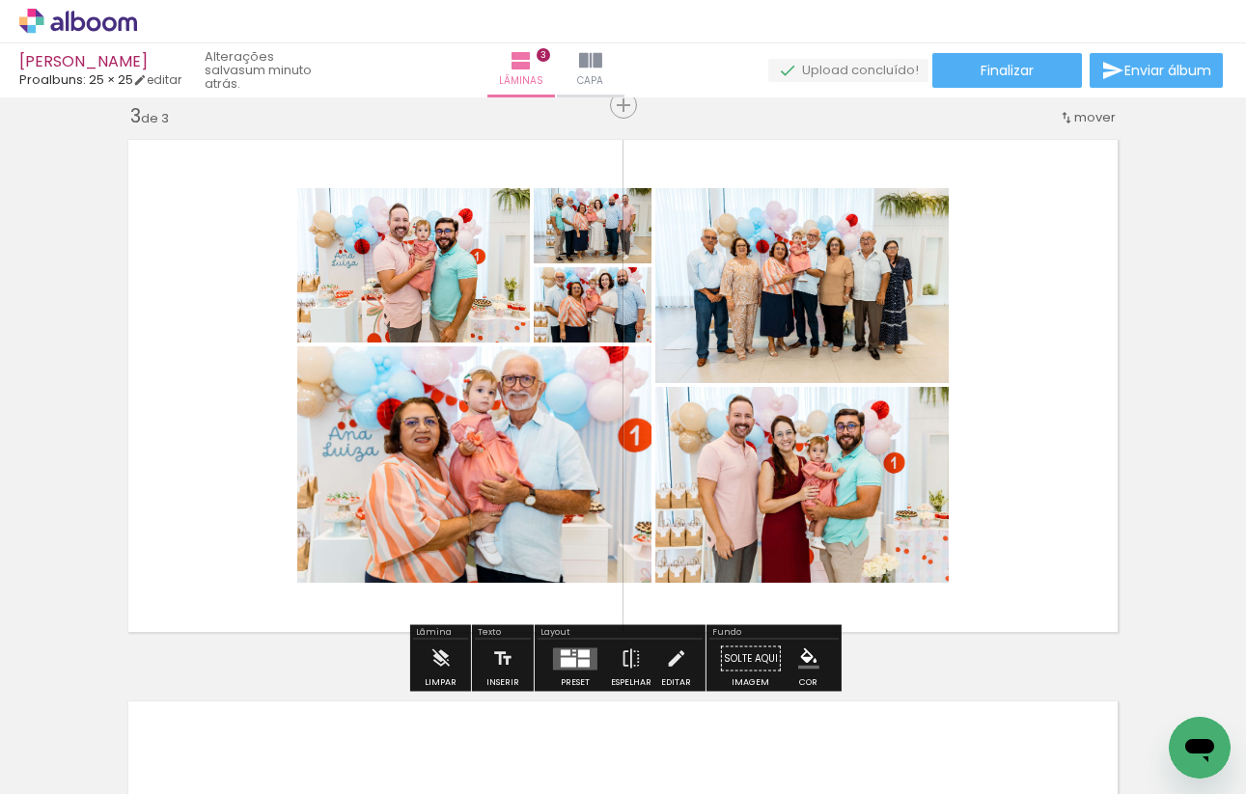
scroll to position [0, 964]
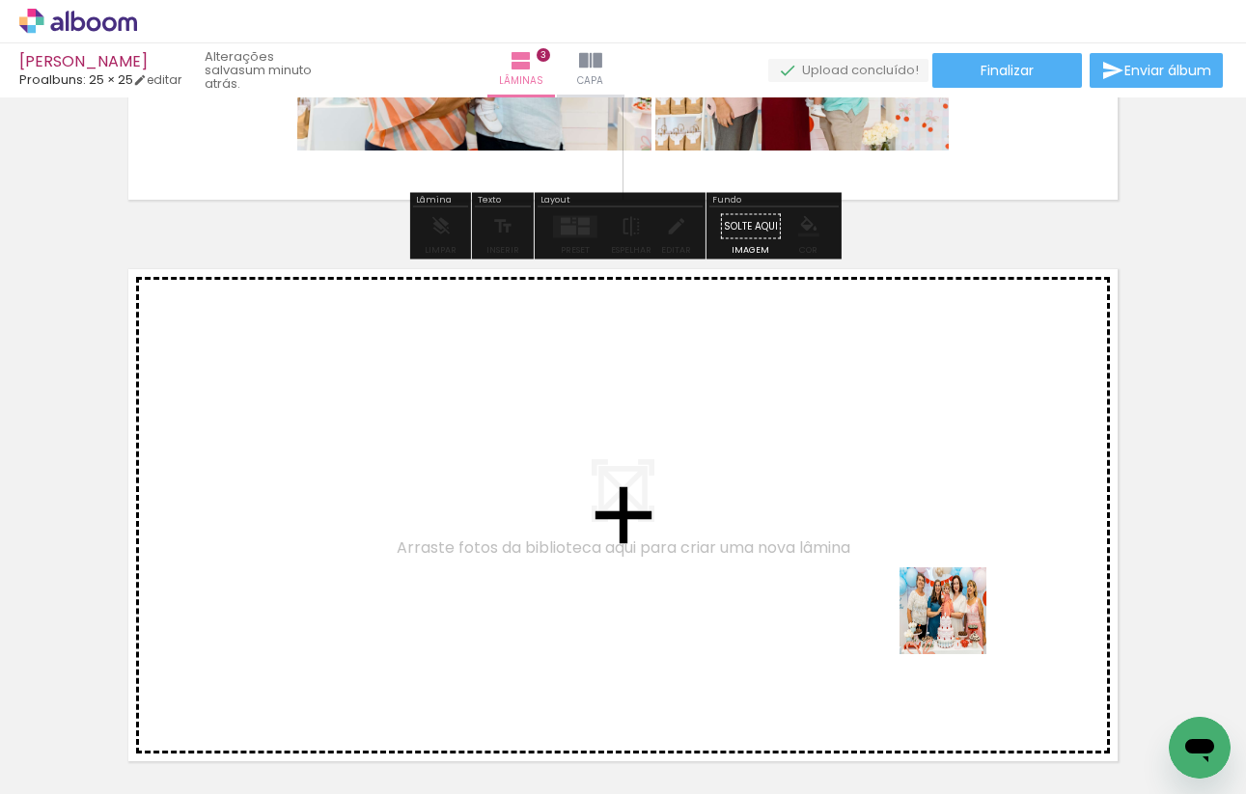
drag, startPoint x: 957, startPoint y: 758, endPoint x: 956, endPoint y: 537, distance: 221.0
click at [956, 537] on quentale-workspace at bounding box center [623, 397] width 1246 height 794
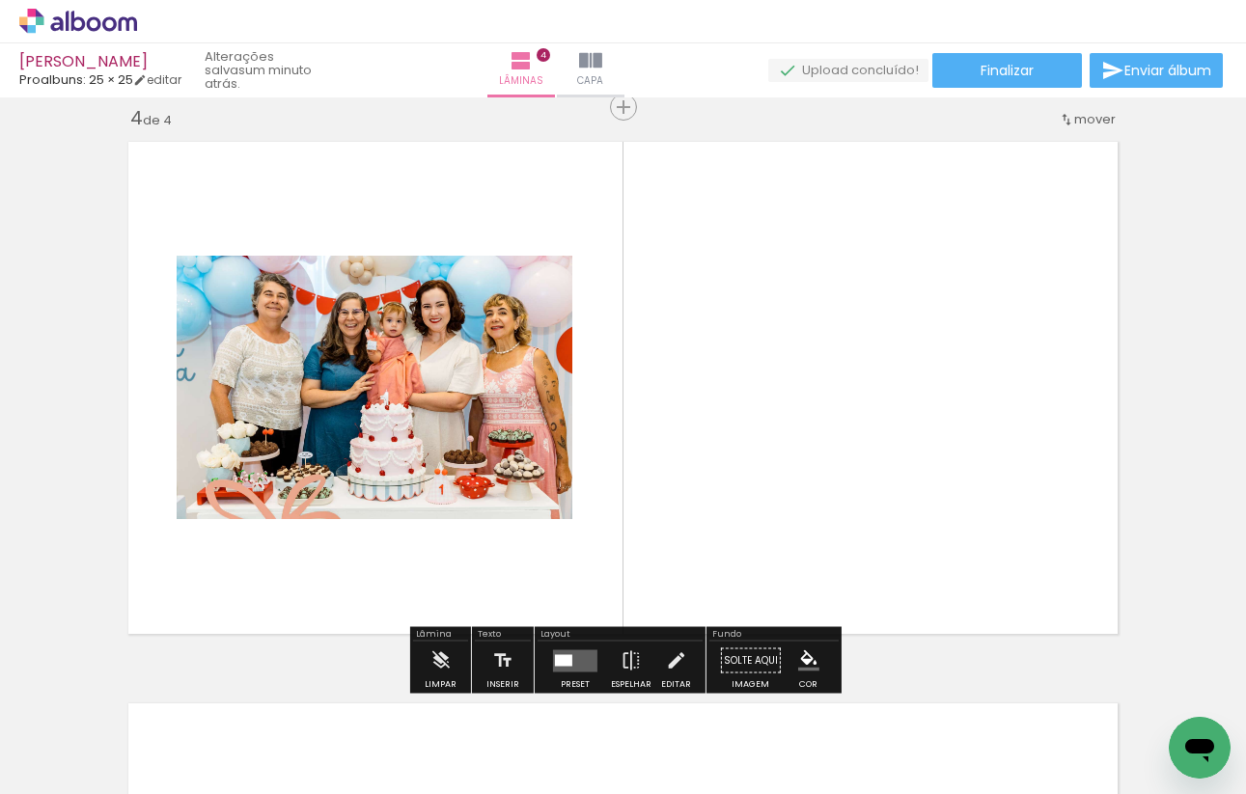
scroll to position [1709, 0]
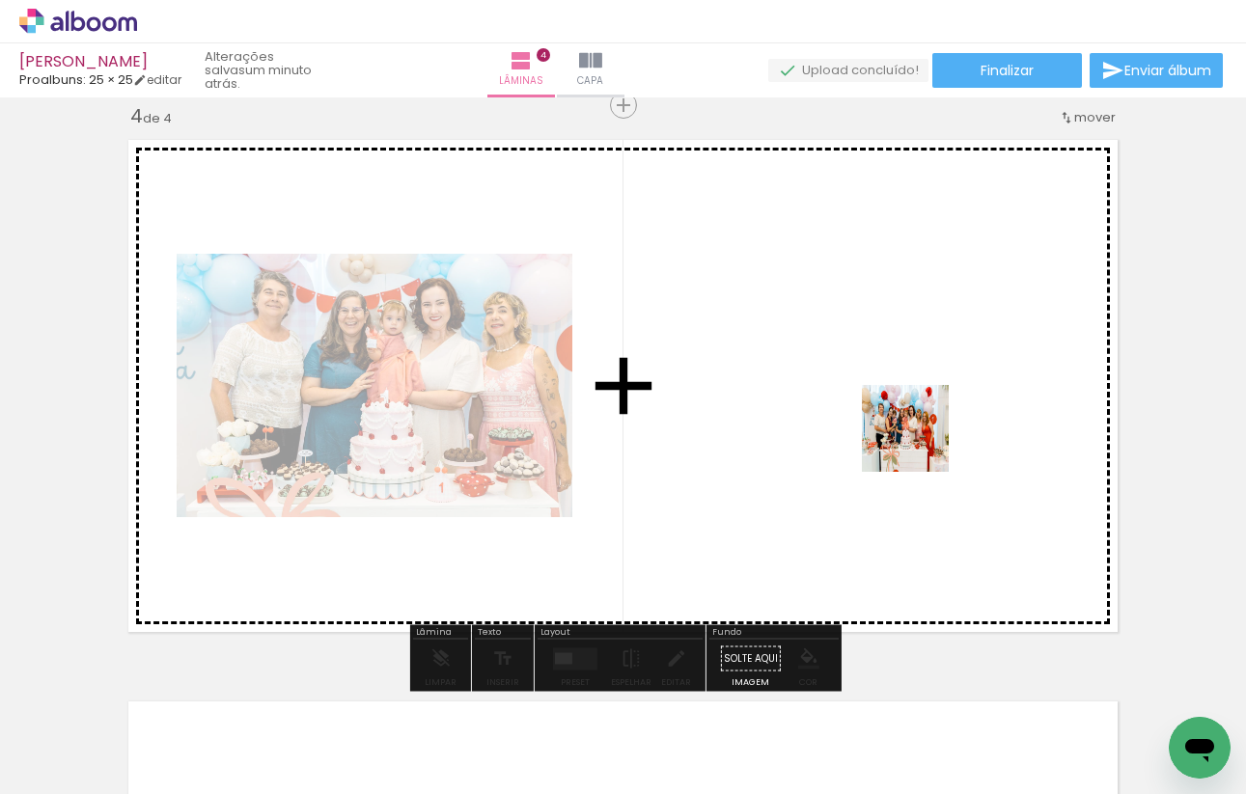
drag, startPoint x: 1074, startPoint y: 720, endPoint x: 919, endPoint y: 441, distance: 319.2
click at [919, 441] on quentale-workspace at bounding box center [623, 397] width 1246 height 794
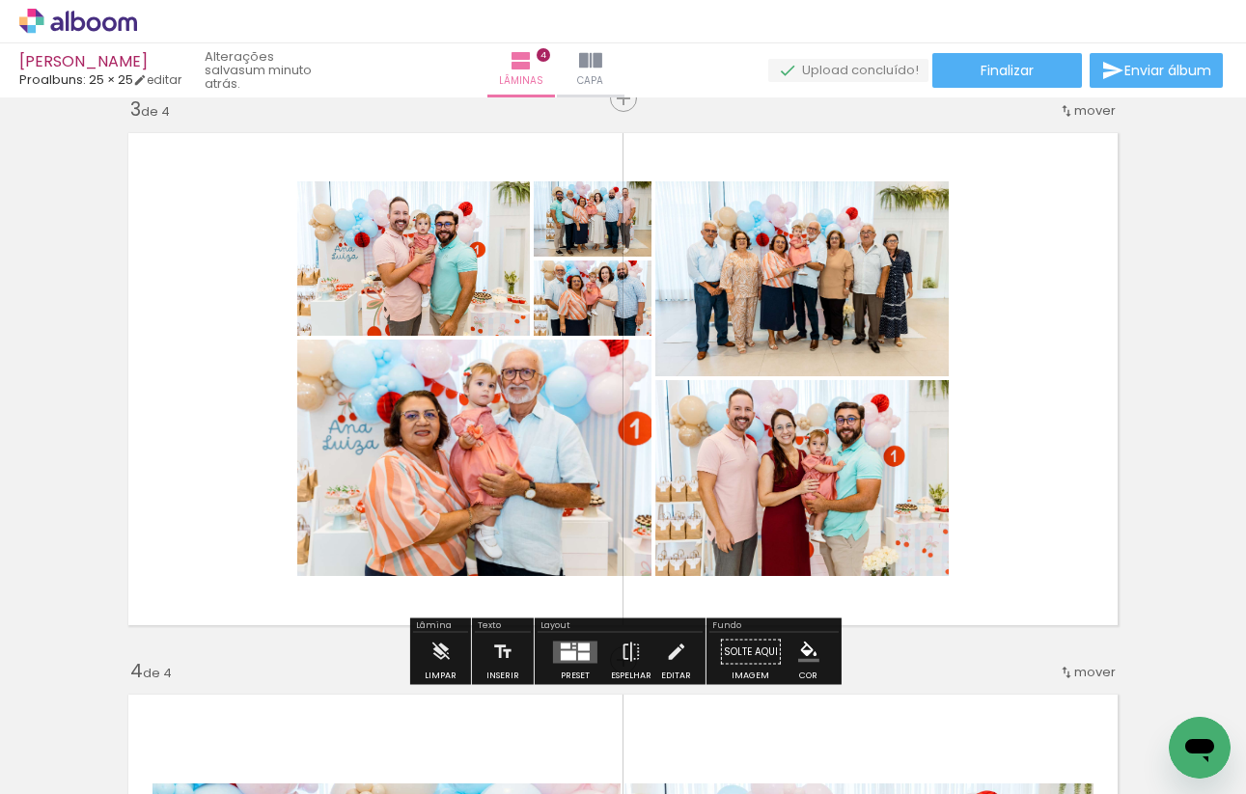
scroll to position [1155, 0]
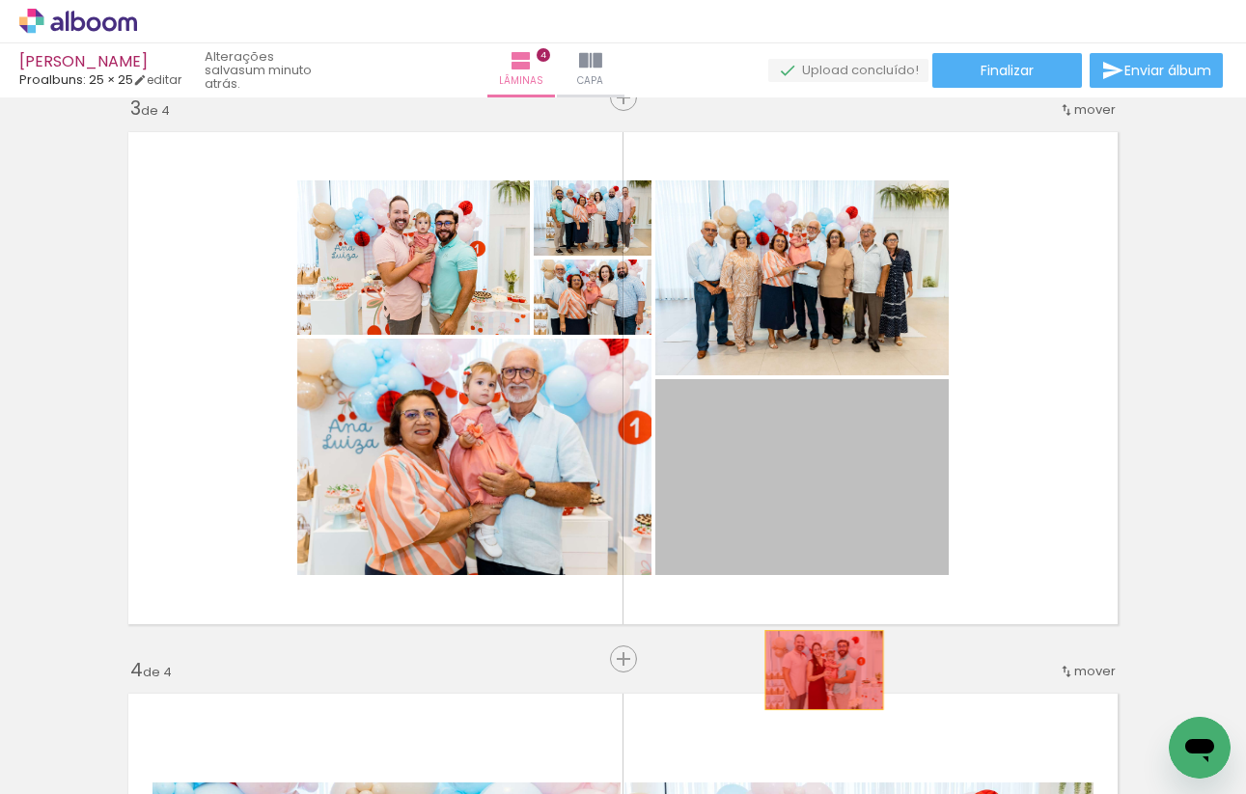
drag, startPoint x: 753, startPoint y: 478, endPoint x: 824, endPoint y: 670, distance: 204.9
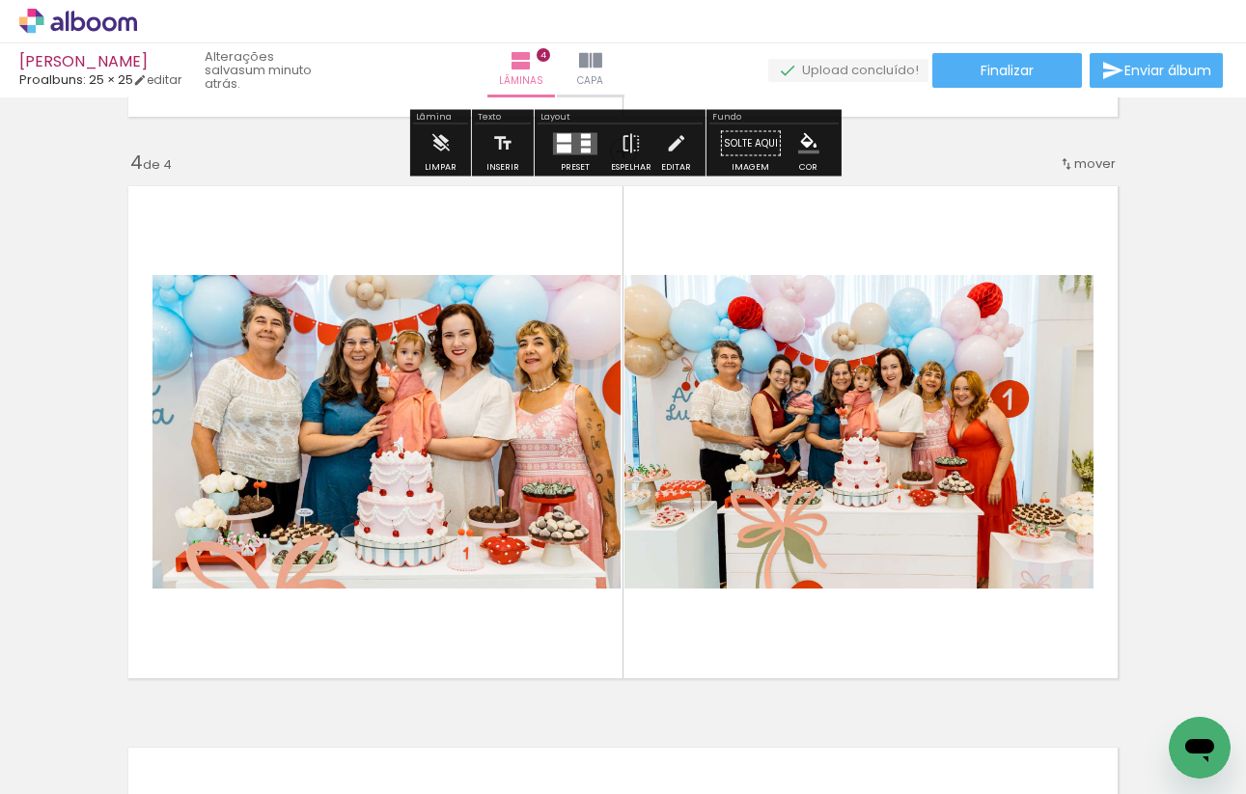
scroll to position [1720, 0]
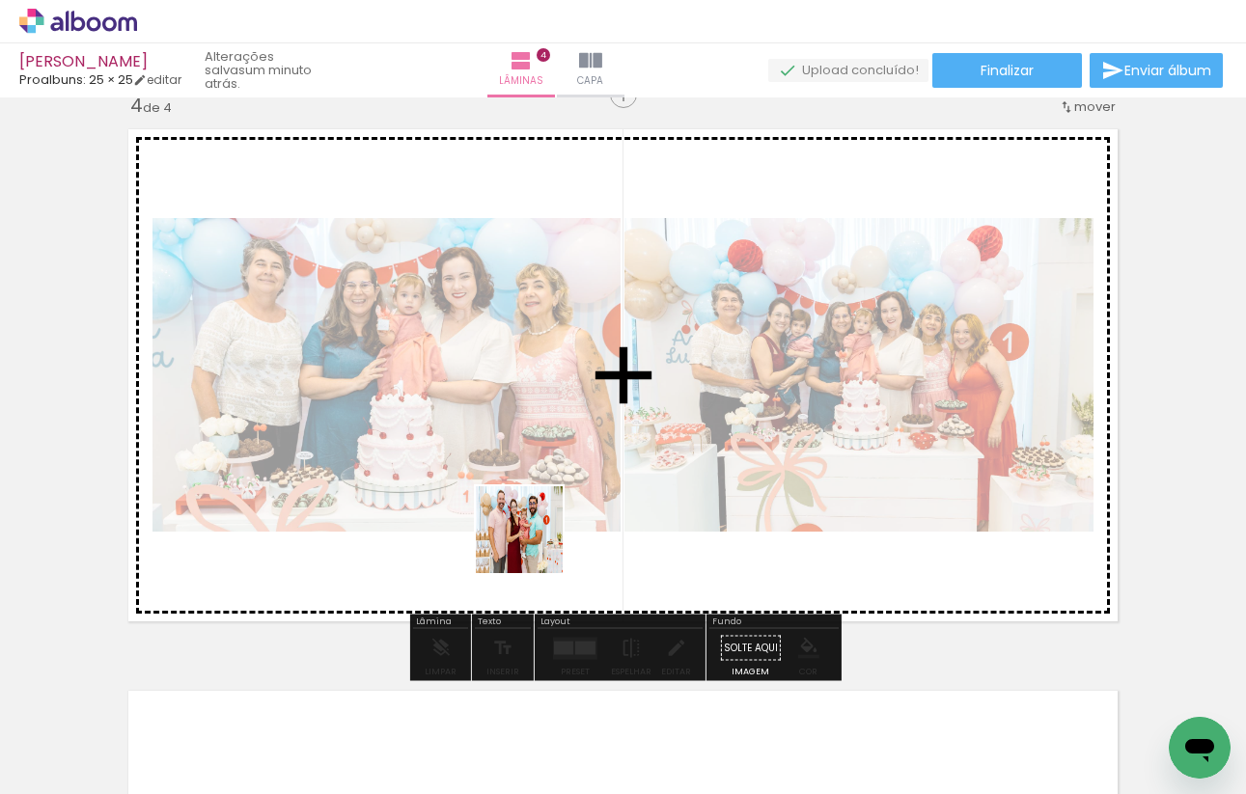
drag, startPoint x: 522, startPoint y: 715, endPoint x: 538, endPoint y: 490, distance: 225.4
click at [538, 490] on quentale-workspace at bounding box center [623, 397] width 1246 height 794
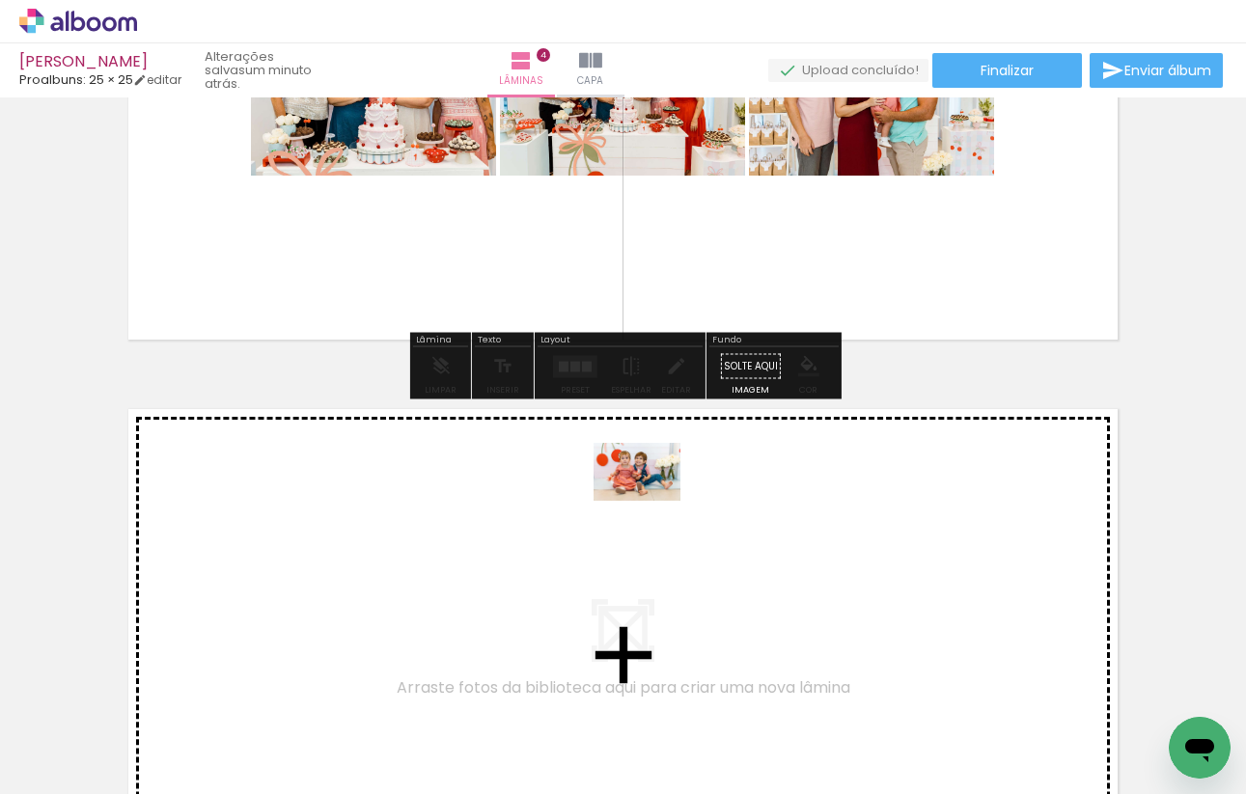
drag, startPoint x: 651, startPoint y: 725, endPoint x: 651, endPoint y: 500, distance: 224.8
click at [651, 500] on quentale-workspace at bounding box center [623, 397] width 1246 height 794
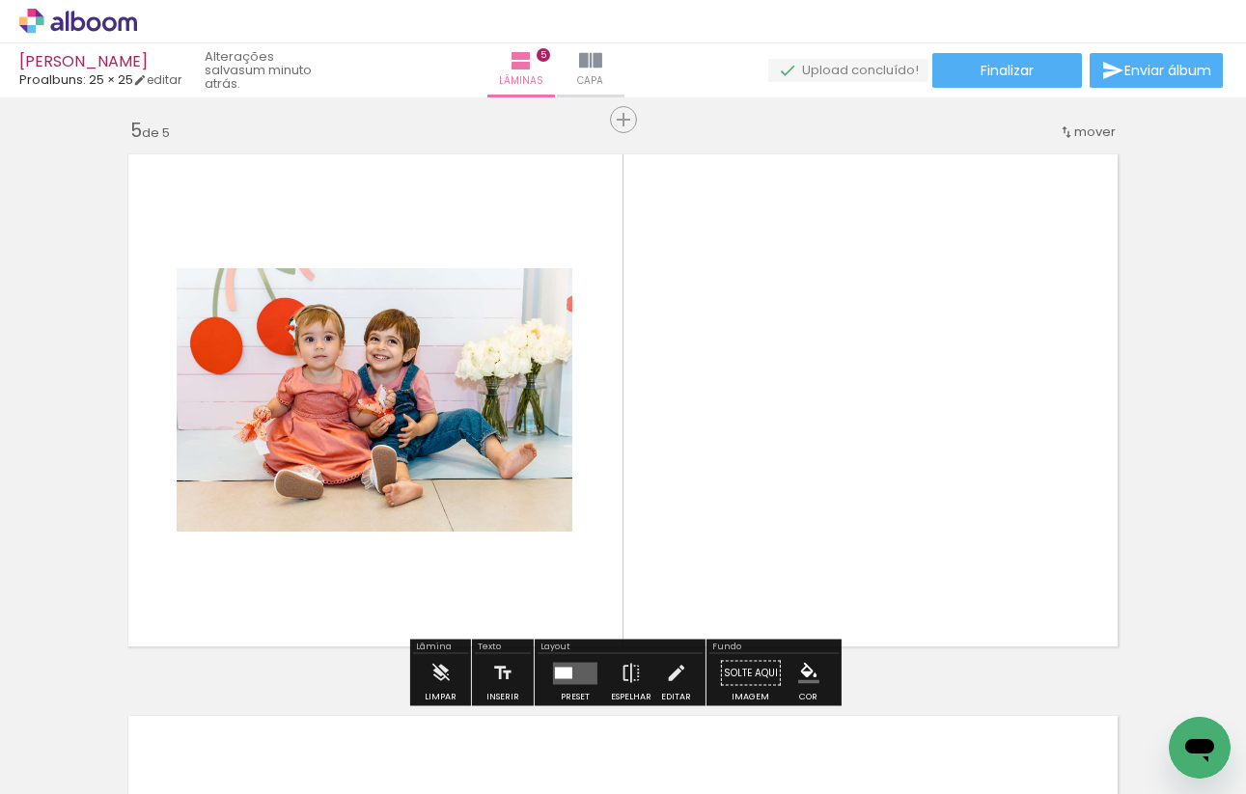
scroll to position [2271, 0]
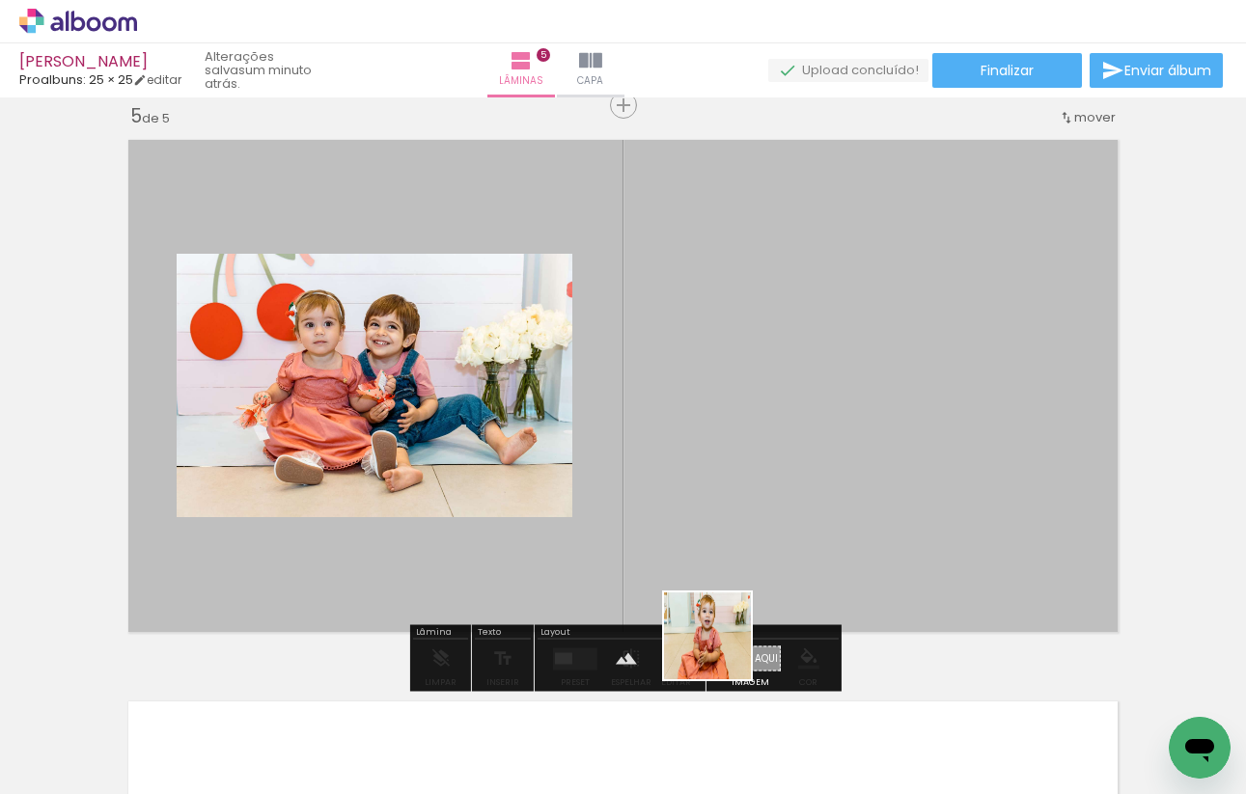
drag, startPoint x: 722, startPoint y: 716, endPoint x: 722, endPoint y: 460, distance: 255.7
click at [722, 460] on quentale-workspace at bounding box center [623, 397] width 1246 height 794
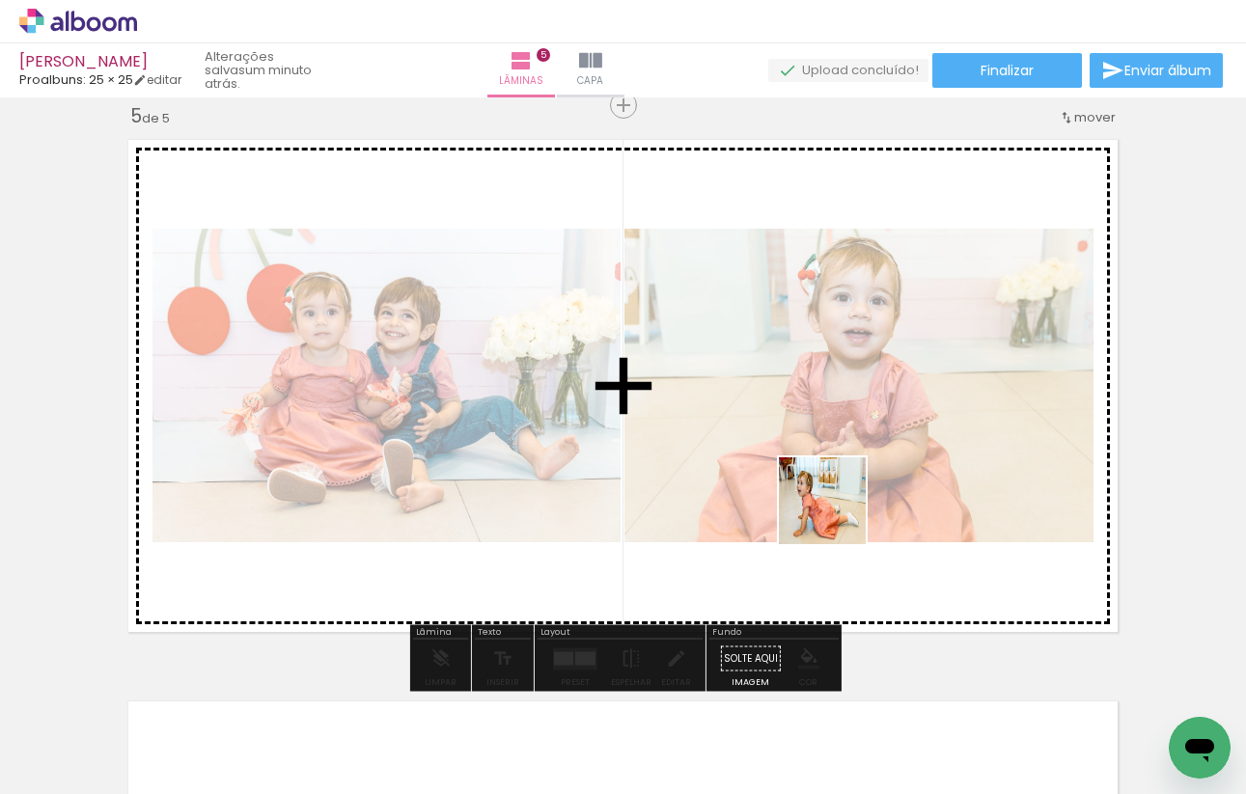
drag, startPoint x: 837, startPoint y: 742, endPoint x: 835, endPoint y: 486, distance: 255.7
click at [836, 486] on quentale-workspace at bounding box center [623, 397] width 1246 height 794
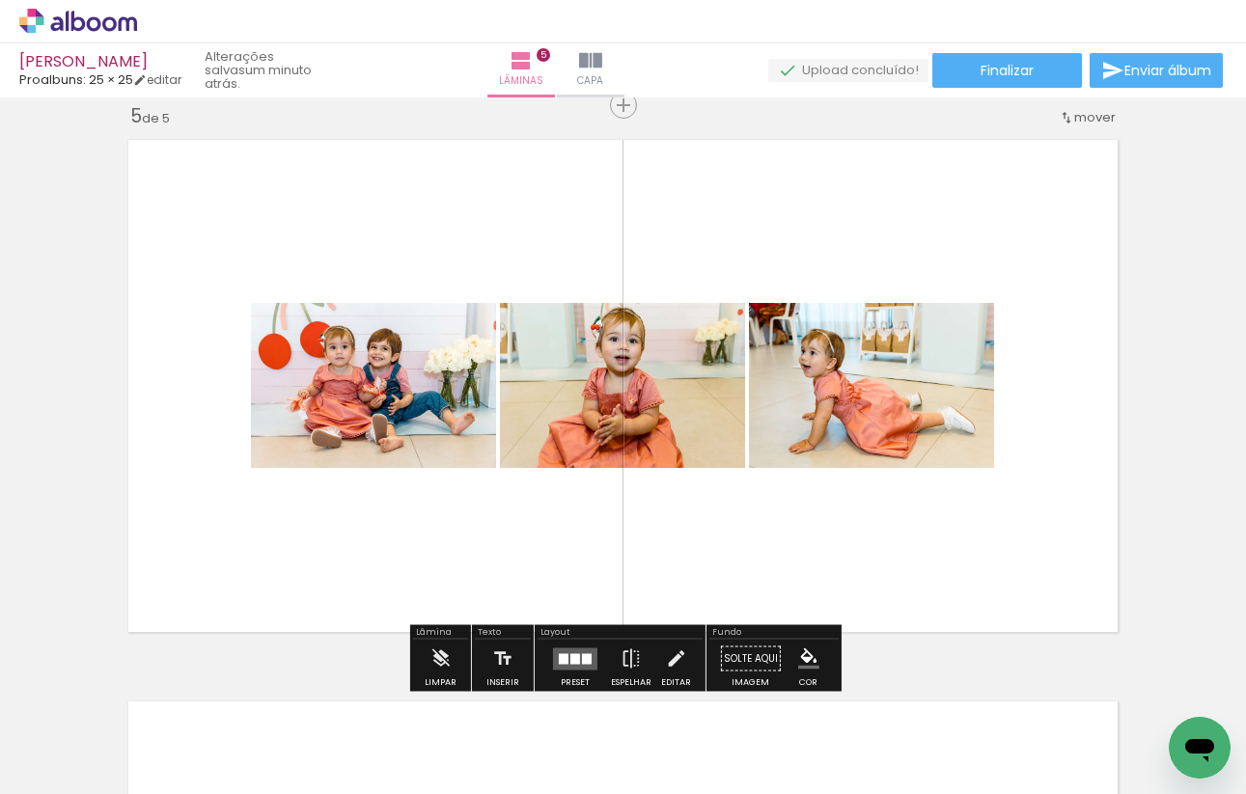
scroll to position [0, 1433]
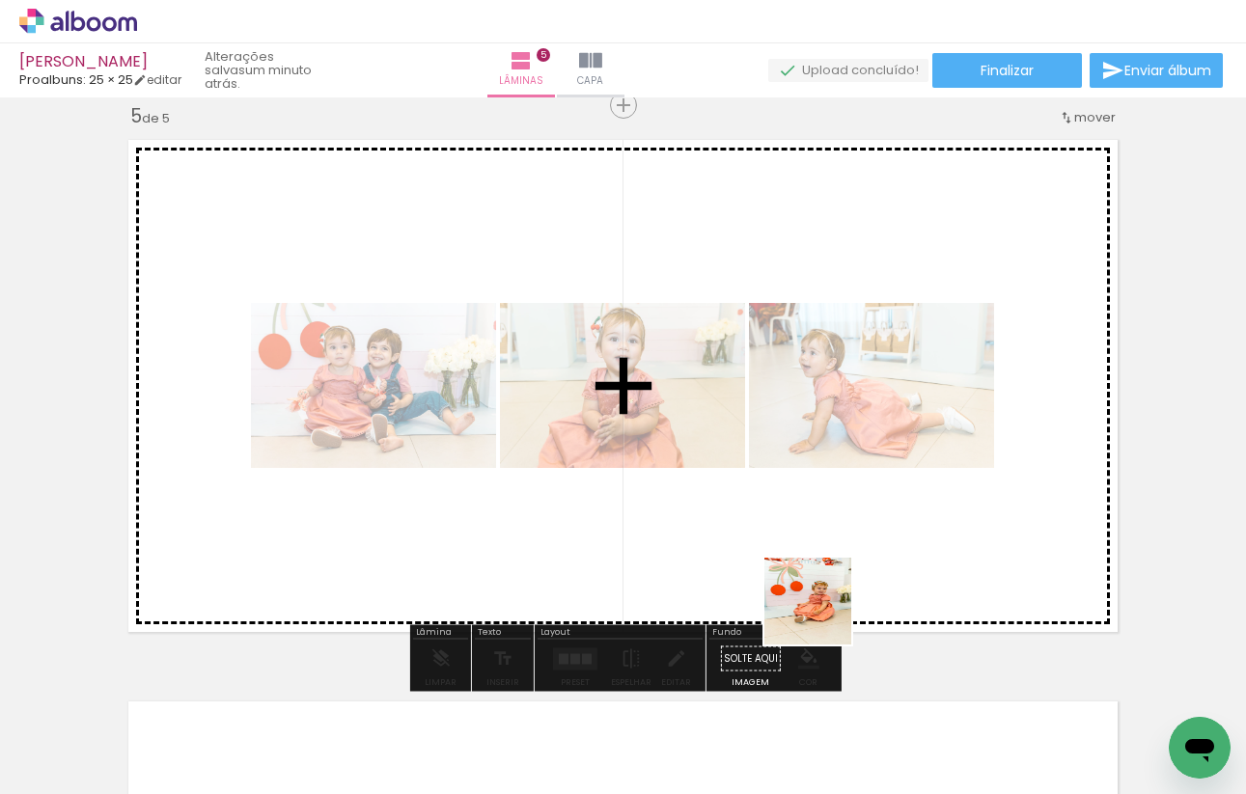
drag, startPoint x: 822, startPoint y: 740, endPoint x: 822, endPoint y: 494, distance: 246.1
click at [822, 494] on quentale-workspace at bounding box center [623, 397] width 1246 height 794
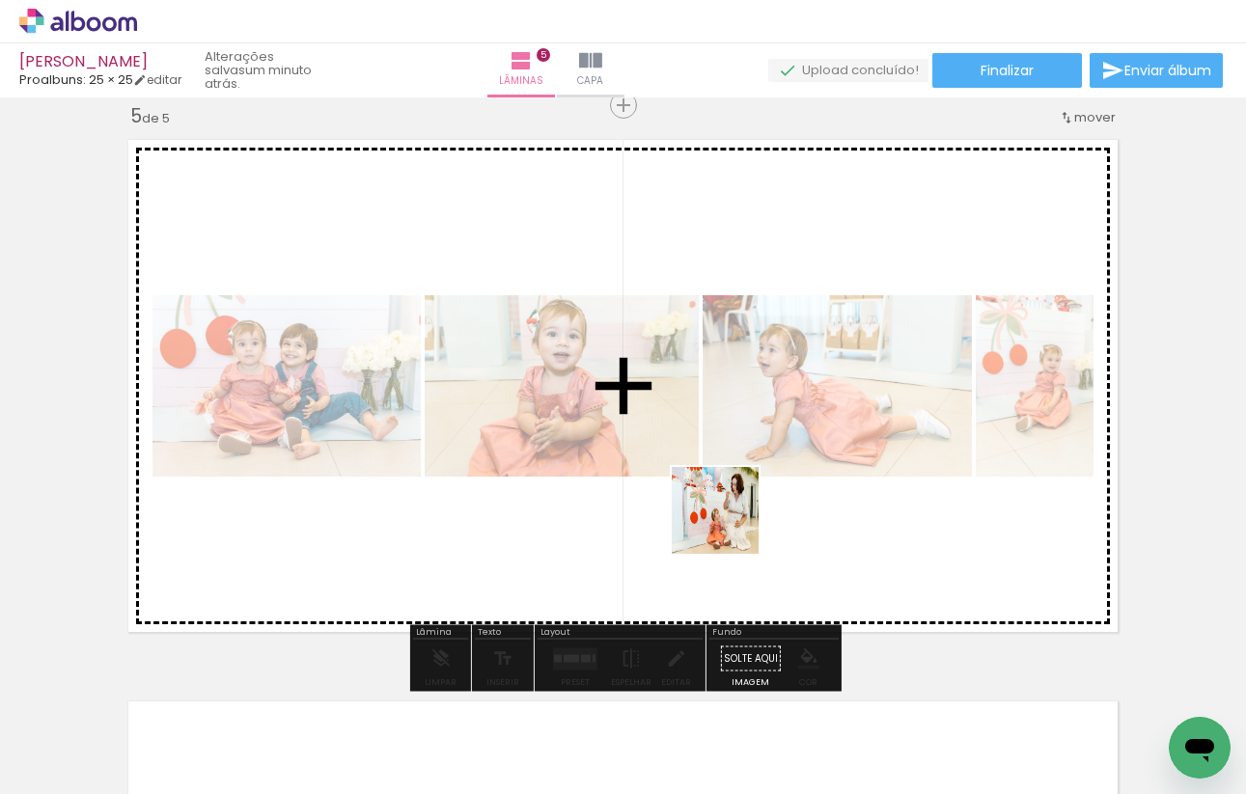
drag, startPoint x: 708, startPoint y: 748, endPoint x: 729, endPoint y: 524, distance: 224.8
click at [730, 524] on quentale-workspace at bounding box center [623, 397] width 1246 height 794
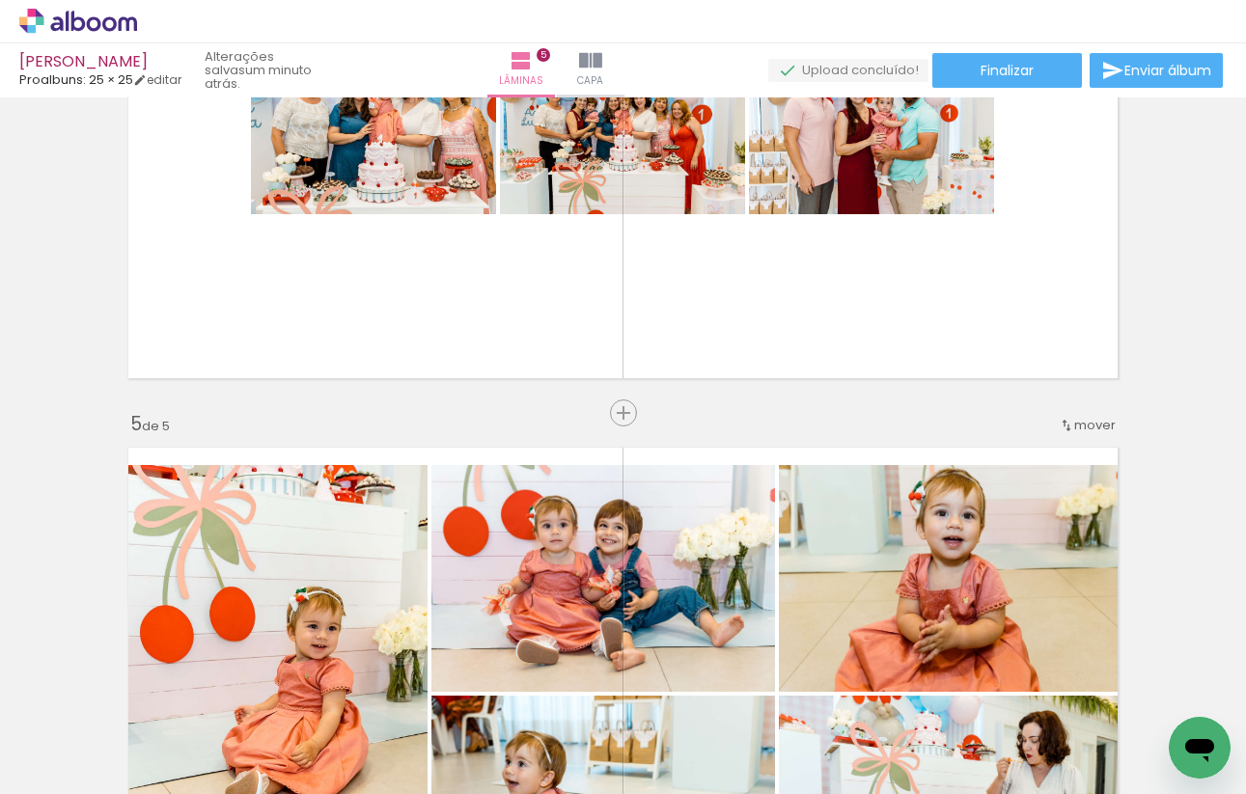
scroll to position [1809, 0]
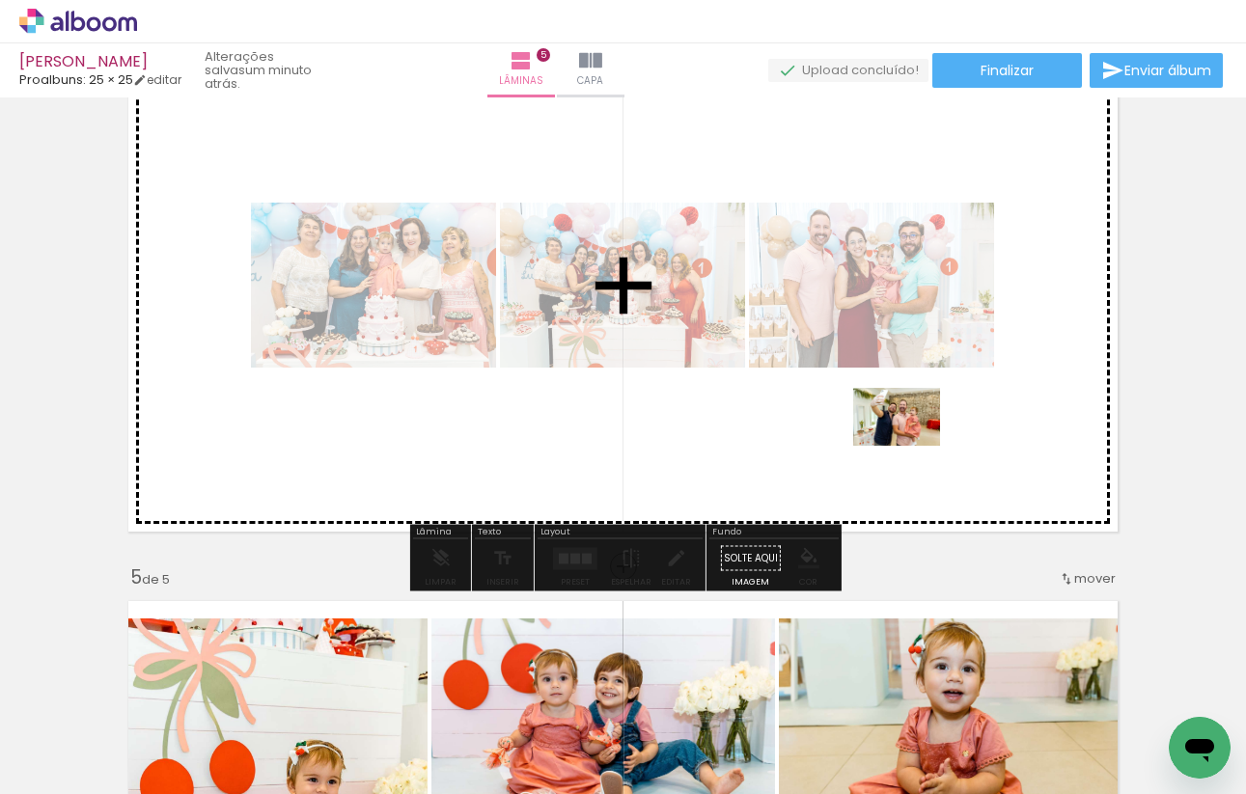
drag, startPoint x: 928, startPoint y: 746, endPoint x: 908, endPoint y: 446, distance: 300.8
click at [908, 446] on quentale-workspace at bounding box center [623, 397] width 1246 height 794
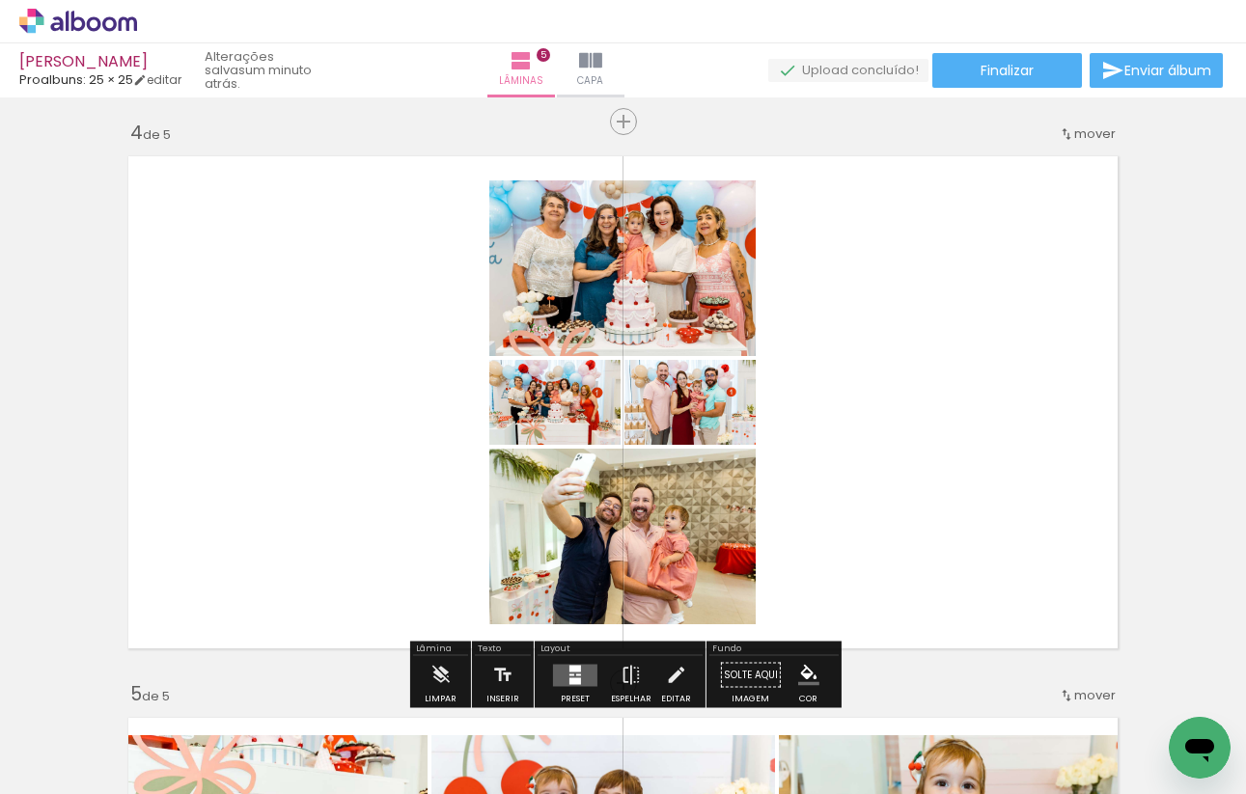
scroll to position [0, 1978]
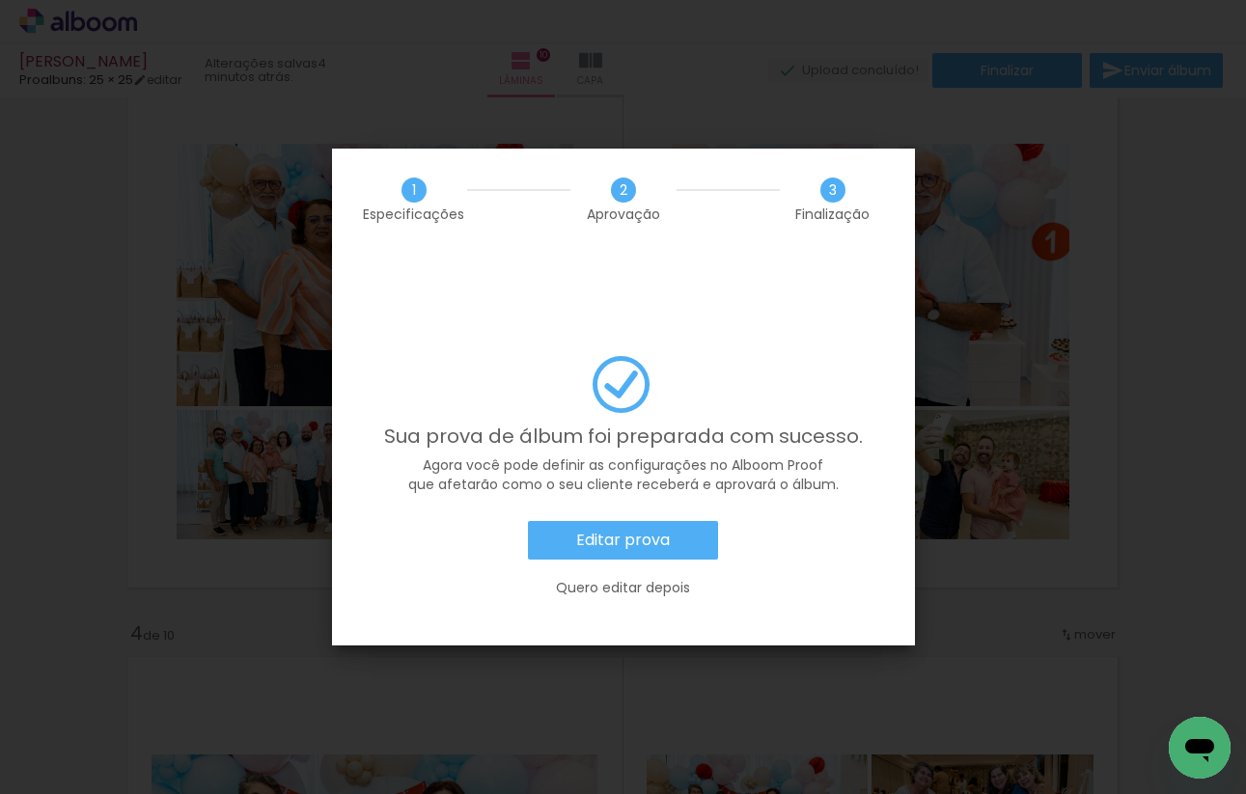
scroll to position [432, 0]
click at [0, 0] on slot "Editar prova" at bounding box center [0, 0] width 0 height 0
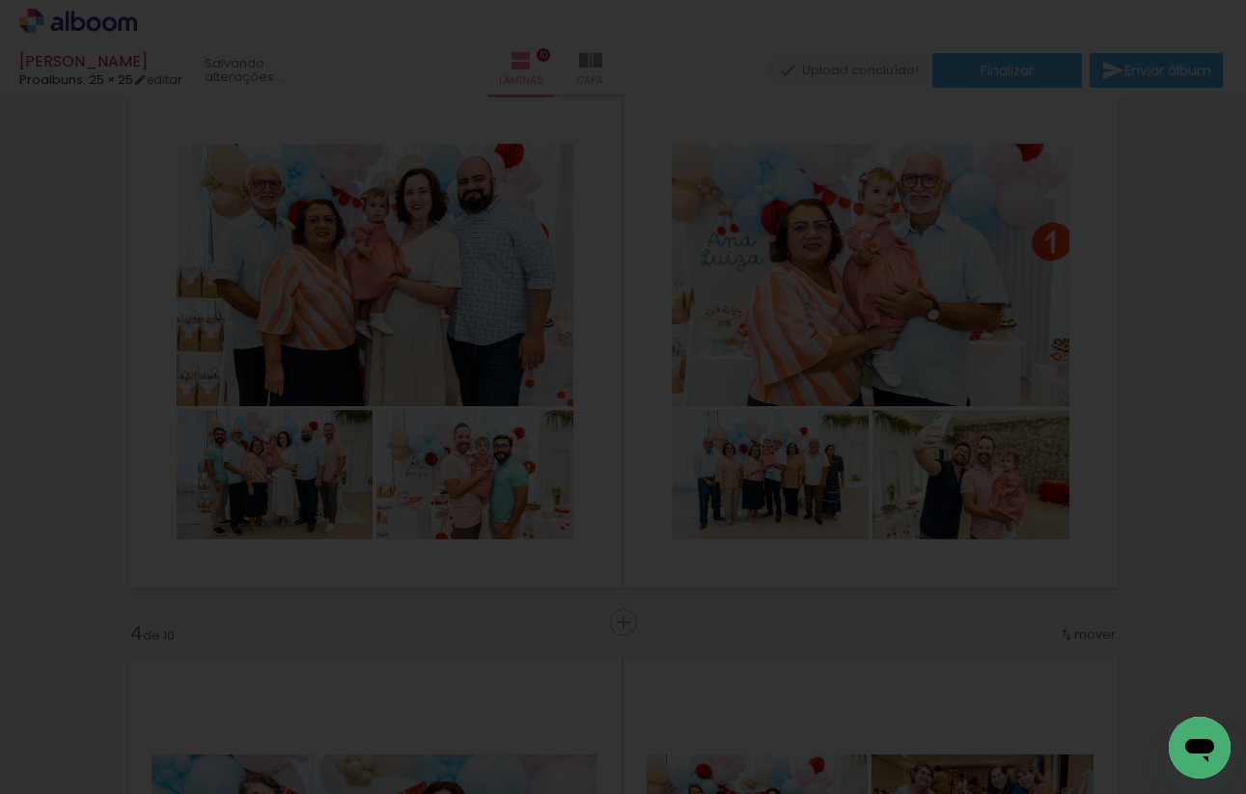
scroll to position [432, 0]
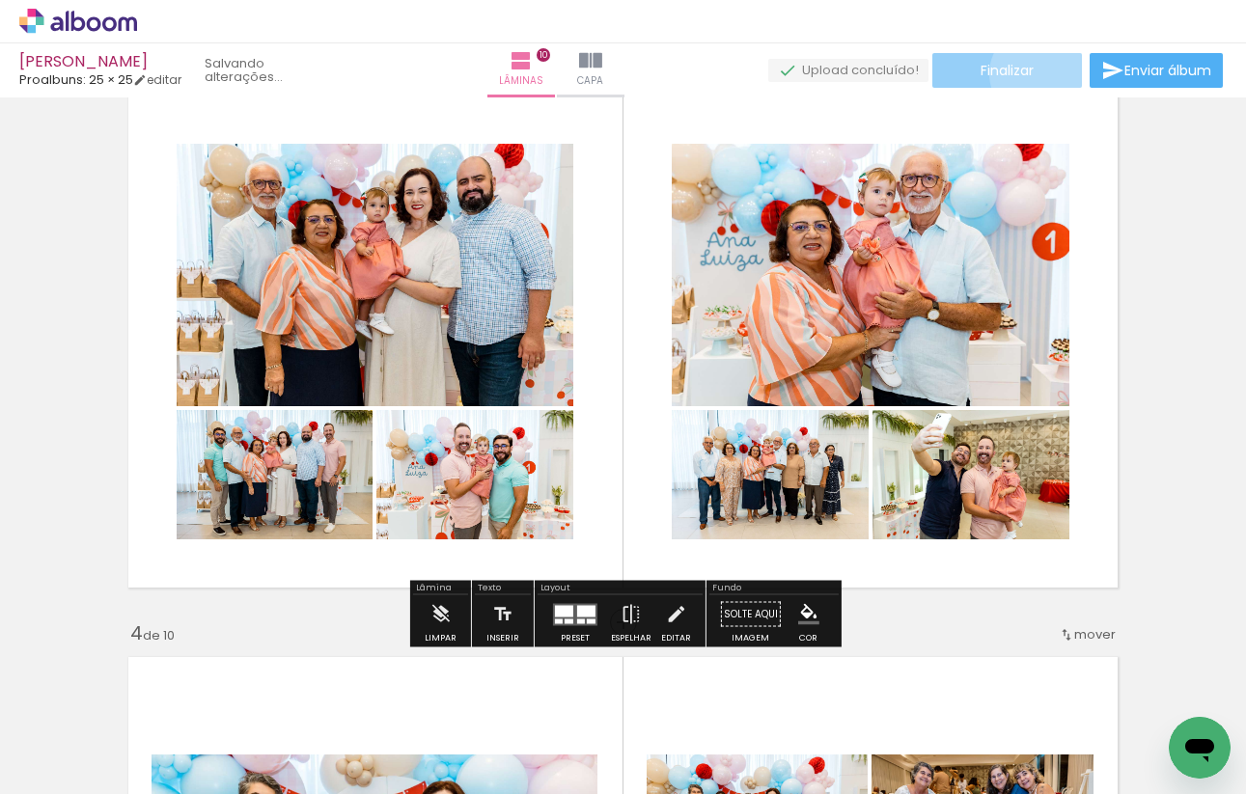
click at [1031, 73] on paper-button "Finalizar" at bounding box center [1007, 70] width 150 height 35
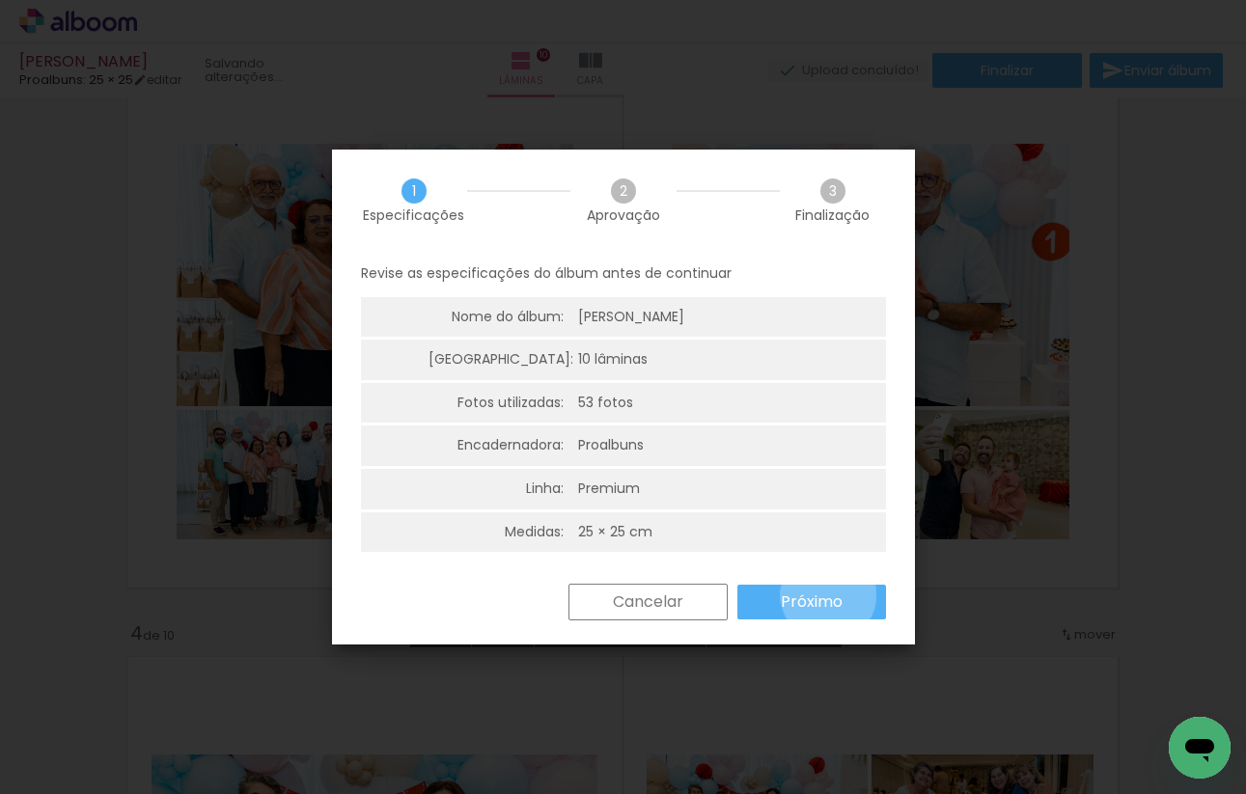
click at [0, 0] on slot "Próximo" at bounding box center [0, 0] width 0 height 0
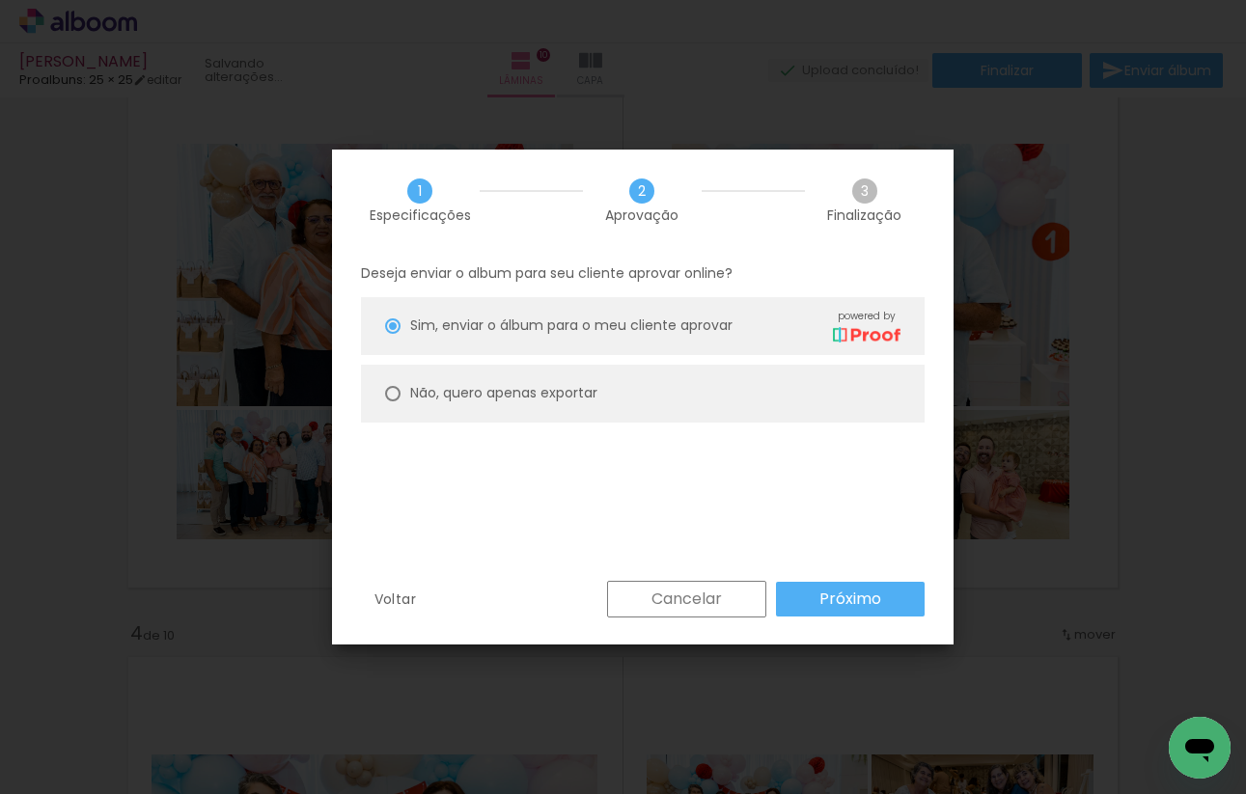
click at [0, 0] on slot "Próximo" at bounding box center [0, 0] width 0 height 0
